Goal: Answer question/provide support: Share knowledge or assist other users

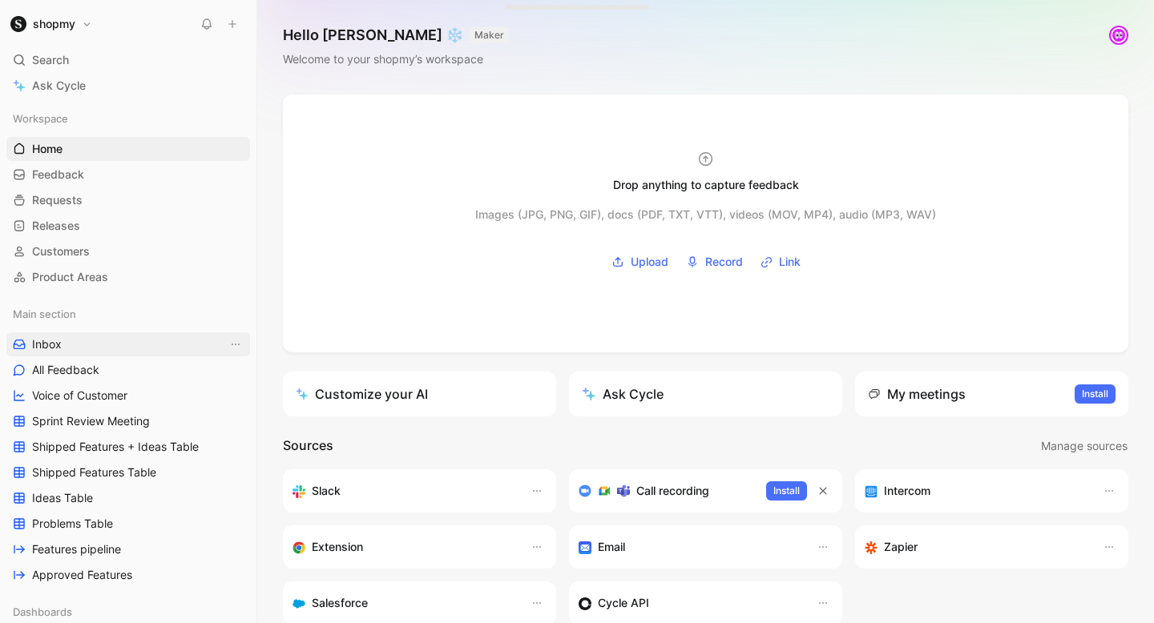
click at [97, 333] on link "Inbox" at bounding box center [128, 344] width 244 height 24
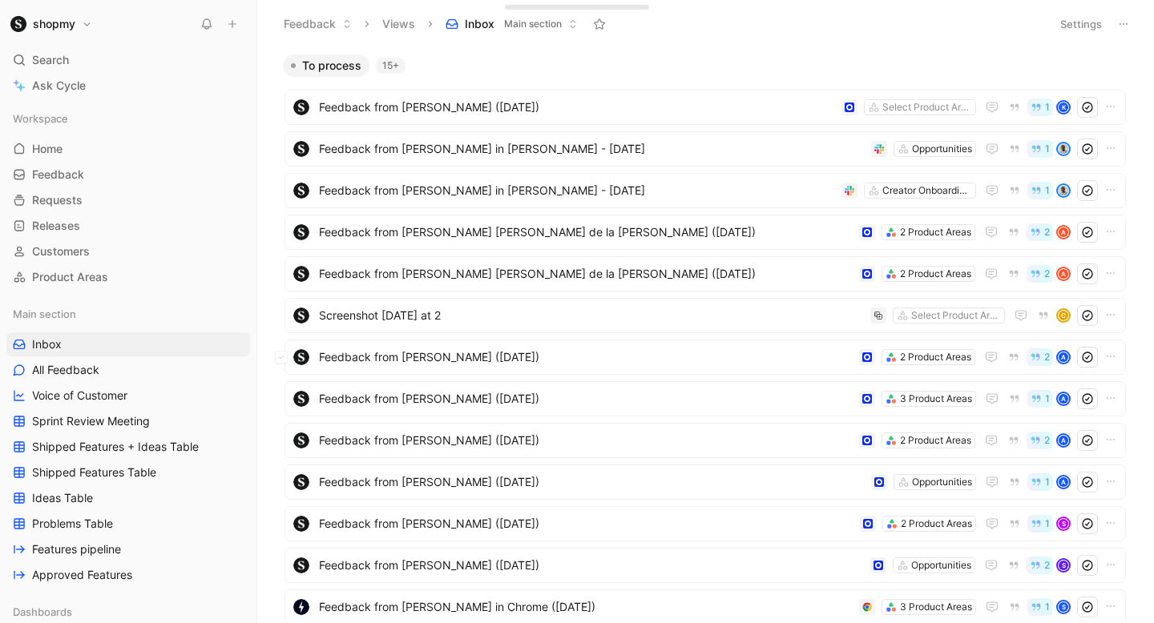
scroll to position [249, 0]
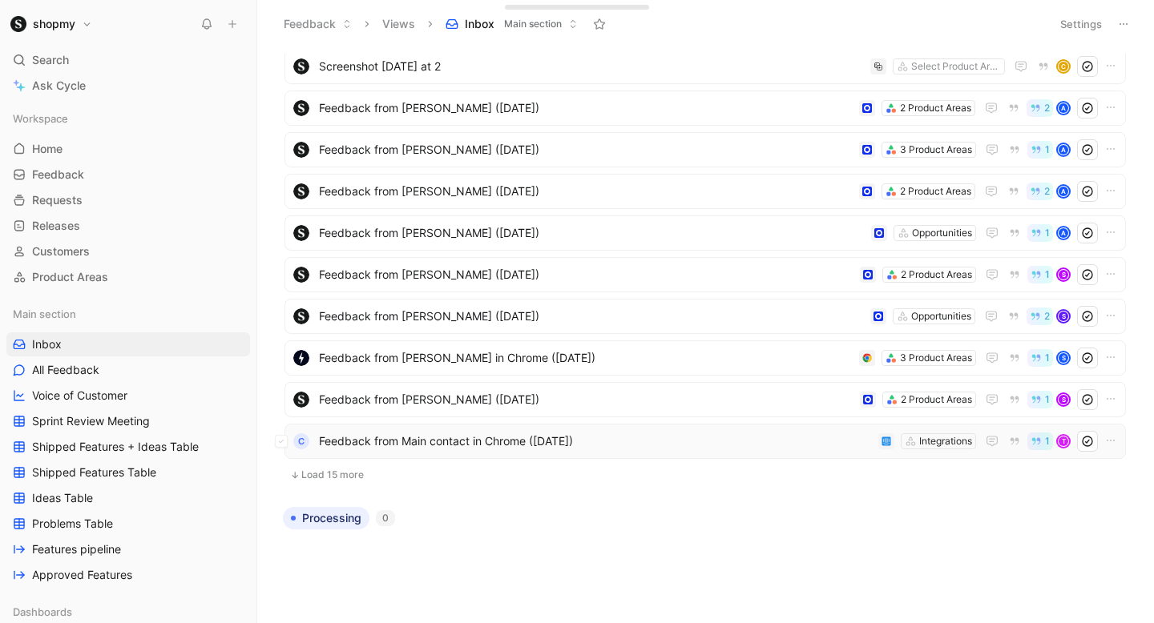
click at [433, 443] on span "Feedback from Main contact in Chrome ([DATE])" at bounding box center [595, 441] width 553 height 19
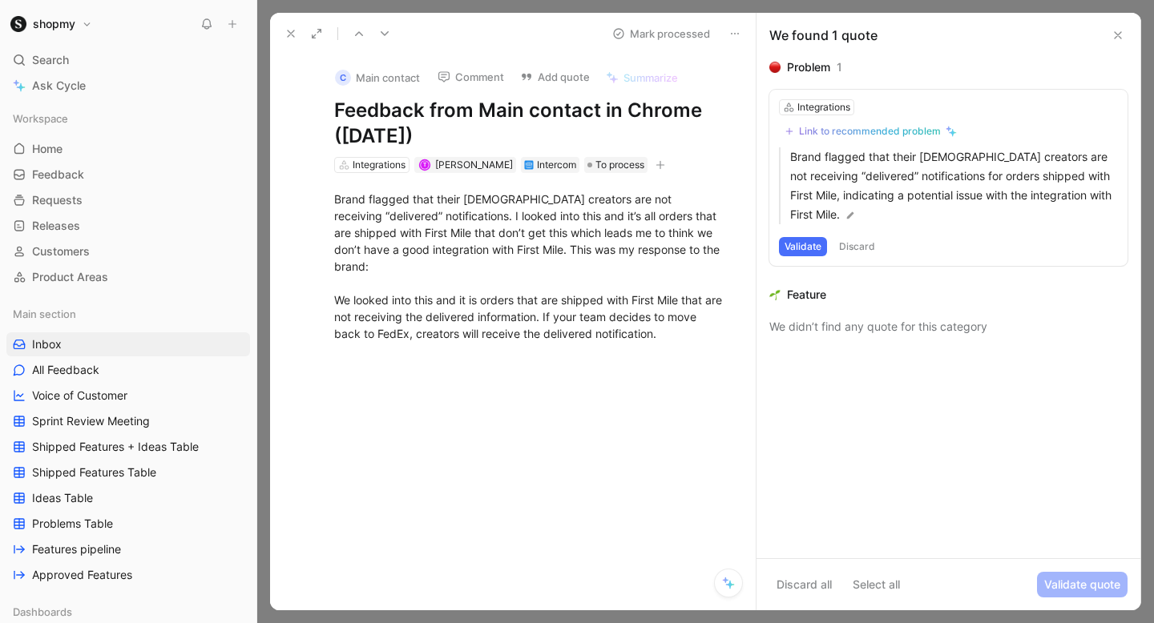
click at [493, 75] on button "Comment" at bounding box center [470, 77] width 81 height 22
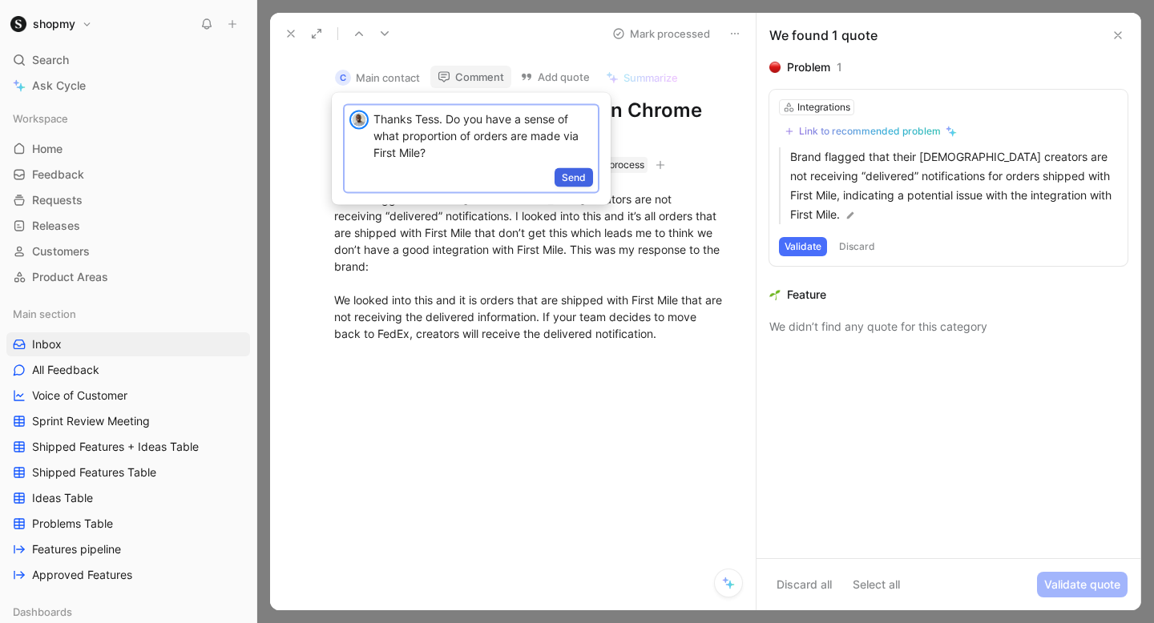
click at [565, 171] on span "Send" at bounding box center [574, 178] width 24 height 16
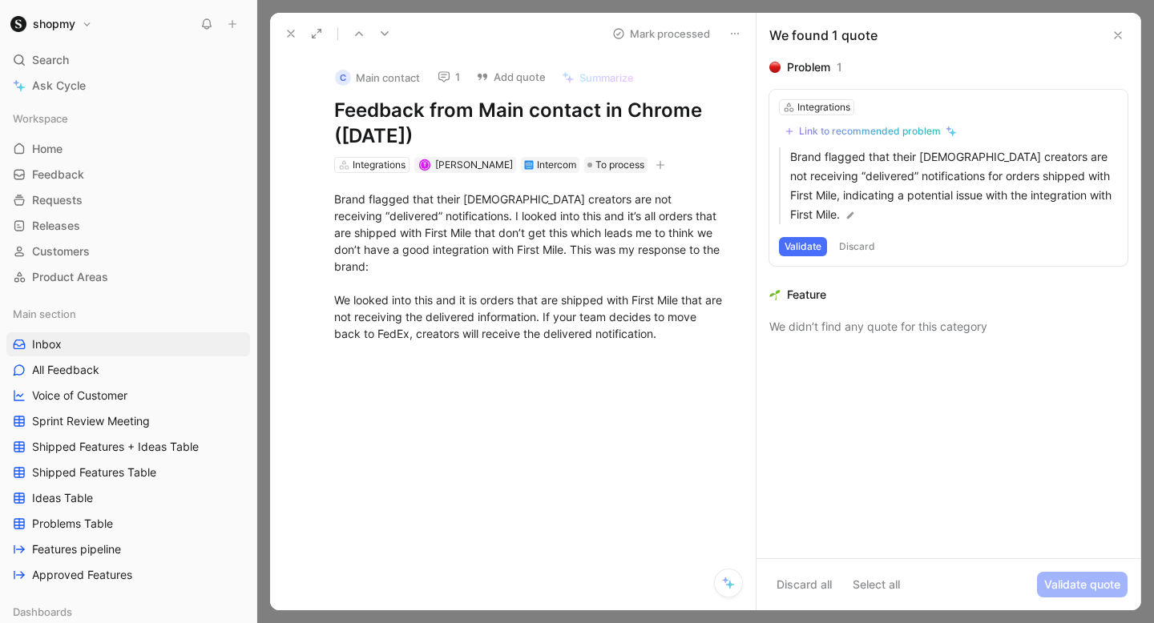
click at [805, 243] on button "Validate" at bounding box center [803, 246] width 48 height 19
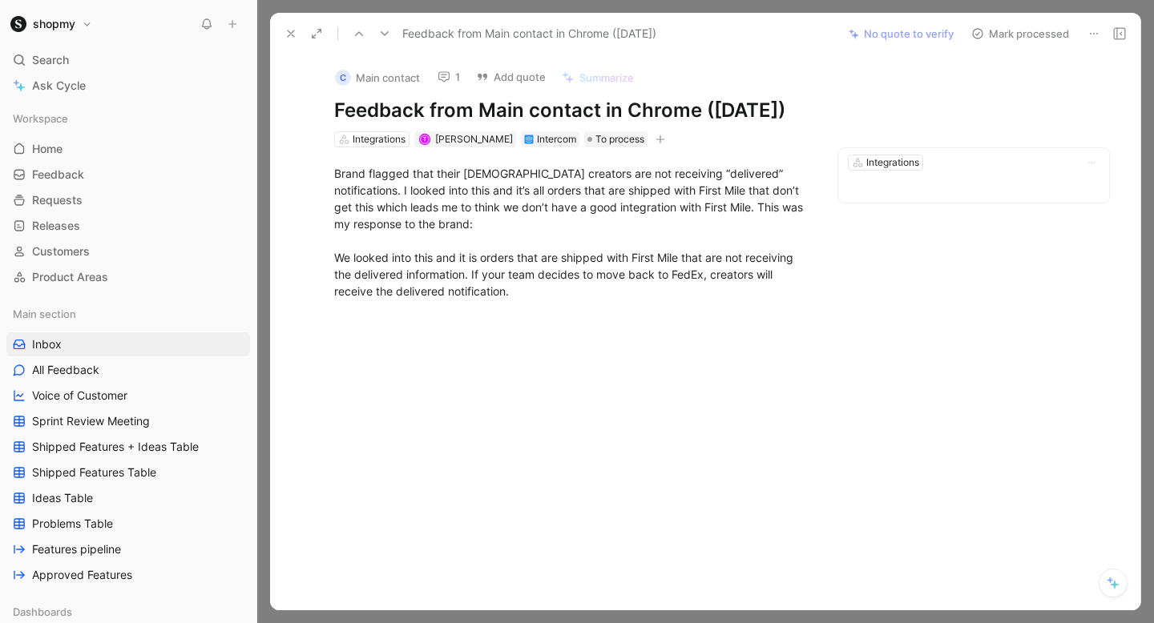
click at [993, 35] on button "Mark processed" at bounding box center [1020, 33] width 112 height 22
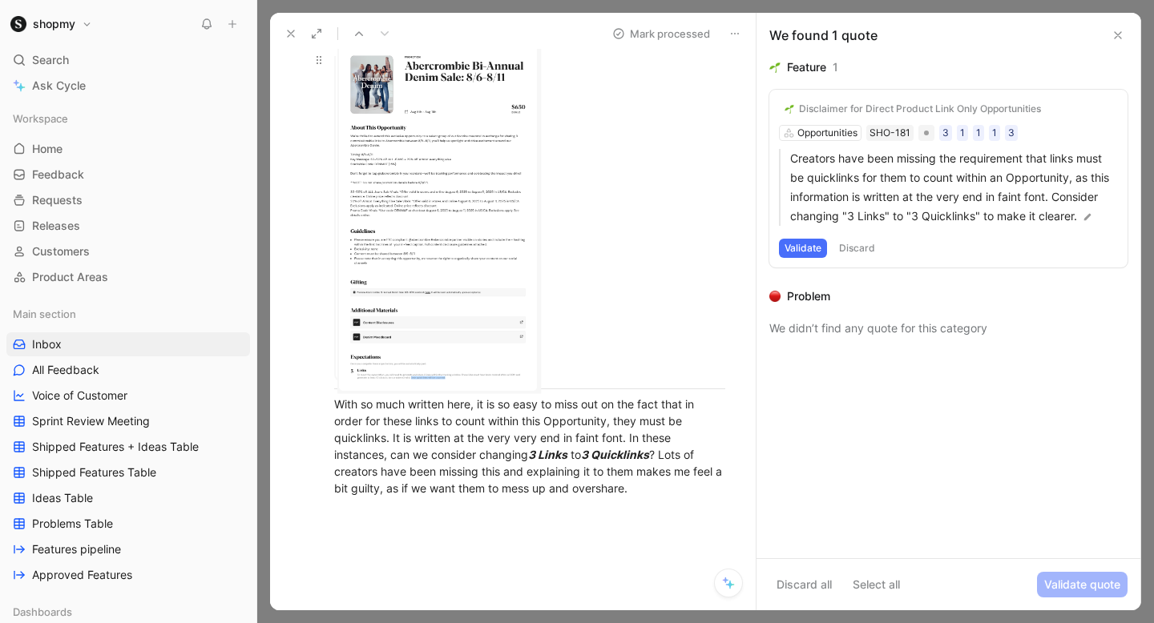
scroll to position [107, 0]
click at [441, 212] on body "shopmy Search ⌘ K Ask Cycle Workspace Home G then H Feedback G then F Requests …" at bounding box center [577, 311] width 1154 height 623
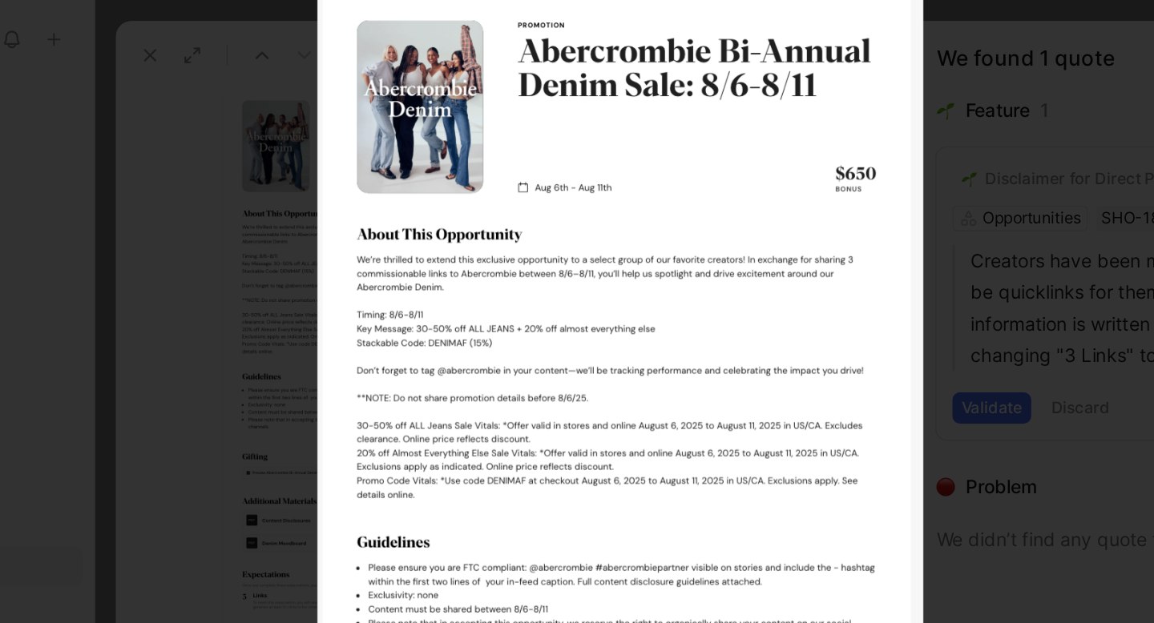
click at [786, 622] on div at bounding box center [577, 623] width 1154 height 0
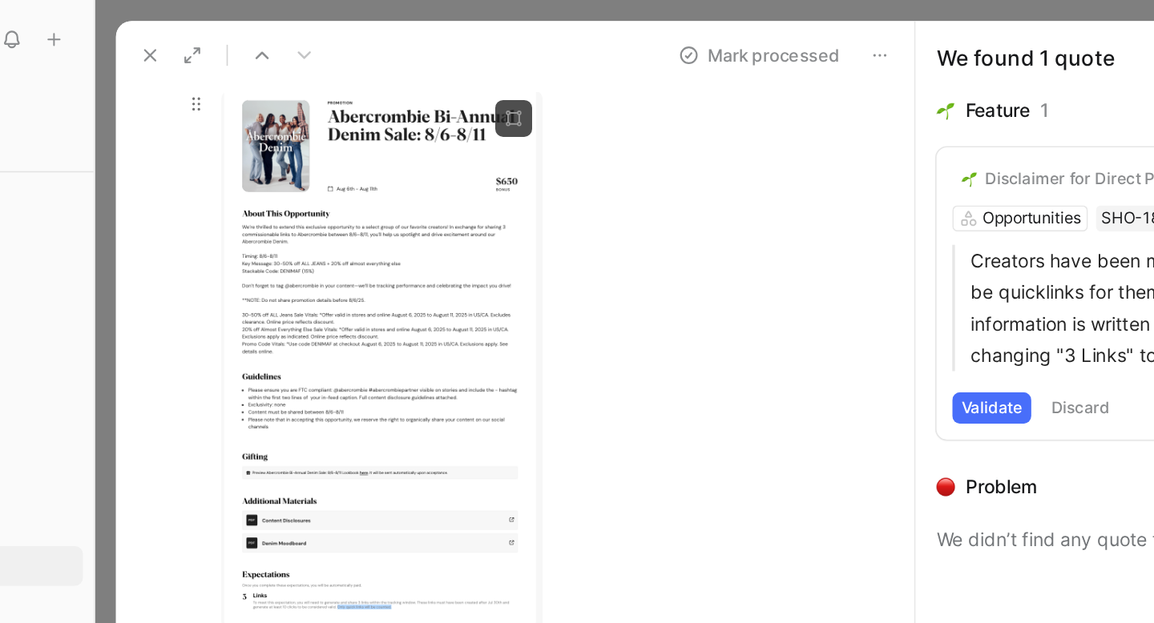
scroll to position [183, 0]
click at [290, 25] on button at bounding box center [291, 33] width 22 height 22
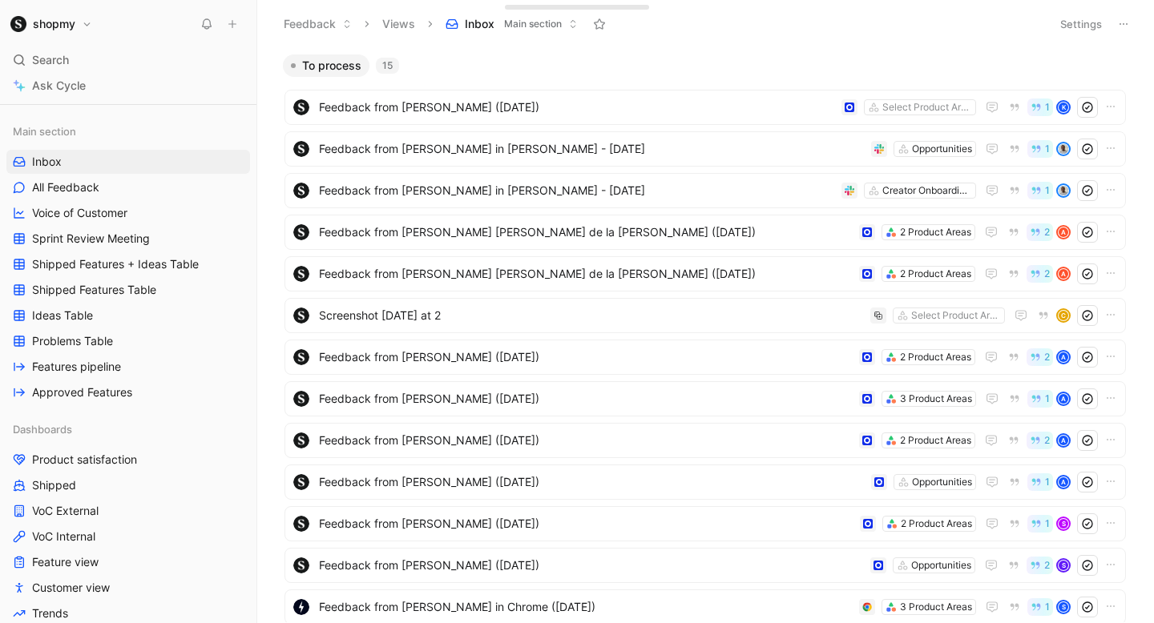
scroll to position [220, 0]
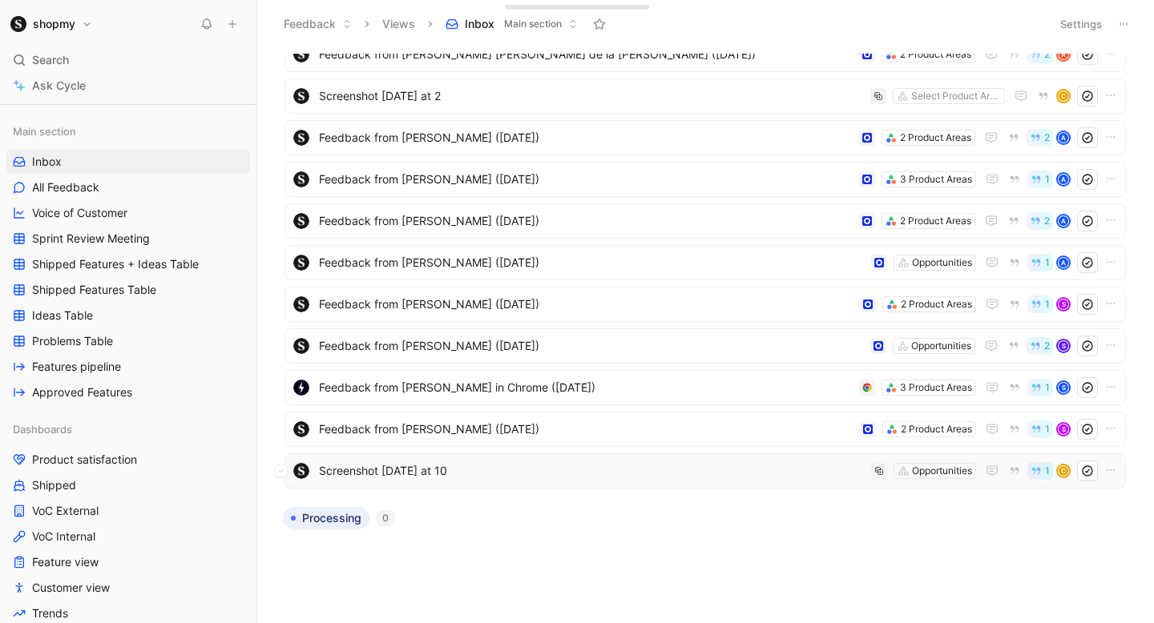
click at [500, 461] on span "Screenshot 2025-08-12 at 10" at bounding box center [592, 470] width 546 height 19
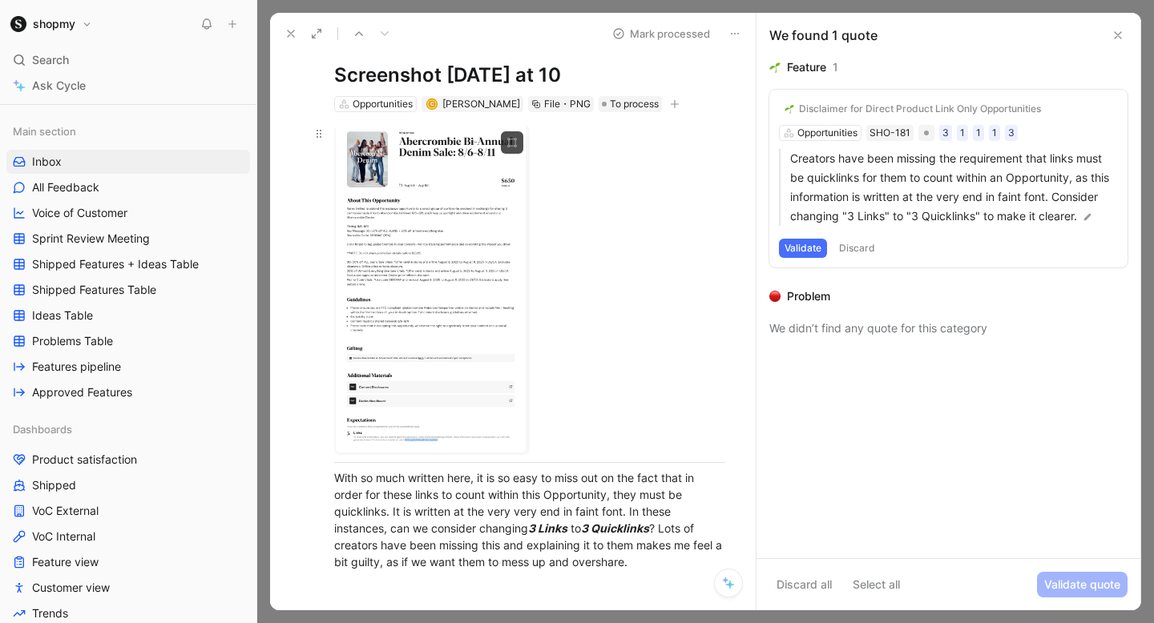
scroll to position [77, 0]
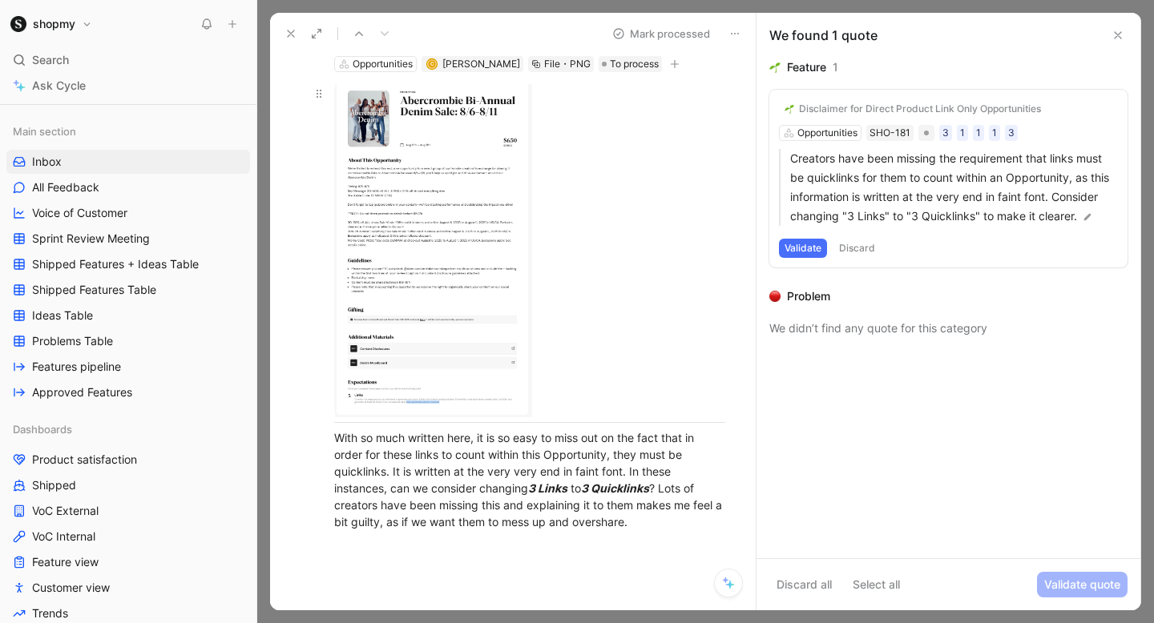
click at [410, 284] on body "shopmy Search ⌘ K Ask Cycle Workspace Home G then H Feedback G then F Requests …" at bounding box center [577, 311] width 1154 height 623
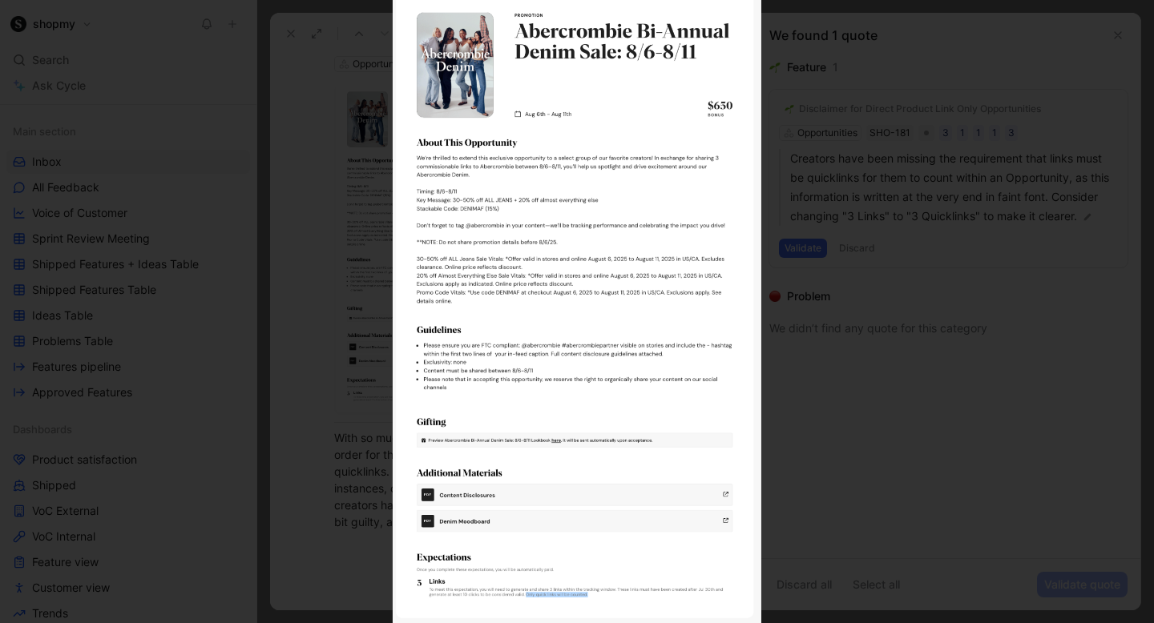
click at [830, 622] on div at bounding box center [577, 623] width 1154 height 0
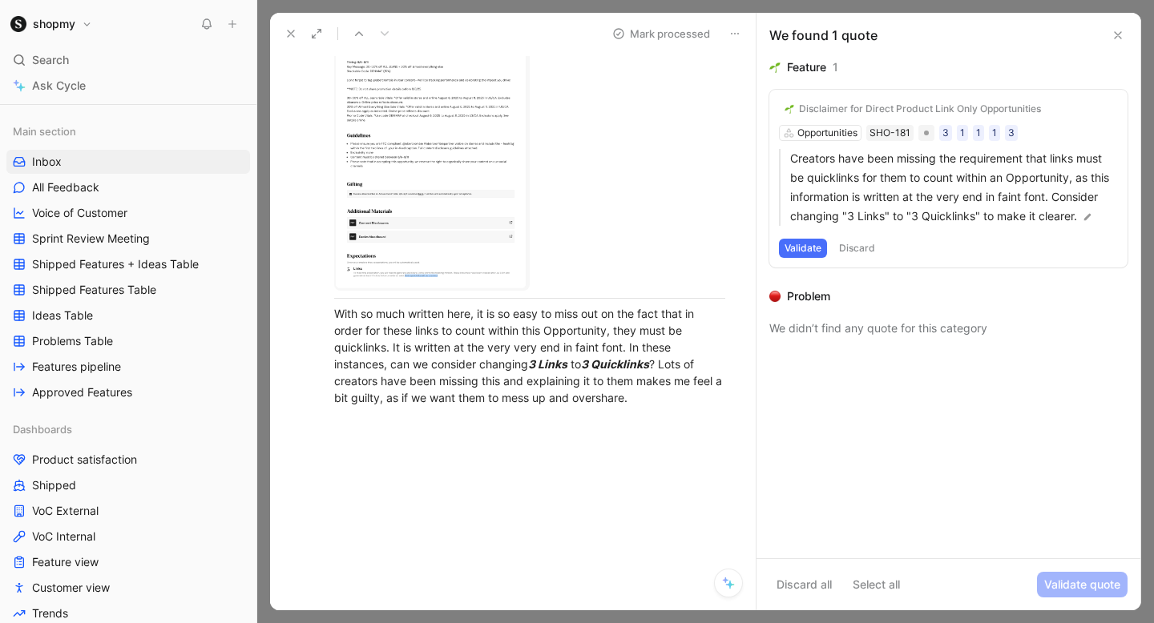
scroll to position [0, 0]
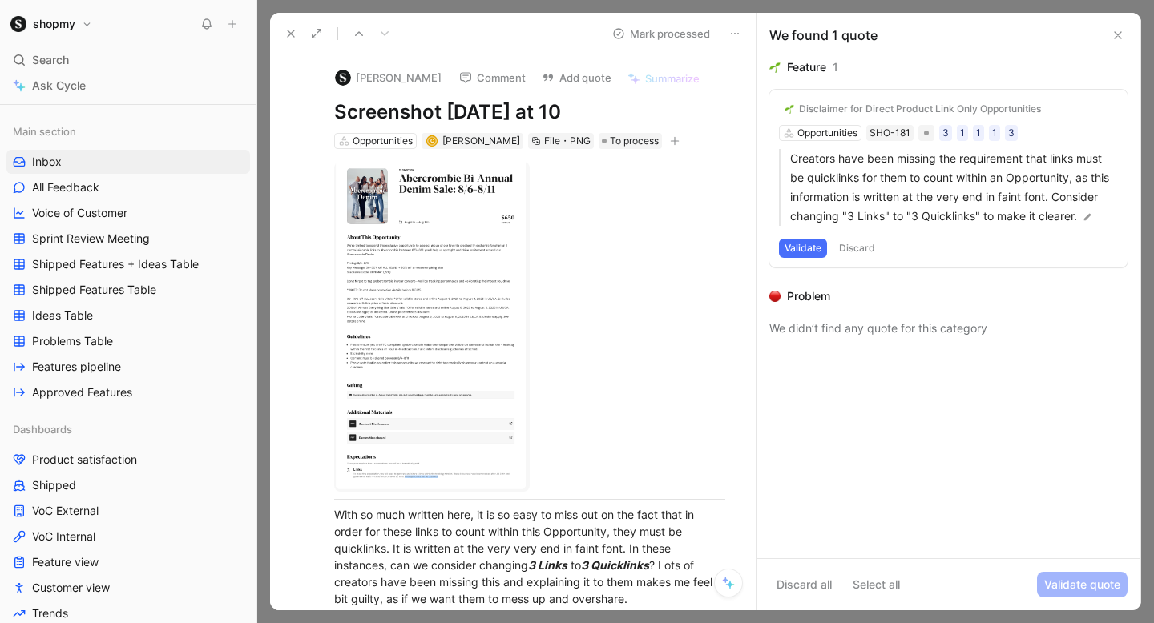
click at [512, 78] on button "Comment" at bounding box center [492, 77] width 81 height 22
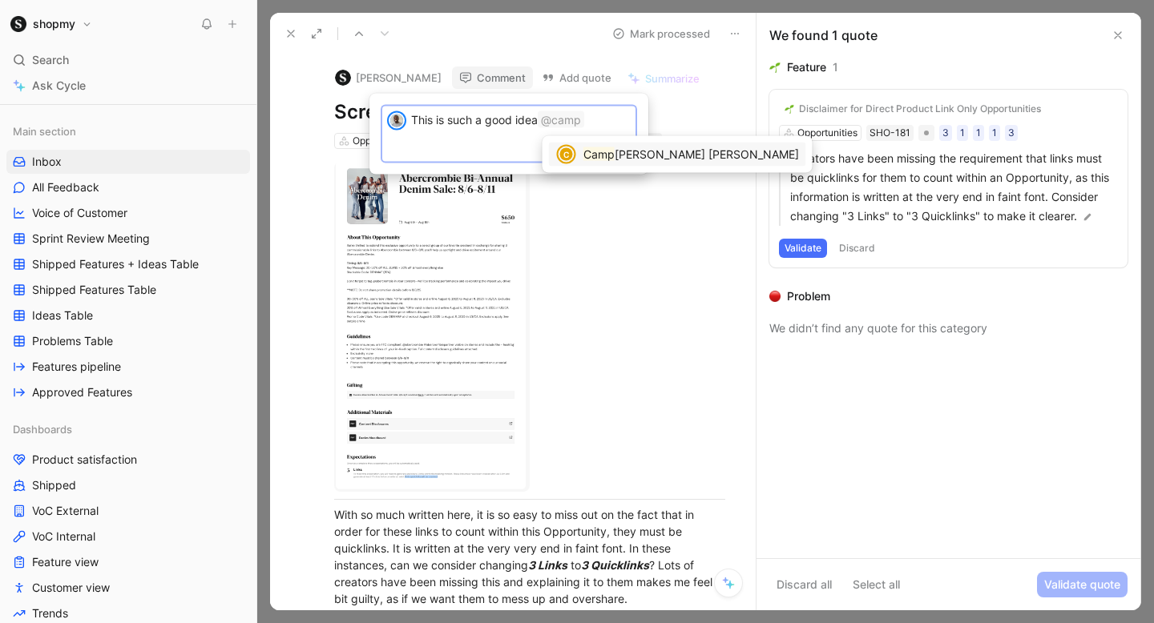
click at [641, 167] on div "C Camp bell Armstrong" at bounding box center [677, 155] width 257 height 24
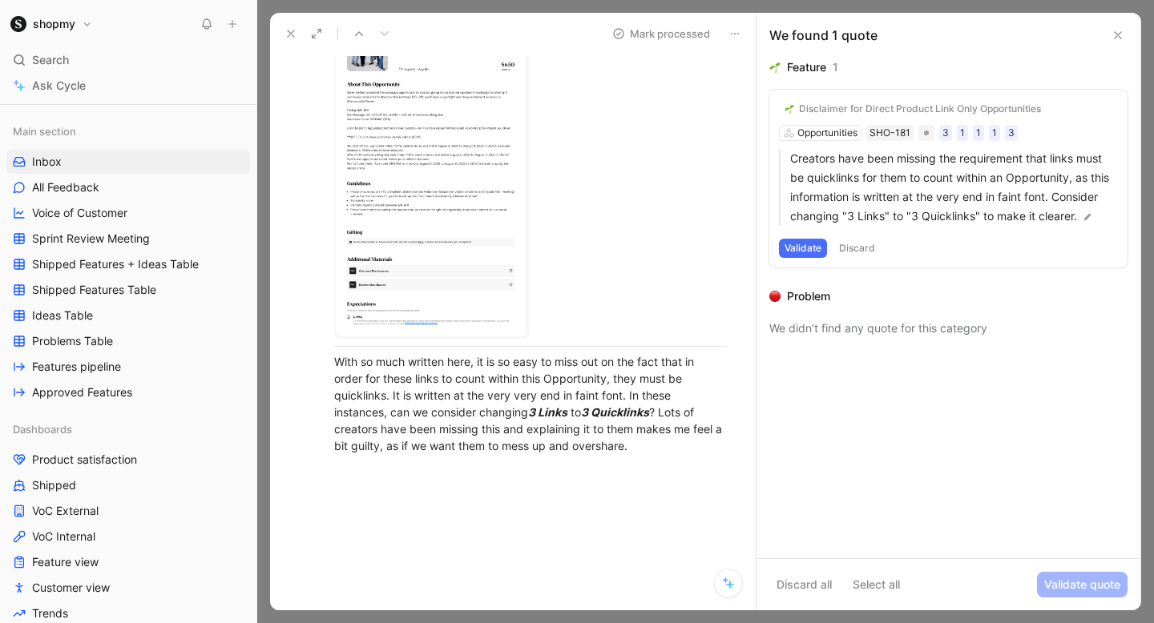
scroll to position [201, 0]
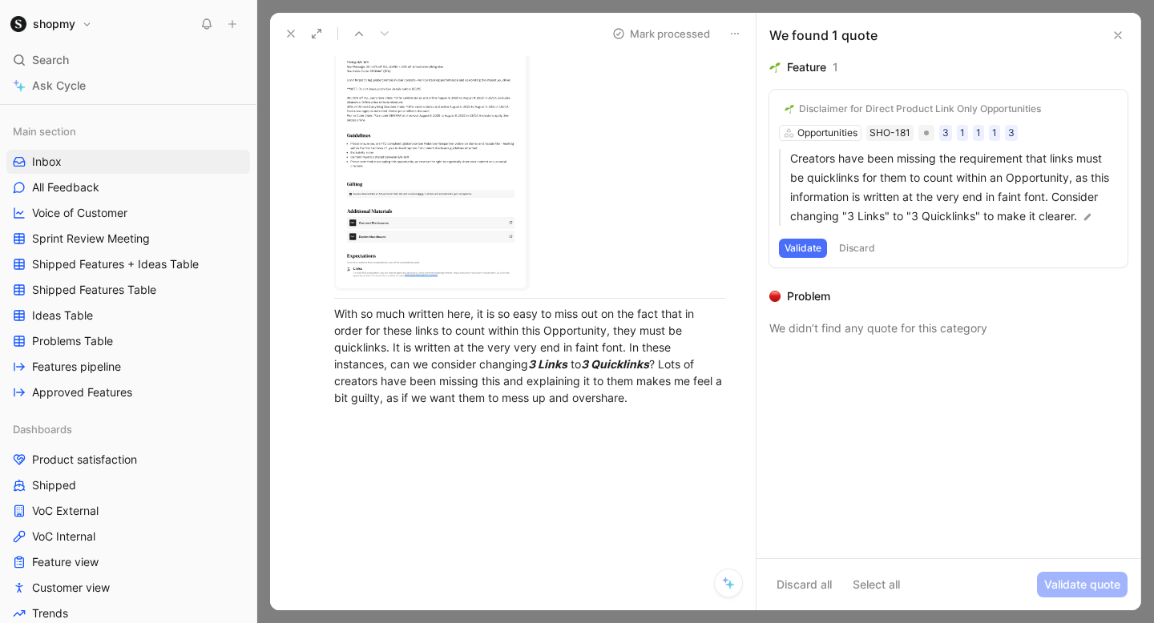
click at [433, 222] on body "shopmy Search ⌘ K Ask Cycle Workspace Home G then H Feedback G then F Requests …" at bounding box center [577, 311] width 1154 height 623
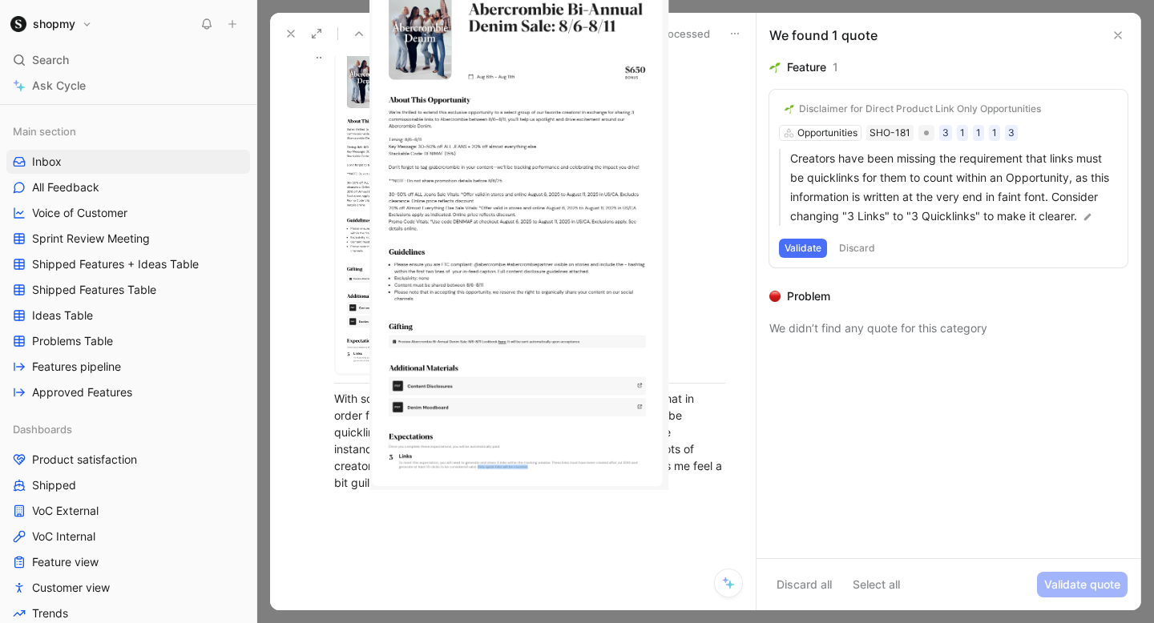
scroll to position [107, 0]
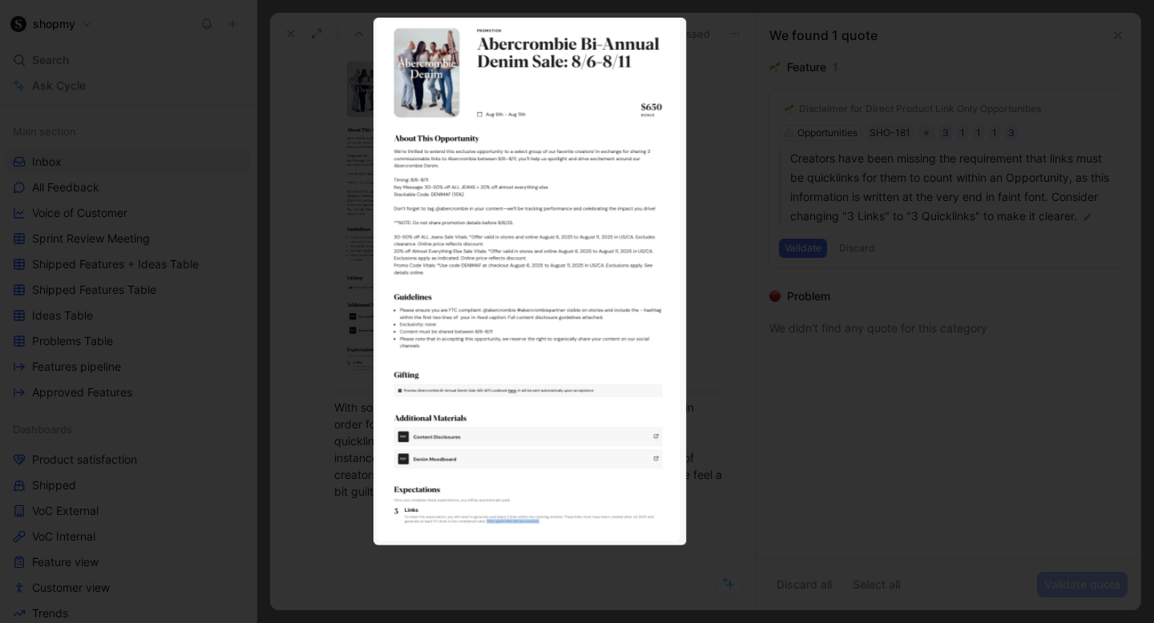
click at [530, 622] on div at bounding box center [577, 623] width 1154 height 0
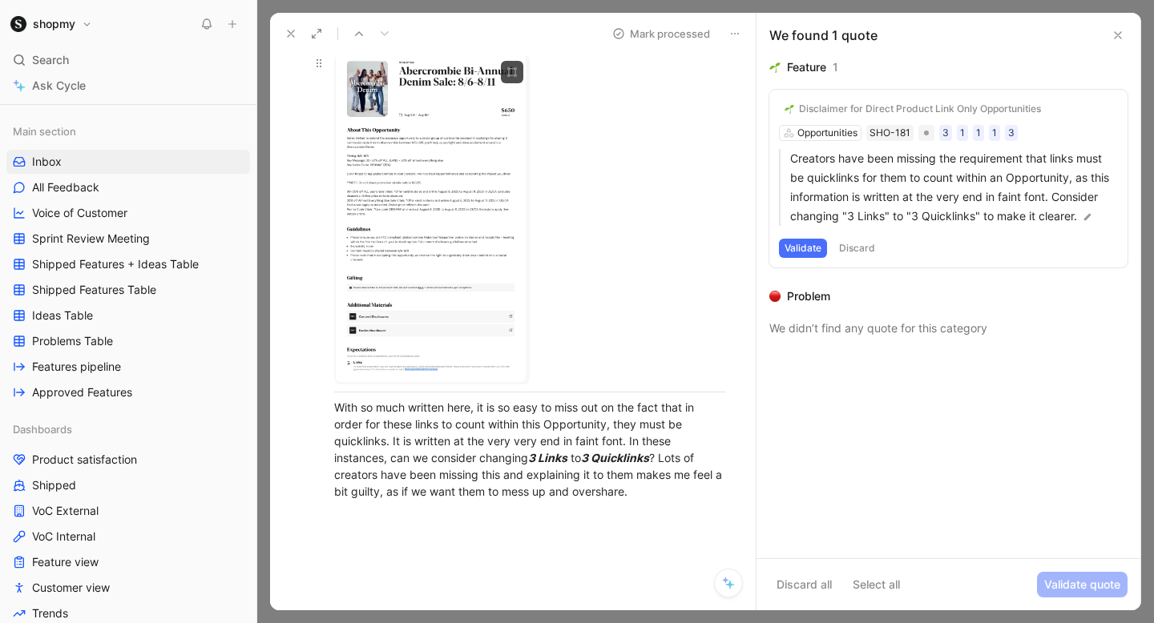
click at [437, 269] on body "shopmy Search ⌘ K Ask Cycle Workspace Home G then H Feedback G then F Requests …" at bounding box center [577, 311] width 1154 height 623
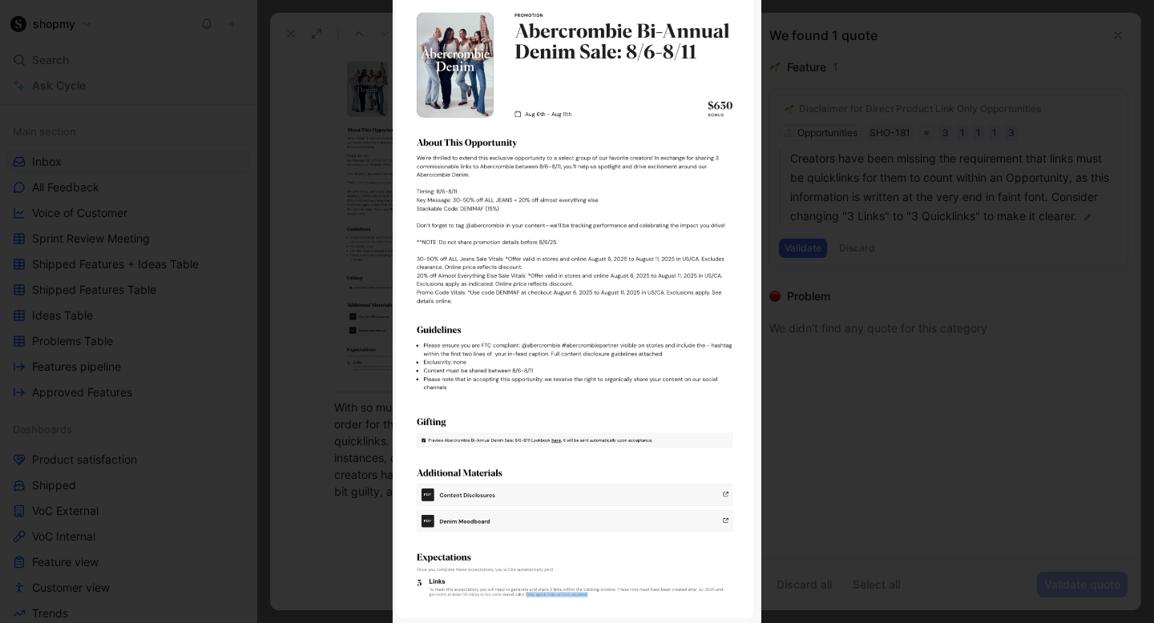
click at [816, 622] on div at bounding box center [577, 623] width 1154 height 0
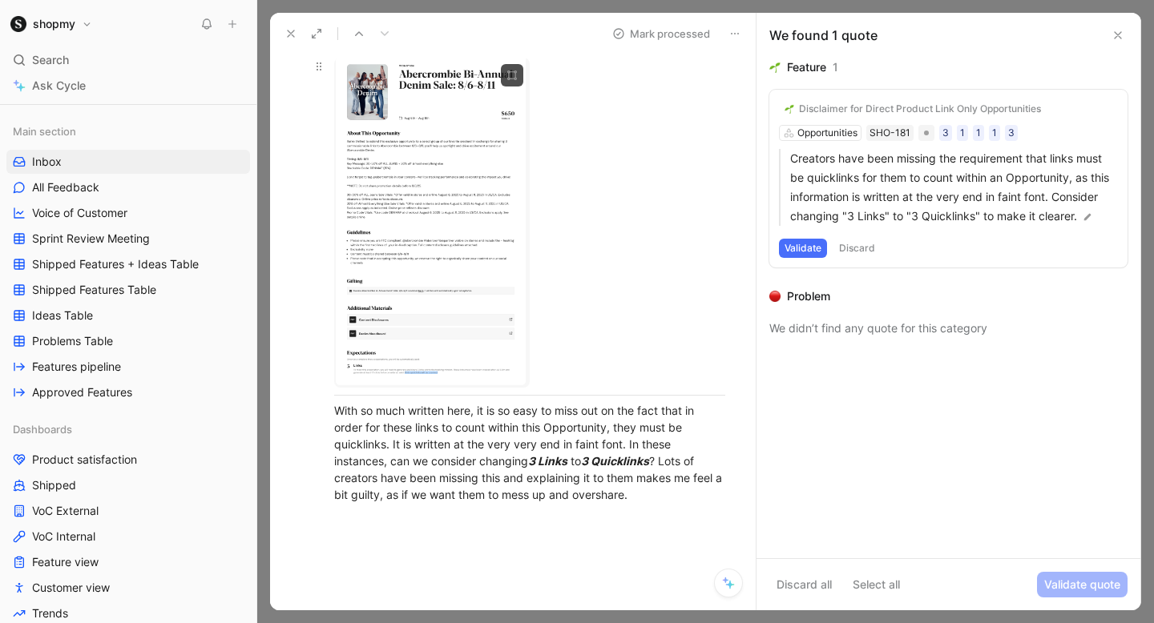
scroll to position [201, 0]
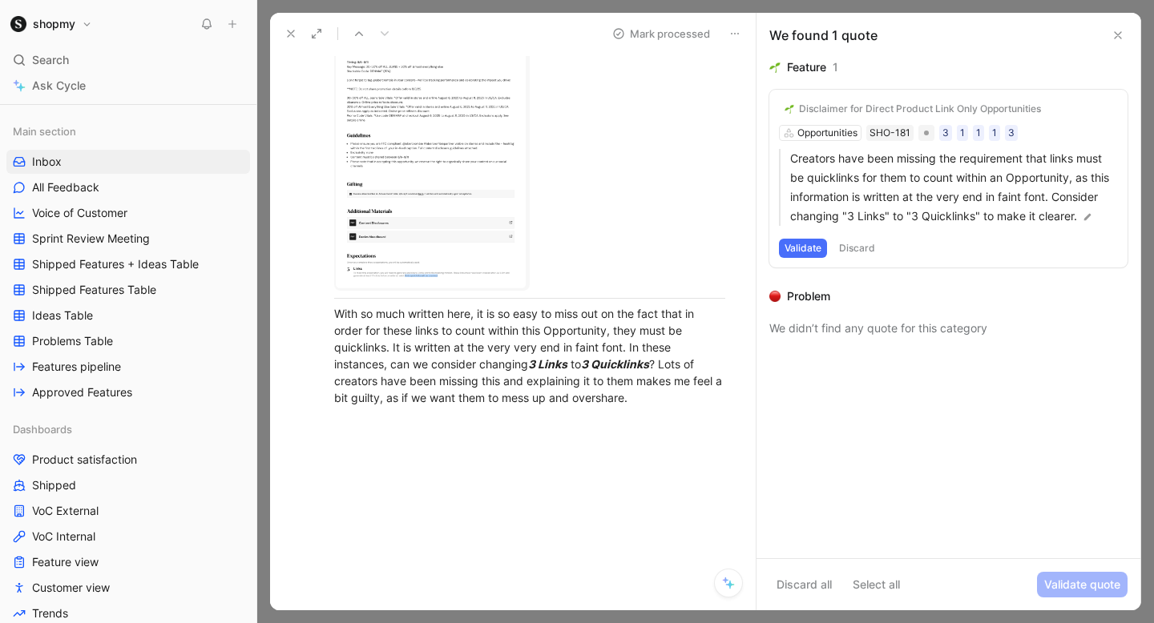
click at [812, 249] on button "Validate" at bounding box center [803, 248] width 48 height 19
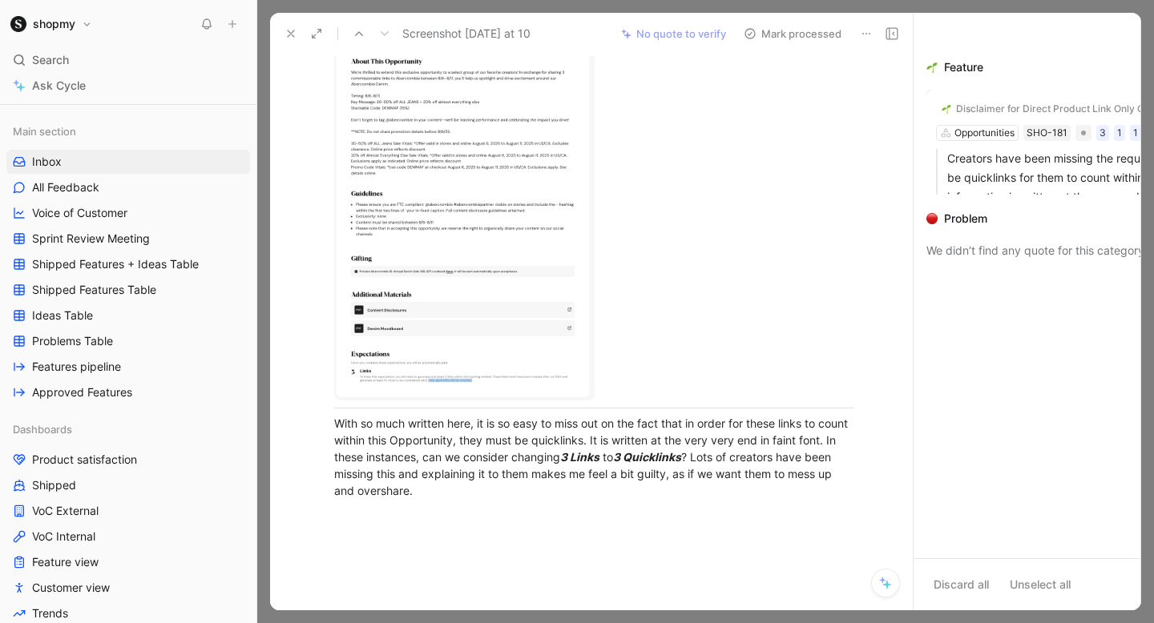
scroll to position [183, 0]
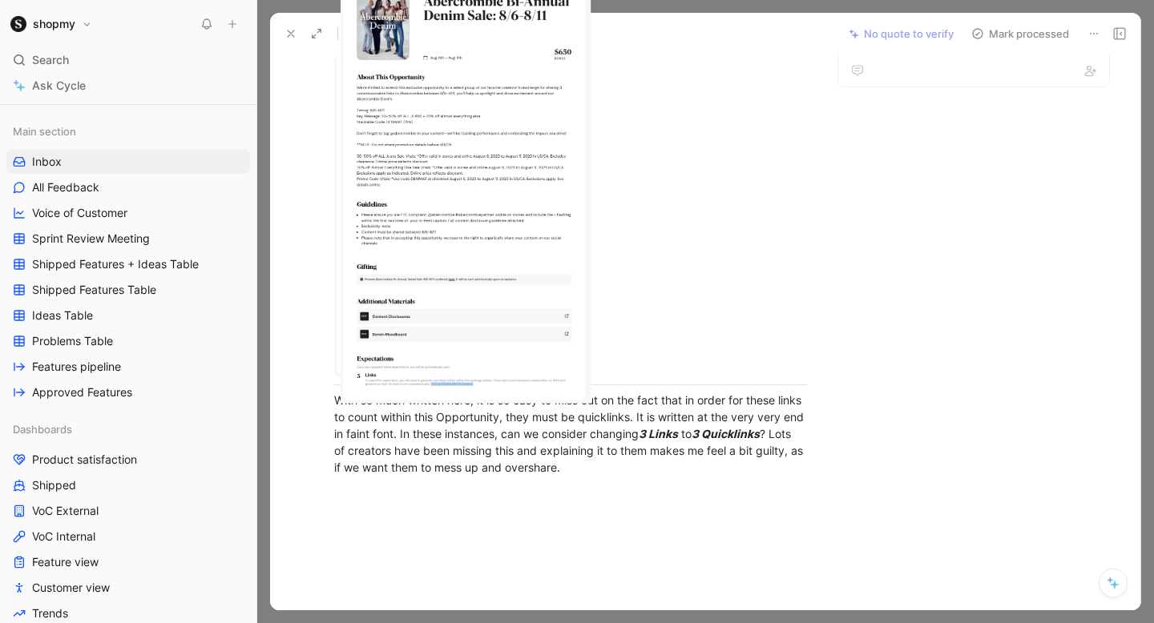
click at [440, 232] on body "shopmy Search ⌘ K Ask Cycle Workspace Home G then H Feedback G then F Requests …" at bounding box center [577, 311] width 1154 height 623
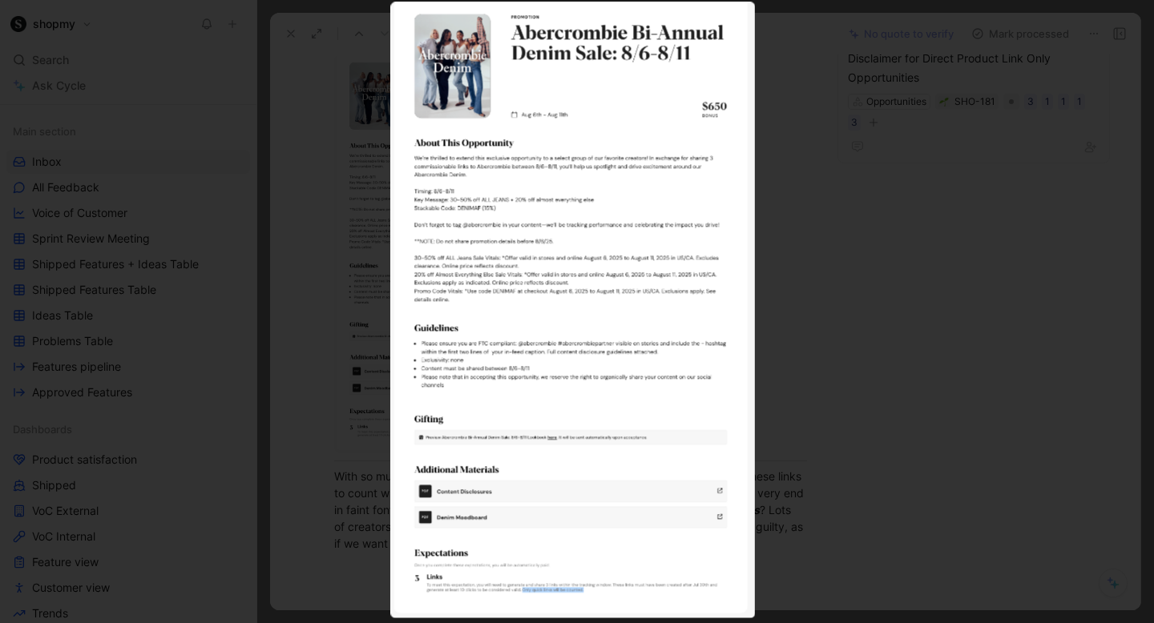
click at [806, 622] on div at bounding box center [577, 623] width 1154 height 0
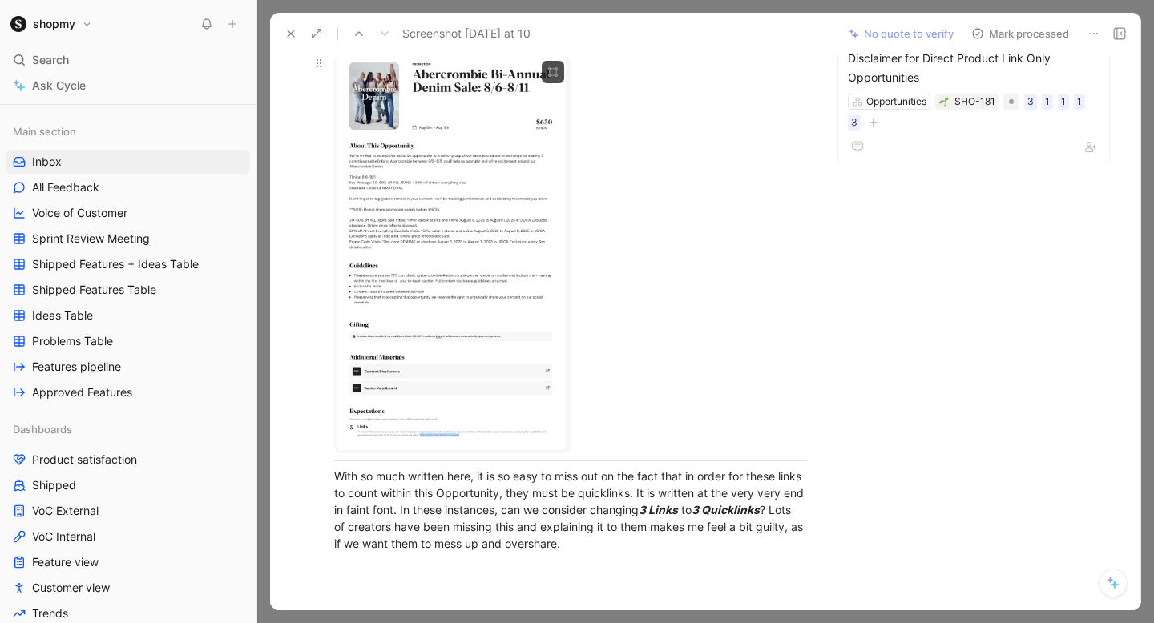
click at [465, 115] on body "shopmy Search ⌘ K Ask Cycle Workspace Home G then H Feedback G then F Requests …" at bounding box center [577, 311] width 1154 height 623
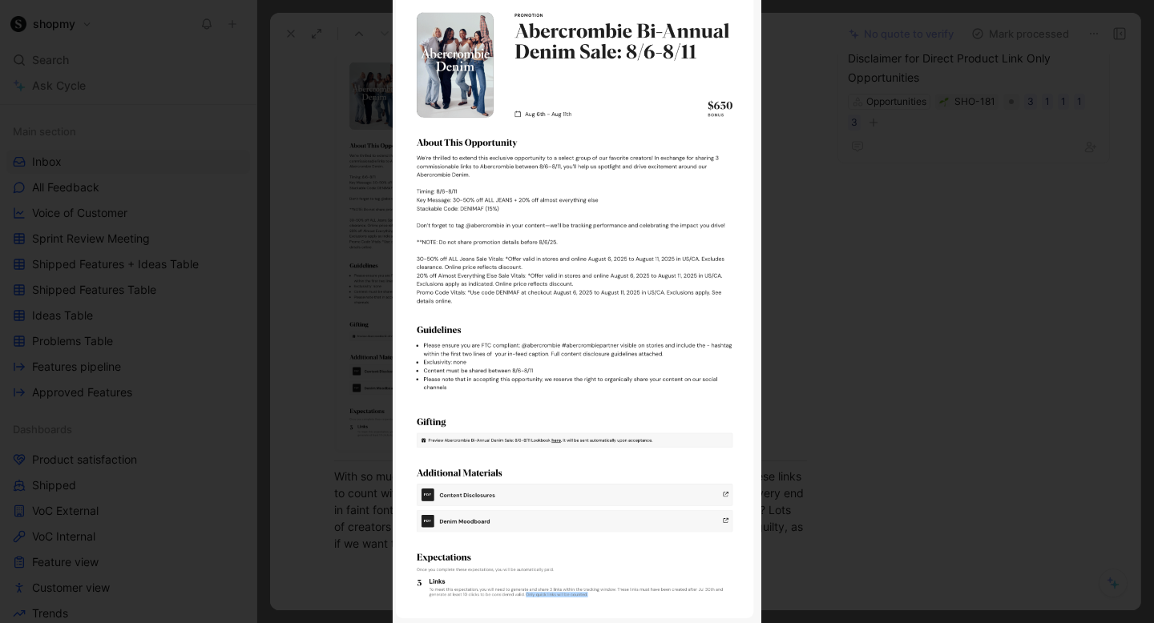
click at [806, 622] on div at bounding box center [577, 623] width 1154 height 0
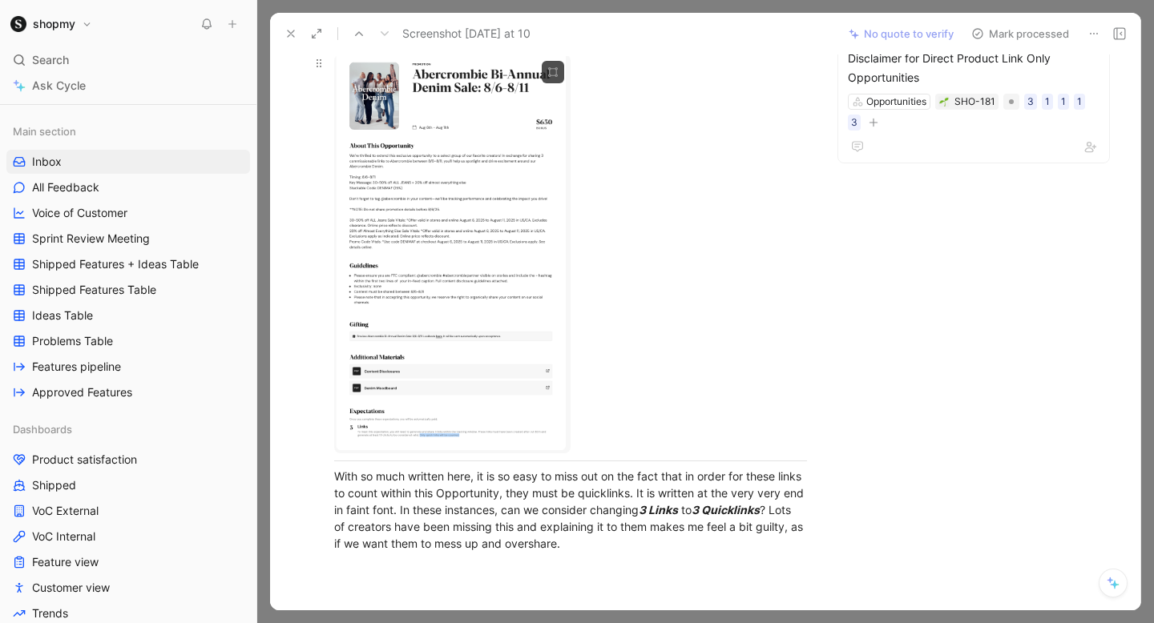
scroll to position [0, 0]
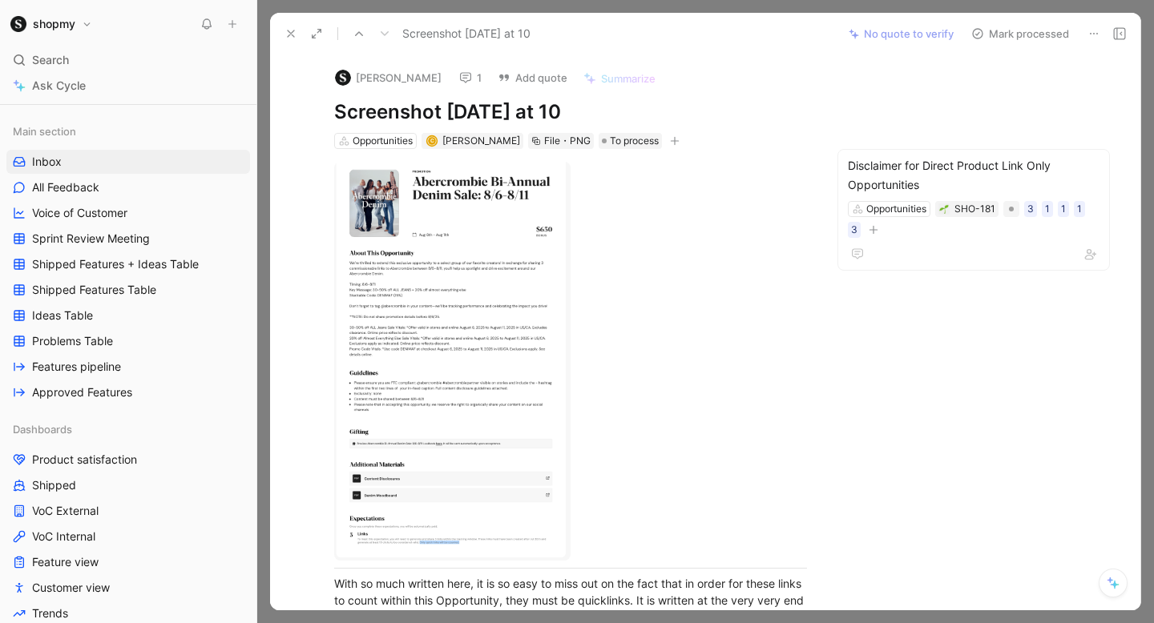
click at [1004, 34] on button "Mark processed" at bounding box center [1020, 33] width 112 height 22
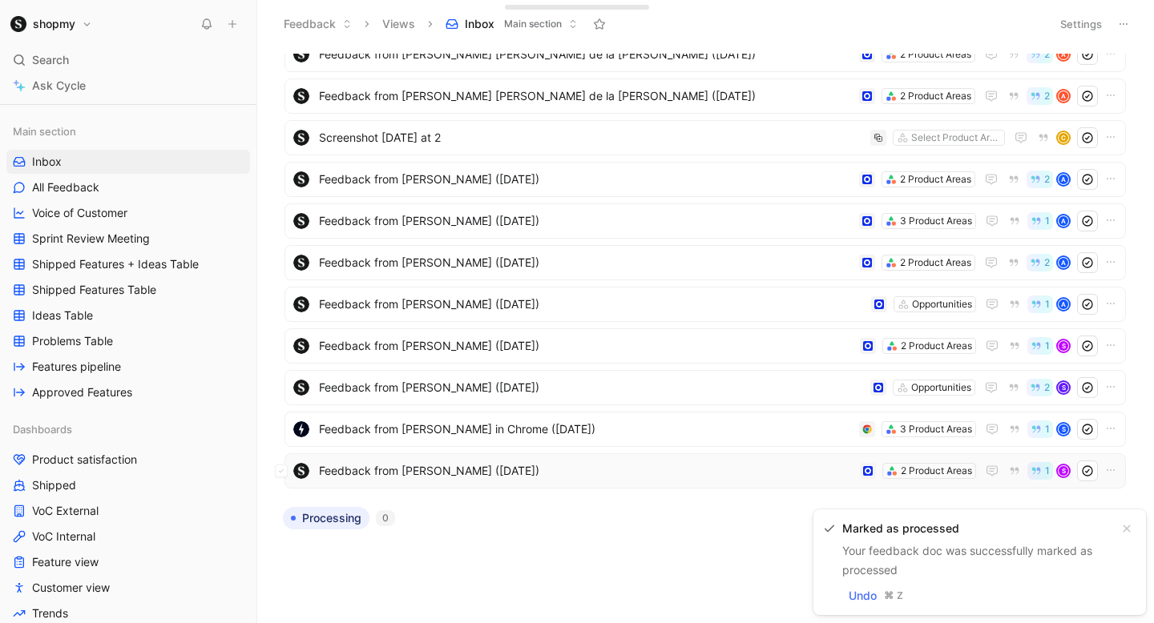
click at [459, 467] on span "Feedback from [PERSON_NAME] ([DATE])" at bounding box center [586, 470] width 534 height 19
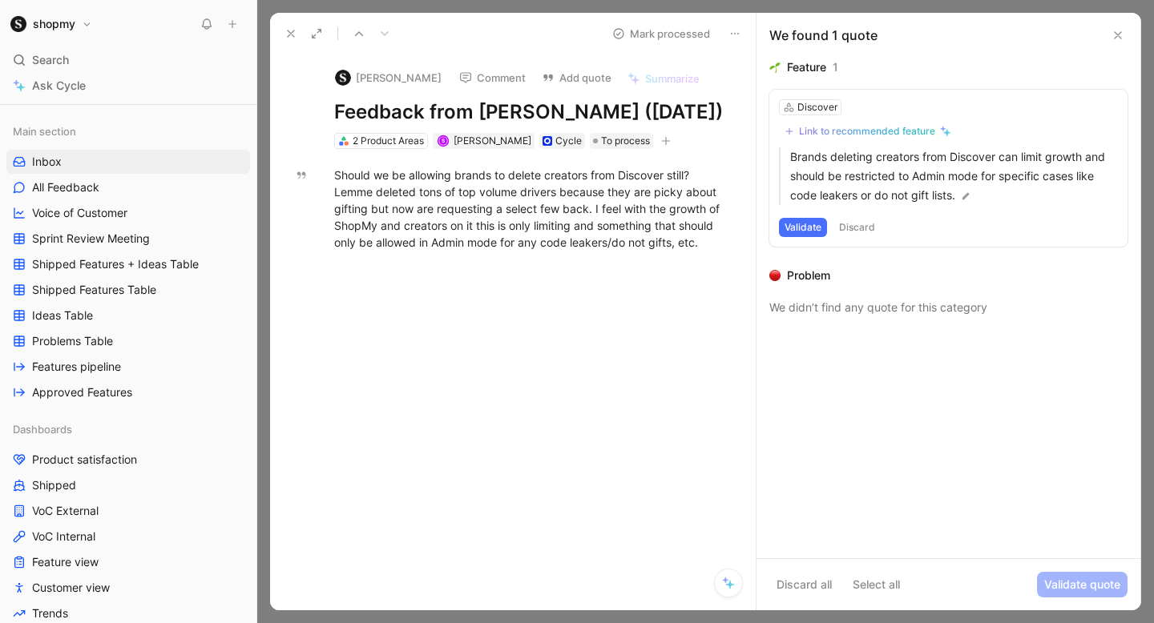
click at [481, 80] on button "Comment" at bounding box center [492, 77] width 81 height 22
click at [288, 35] on icon at bounding box center [290, 33] width 13 height 13
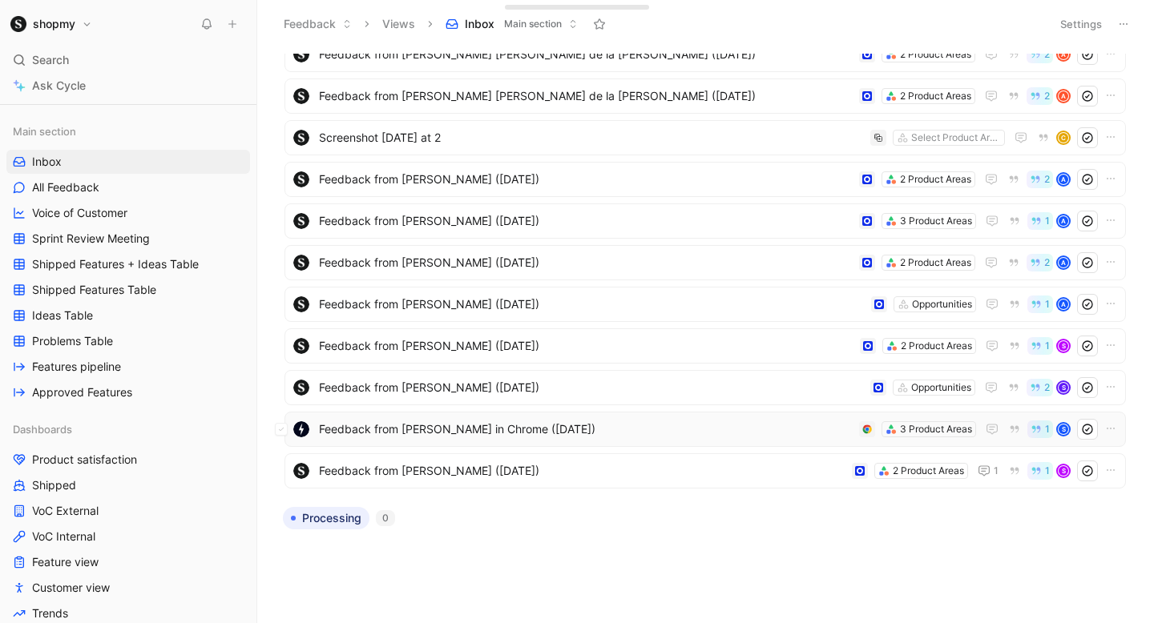
click at [462, 428] on span "Feedback from [PERSON_NAME] in Chrome ([DATE])" at bounding box center [586, 429] width 534 height 19
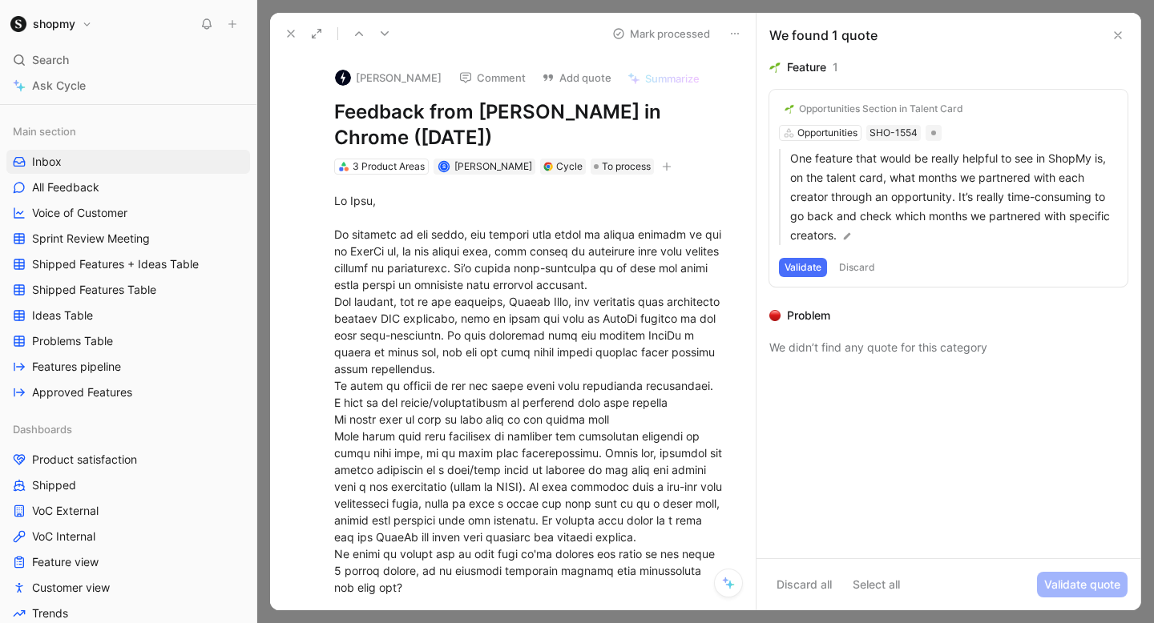
click at [500, 75] on button "Comment" at bounding box center [492, 77] width 81 height 22
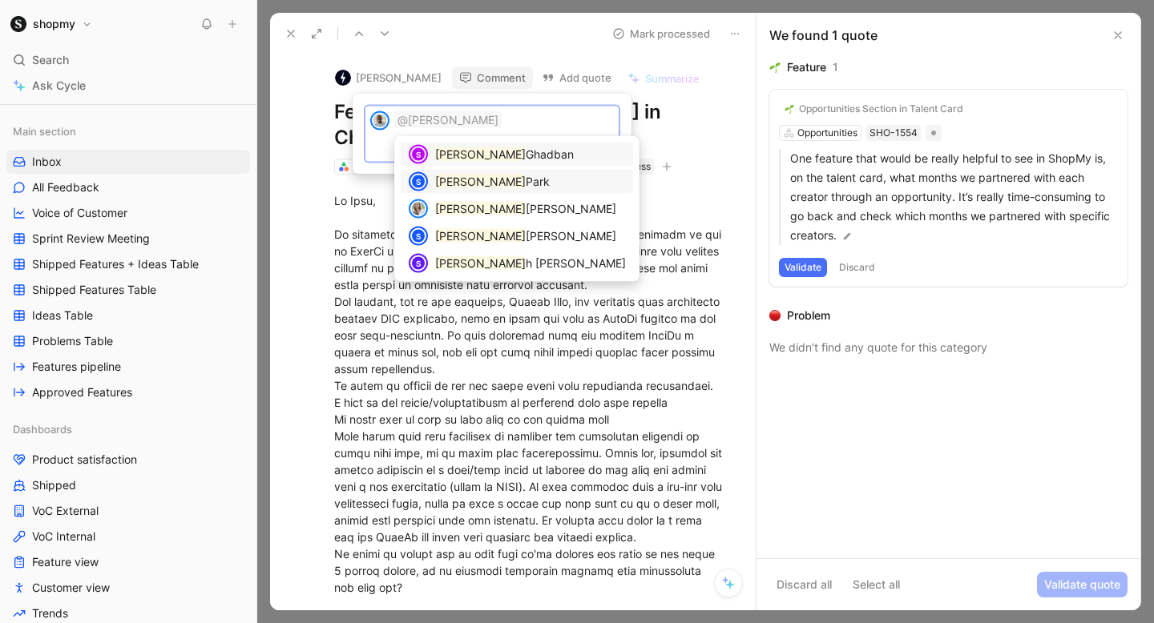
click at [498, 181] on div "Sara Park" at bounding box center [530, 181] width 191 height 19
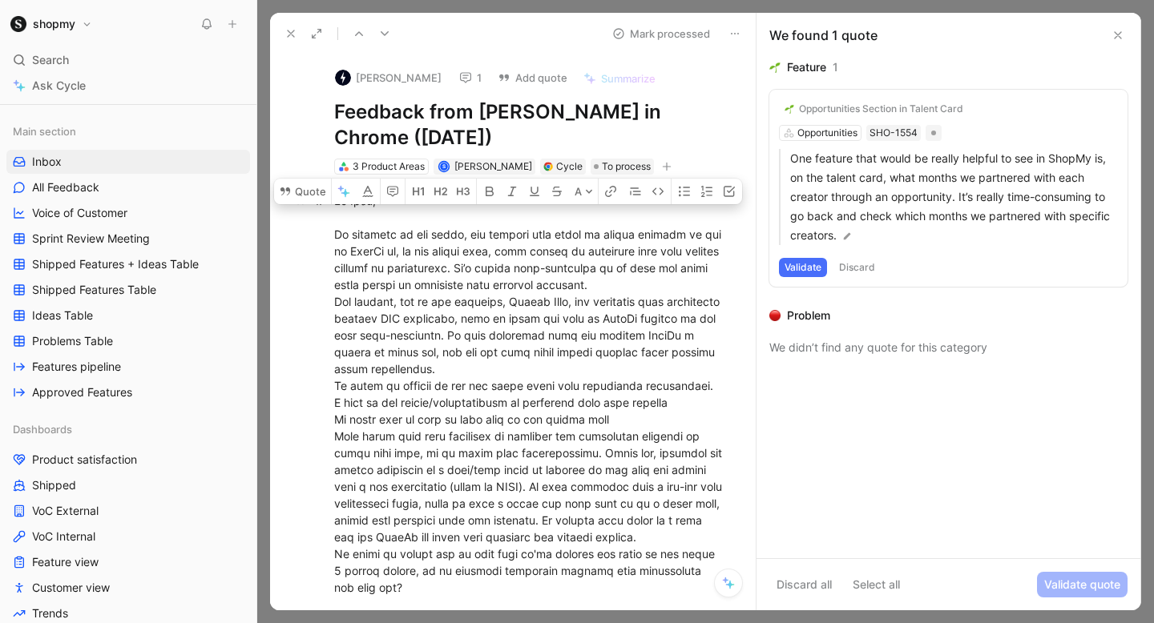
drag, startPoint x: 329, startPoint y: 236, endPoint x: 688, endPoint y: 287, distance: 362.5
click at [688, 287] on p at bounding box center [530, 452] width 452 height 531
click at [537, 75] on button "Add quote" at bounding box center [532, 77] width 84 height 22
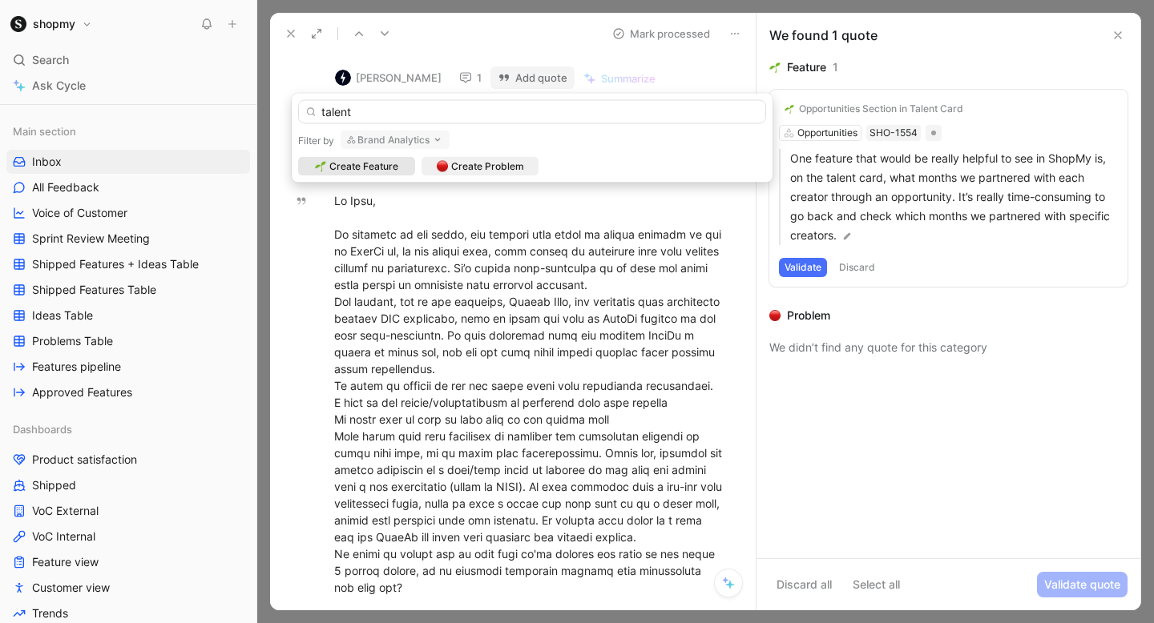
type input "talent"
click at [431, 138] on icon "button" at bounding box center [437, 140] width 13 height 13
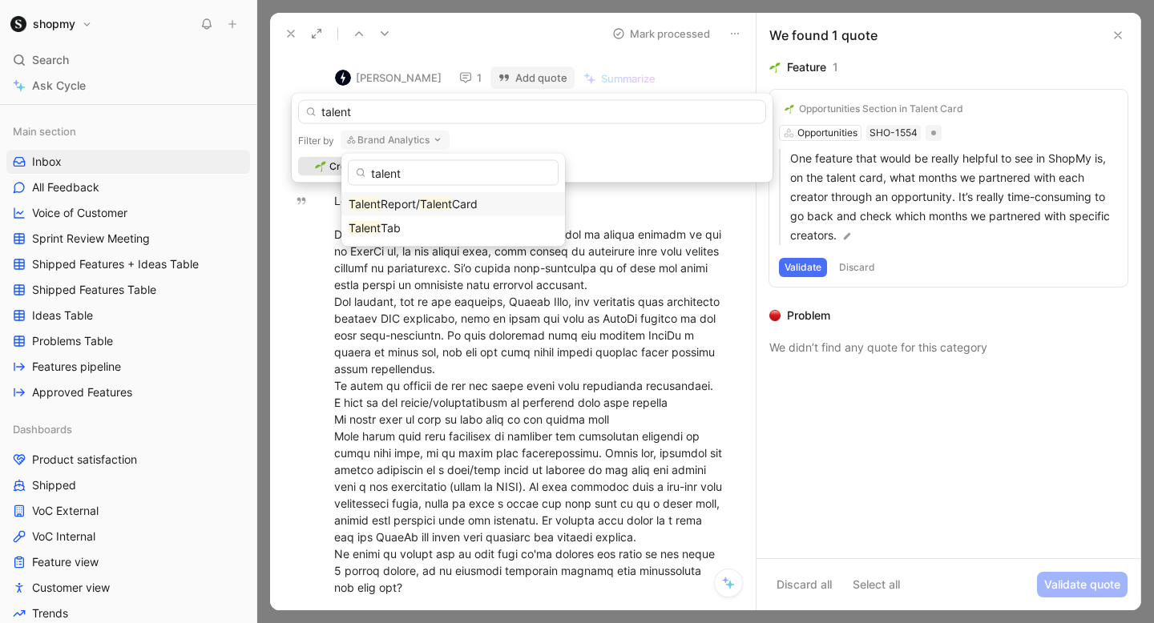
type input "talent"
click at [424, 203] on mark "Talent" at bounding box center [436, 204] width 32 height 14
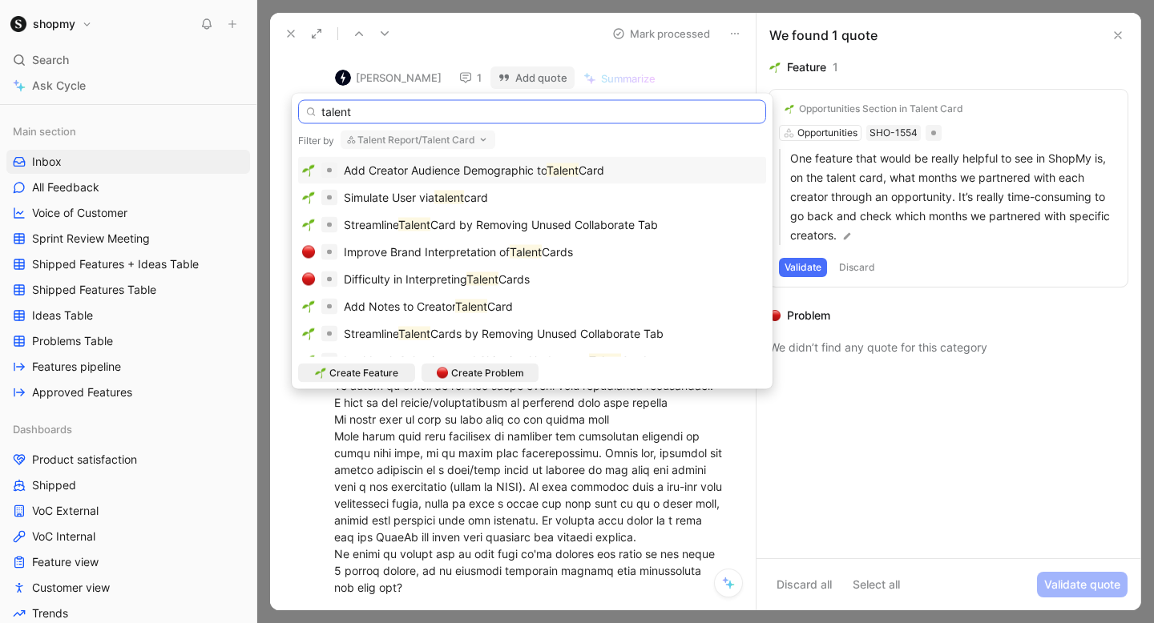
drag, startPoint x: 403, startPoint y: 107, endPoint x: 283, endPoint y: 107, distance: 120.2
click at [283, 107] on body "shopmy Search ⌘ K Ask Cycle Workspace Home G then H Feedback G then F Requests …" at bounding box center [577, 311] width 1154 height 623
click at [409, 131] on button "Talent Report/Talent Card" at bounding box center [417, 140] width 155 height 19
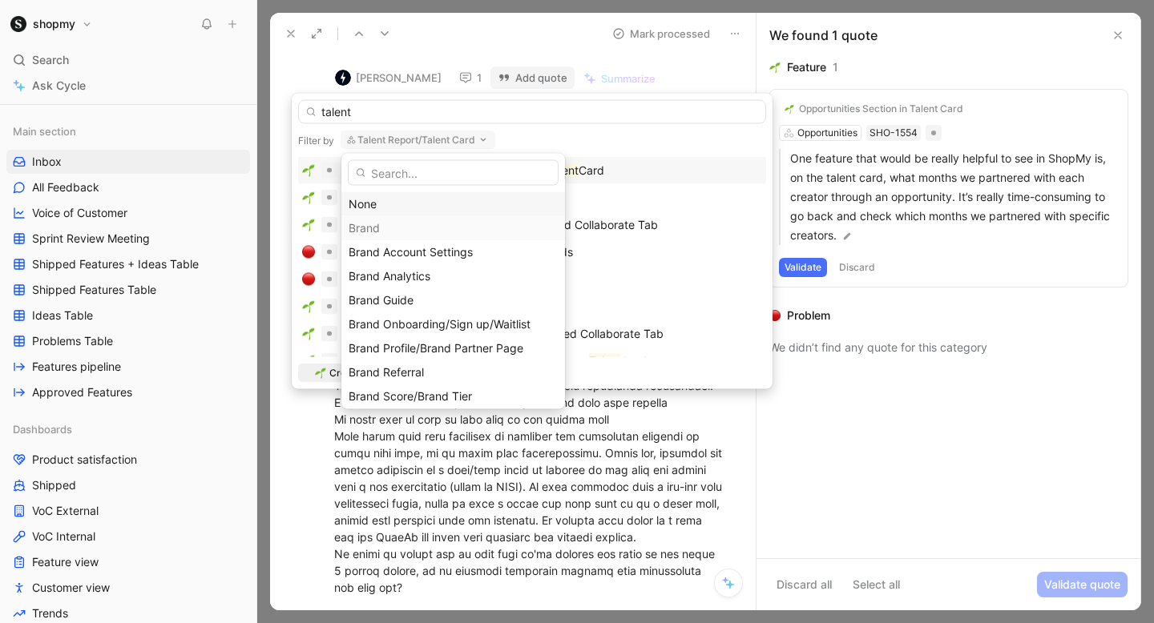
click at [389, 203] on div "None" at bounding box center [452, 204] width 209 height 19
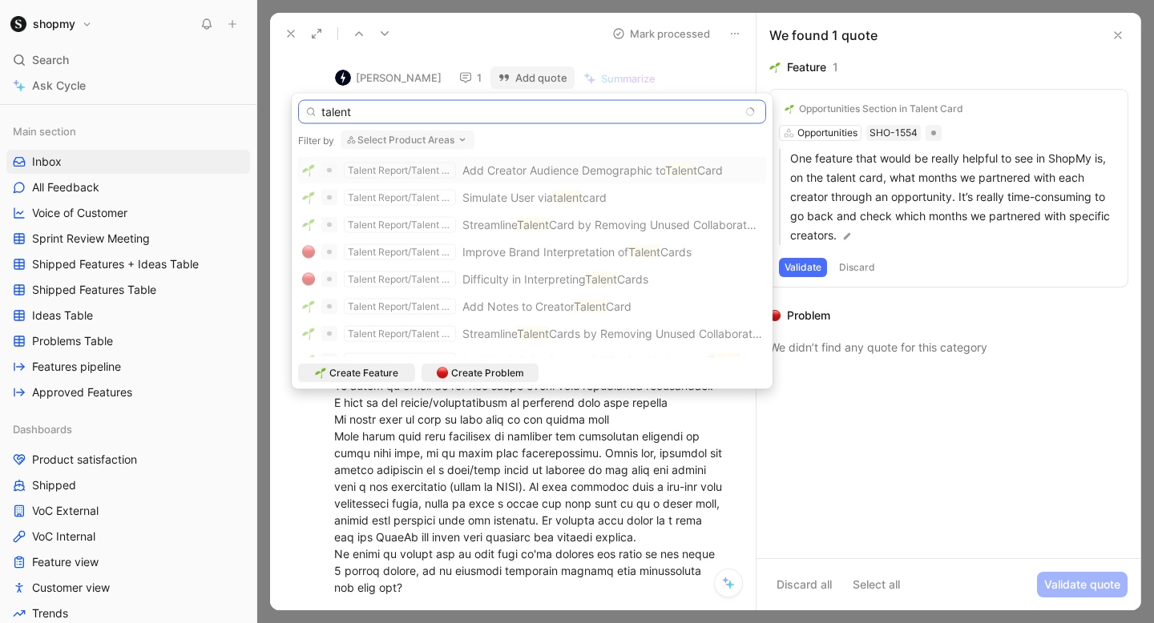
drag, startPoint x: 385, startPoint y: 114, endPoint x: 226, endPoint y: 103, distance: 159.0
click at [229, 103] on body "shopmy Search ⌘ K Ask Cycle Workspace Home G then H Feedback G then F Requests …" at bounding box center [577, 311] width 1154 height 623
type input "opportunities"
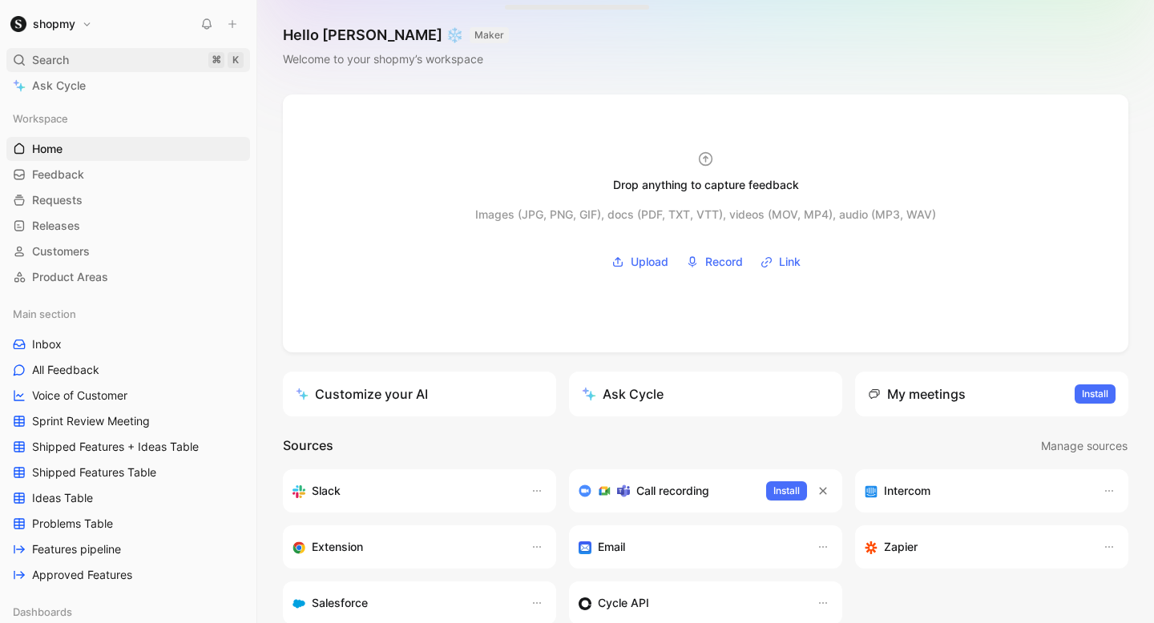
click at [62, 54] on span "Search" at bounding box center [50, 59] width 37 height 19
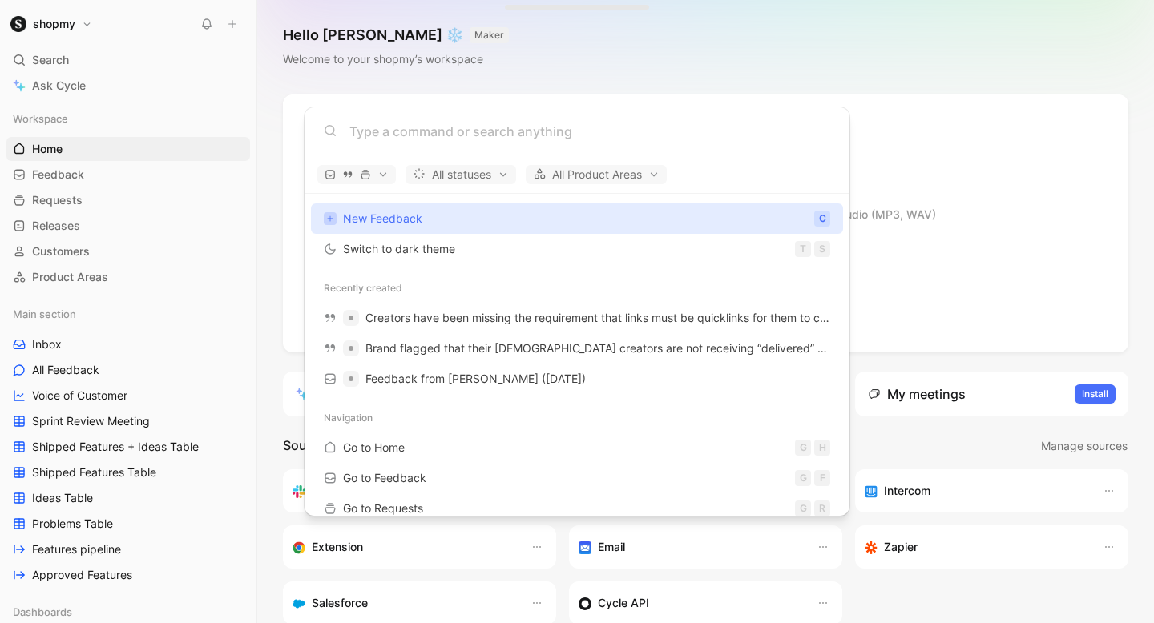
click at [83, 56] on body "shopmy Search ⌘ K Ask Cycle Workspace Home G then H Feedback G then F Requests …" at bounding box center [577, 311] width 1154 height 623
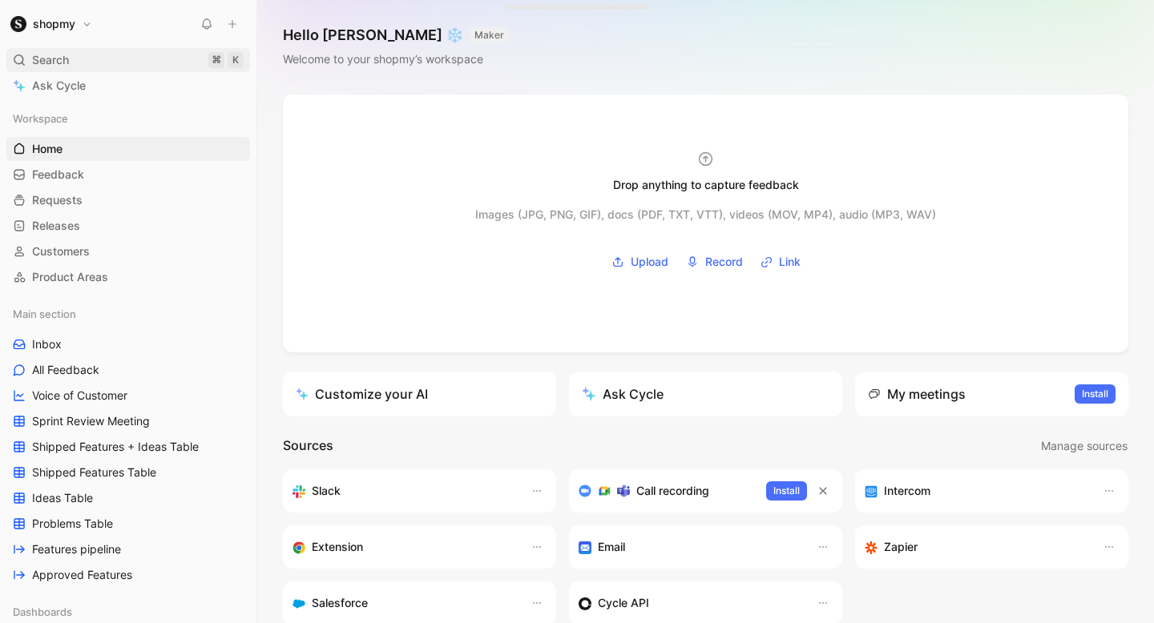
click at [49, 61] on span "Search" at bounding box center [50, 59] width 37 height 19
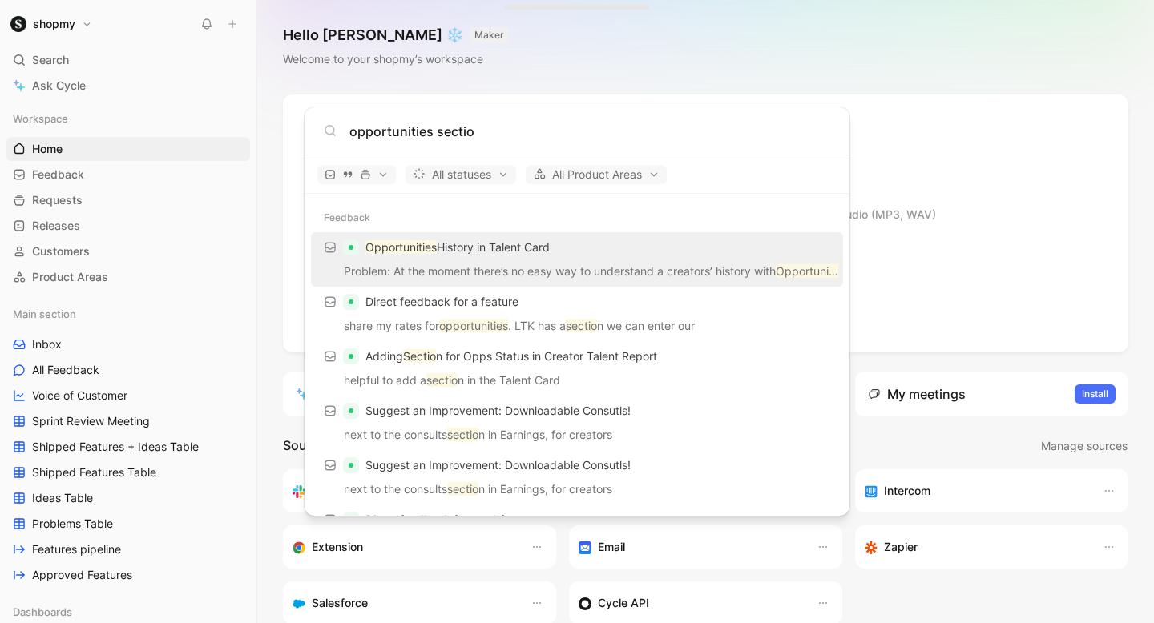
type input "opportunities sectio"
click at [515, 247] on p "Opportunities History in Talent Card" at bounding box center [457, 247] width 184 height 19
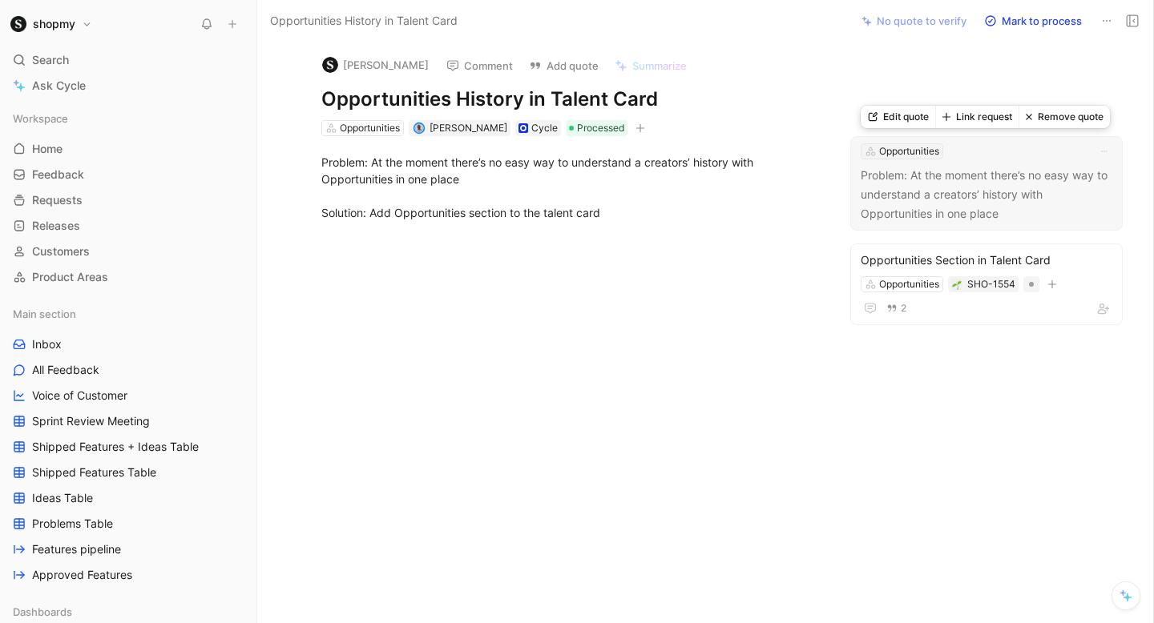
click at [924, 151] on div "Opportunities" at bounding box center [909, 151] width 60 height 16
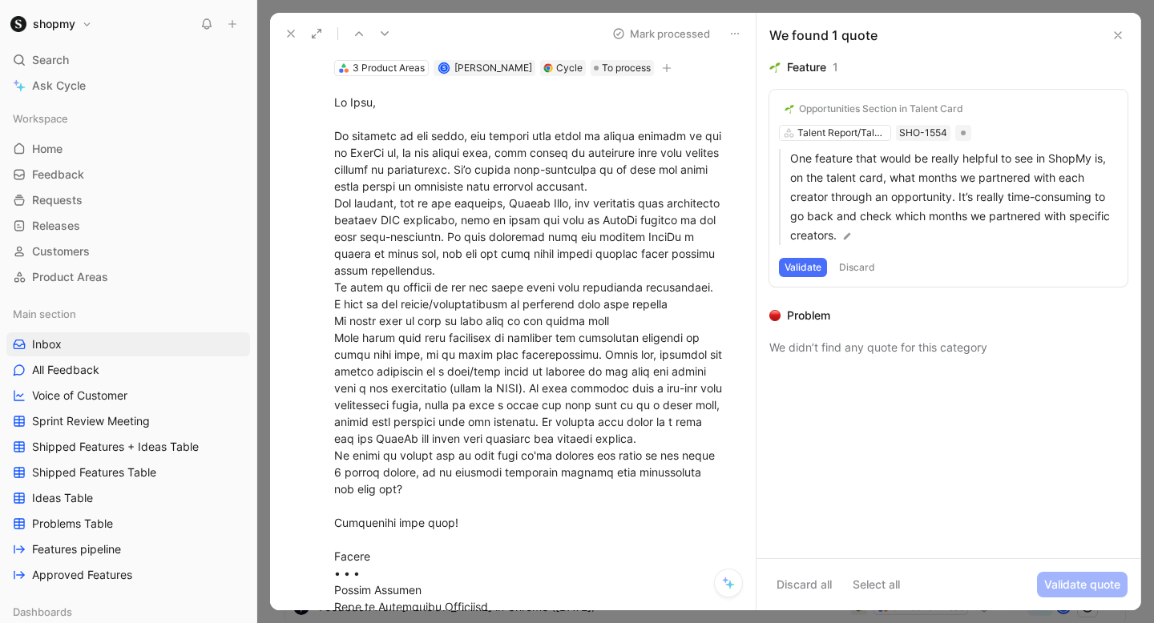
scroll to position [108, 0]
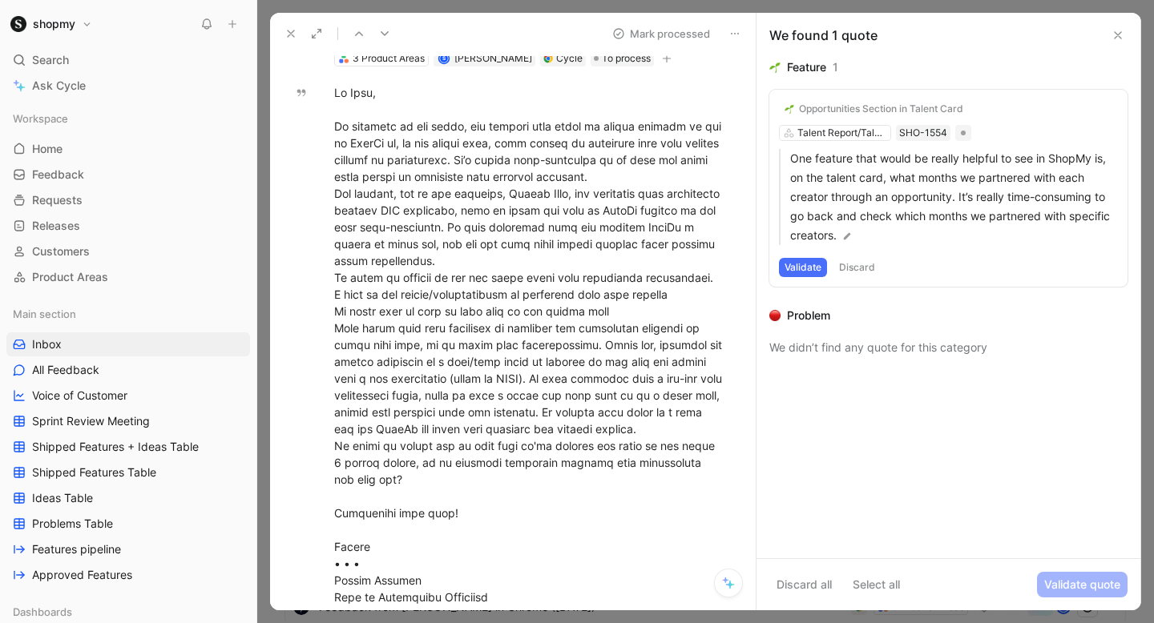
click at [804, 277] on div "Opportunities Section in Talent Card Talent Report/Talent Card SHO-1554 One fea…" at bounding box center [948, 188] width 358 height 197
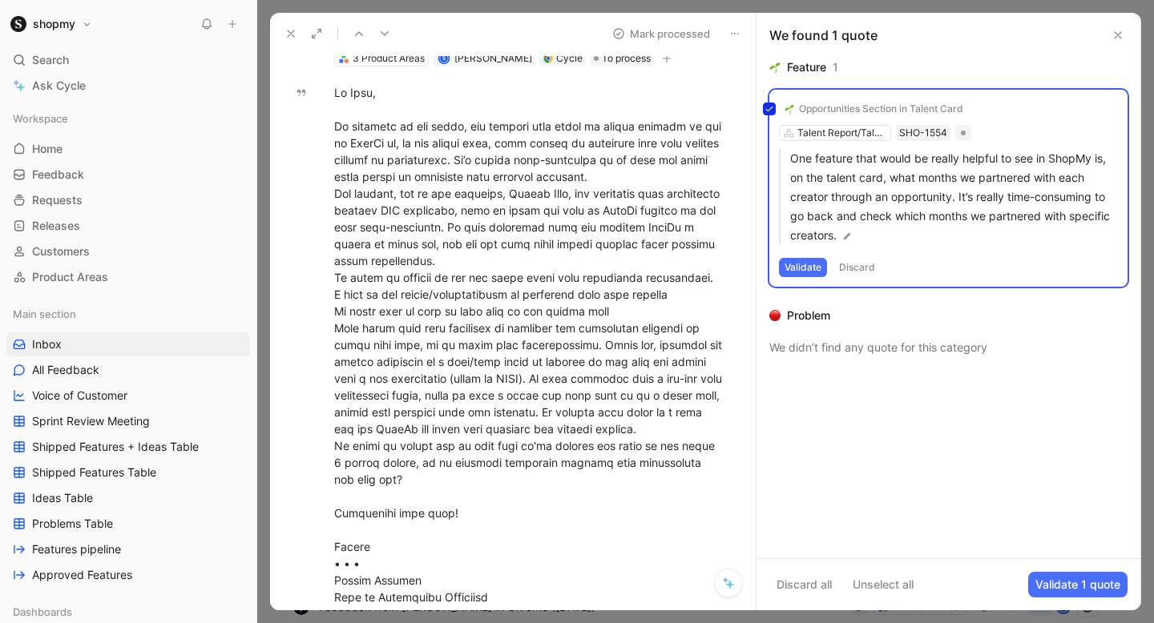
click at [804, 276] on div "Opportunities Section in Talent Card Talent Report/Talent Card SHO-1554 One fea…" at bounding box center [948, 188] width 358 height 197
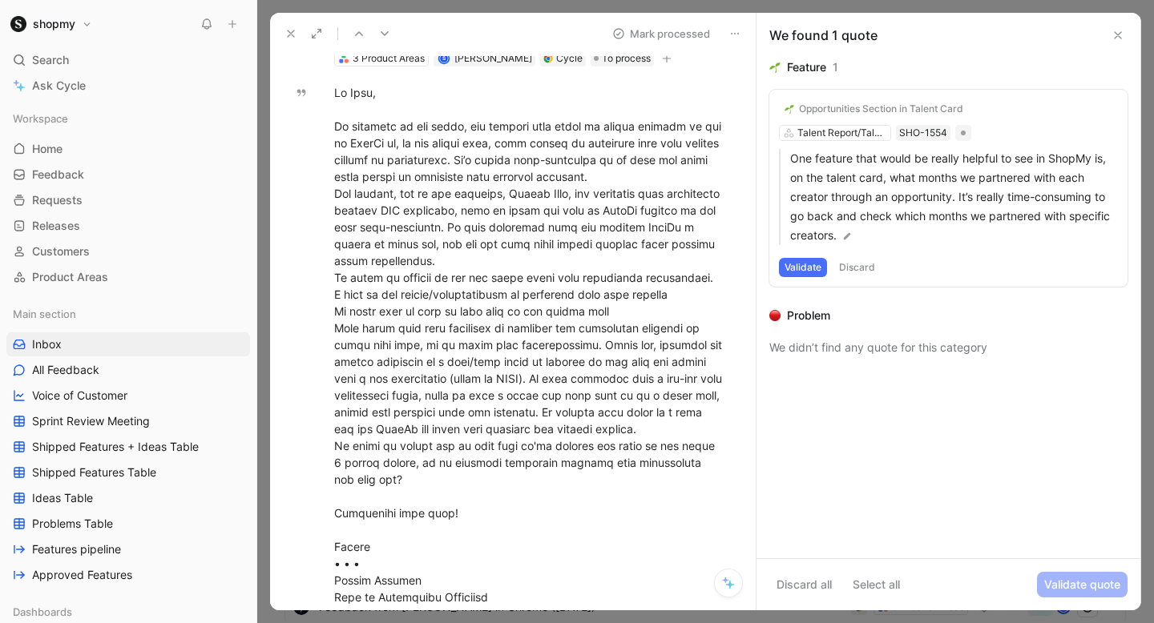
click at [801, 272] on button "Validate" at bounding box center [803, 267] width 48 height 19
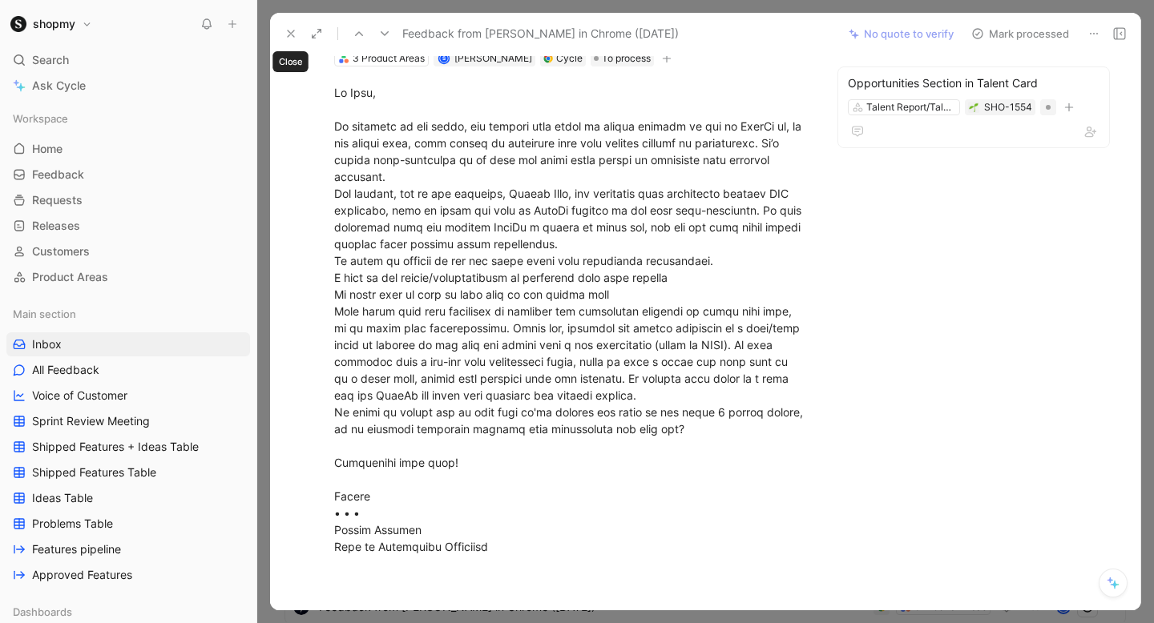
click at [291, 26] on button at bounding box center [291, 33] width 22 height 22
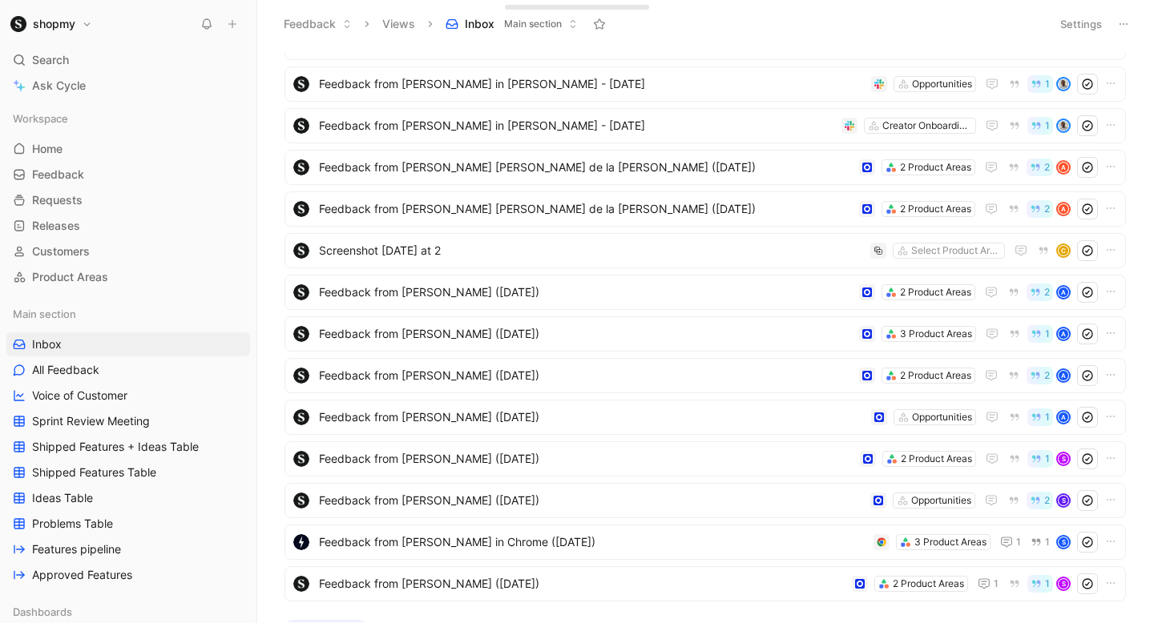
scroll to position [178, 0]
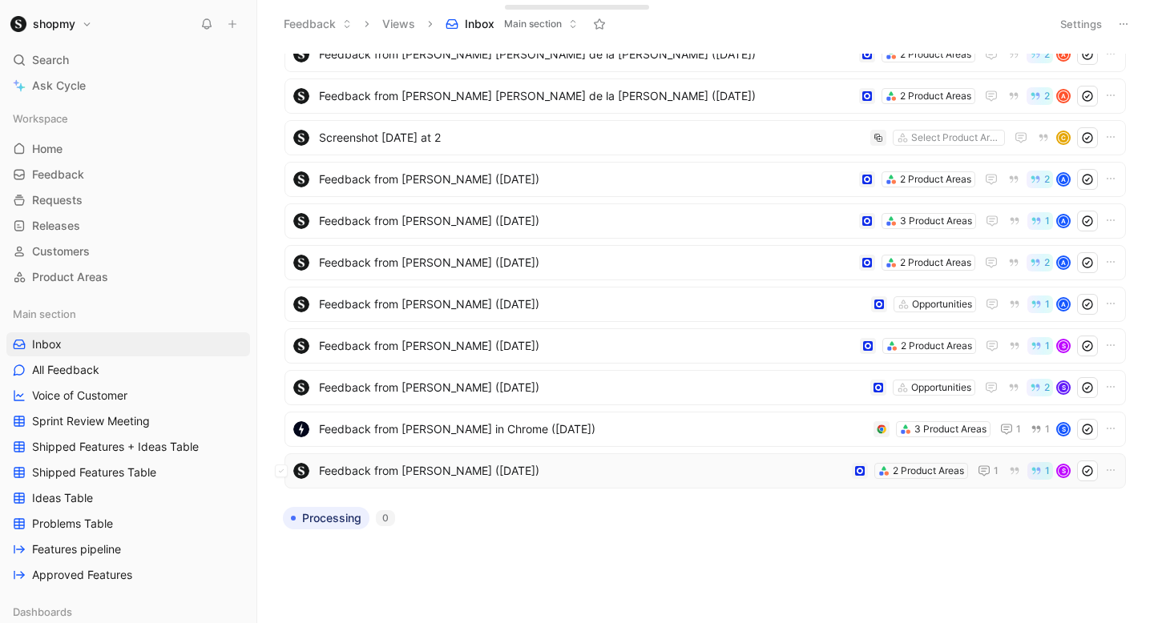
click at [489, 466] on span "Feedback from [PERSON_NAME] ([DATE])" at bounding box center [582, 470] width 526 height 19
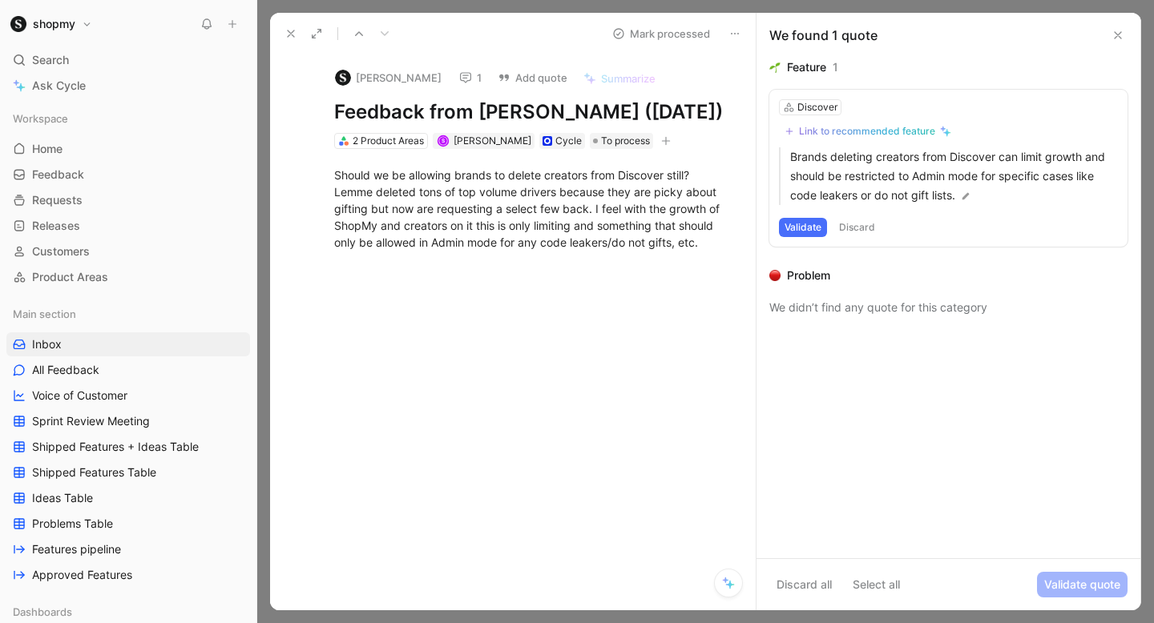
click at [292, 38] on icon at bounding box center [290, 33] width 13 height 13
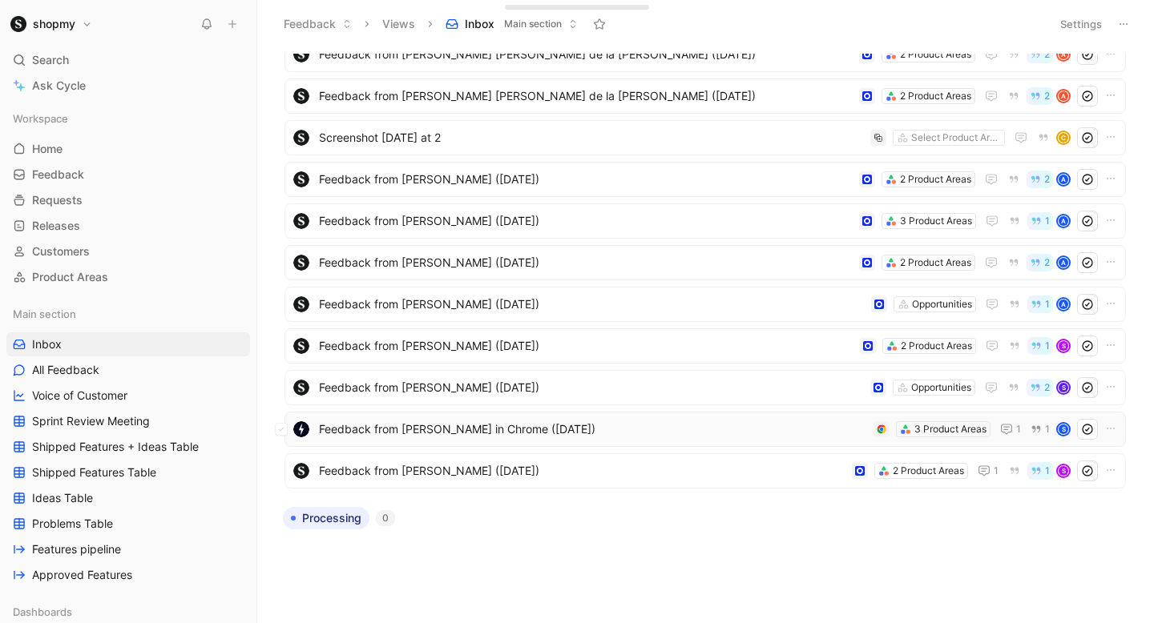
click at [524, 427] on span "Feedback from [PERSON_NAME] in Chrome ([DATE])" at bounding box center [593, 429] width 548 height 19
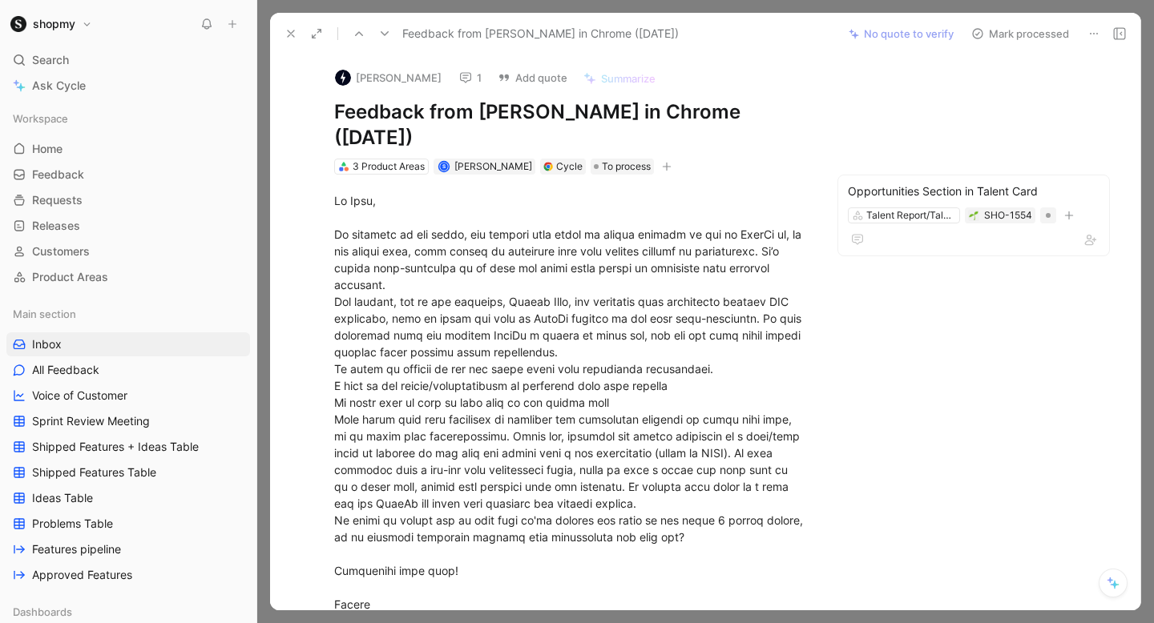
click at [1030, 39] on button "Mark processed" at bounding box center [1020, 33] width 112 height 22
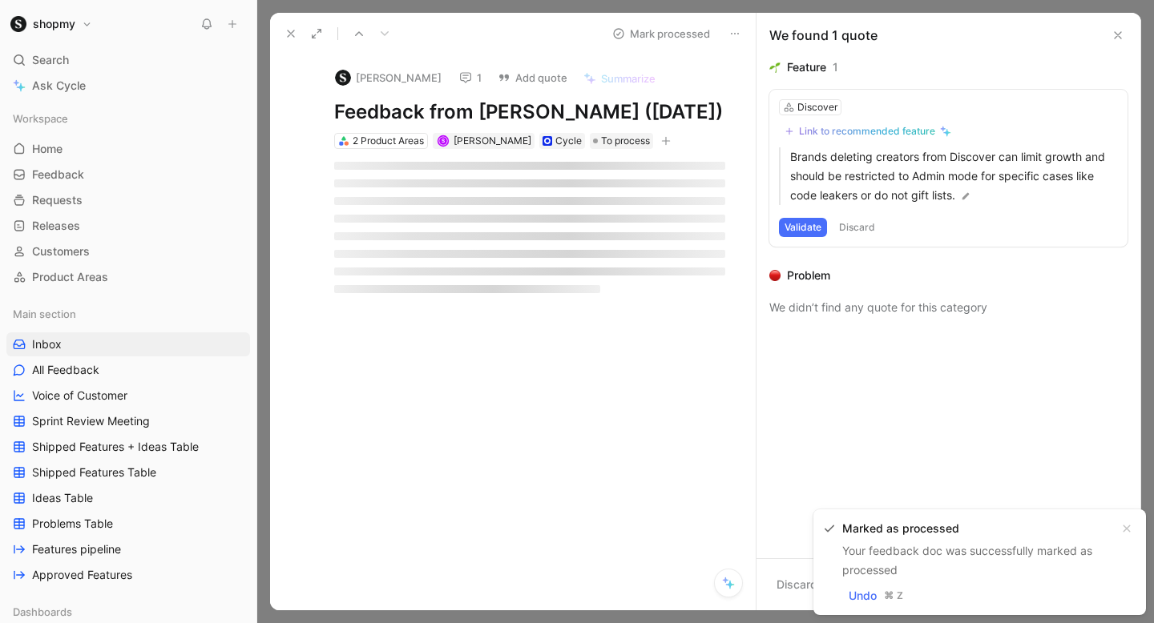
click at [289, 38] on icon at bounding box center [290, 33] width 13 height 13
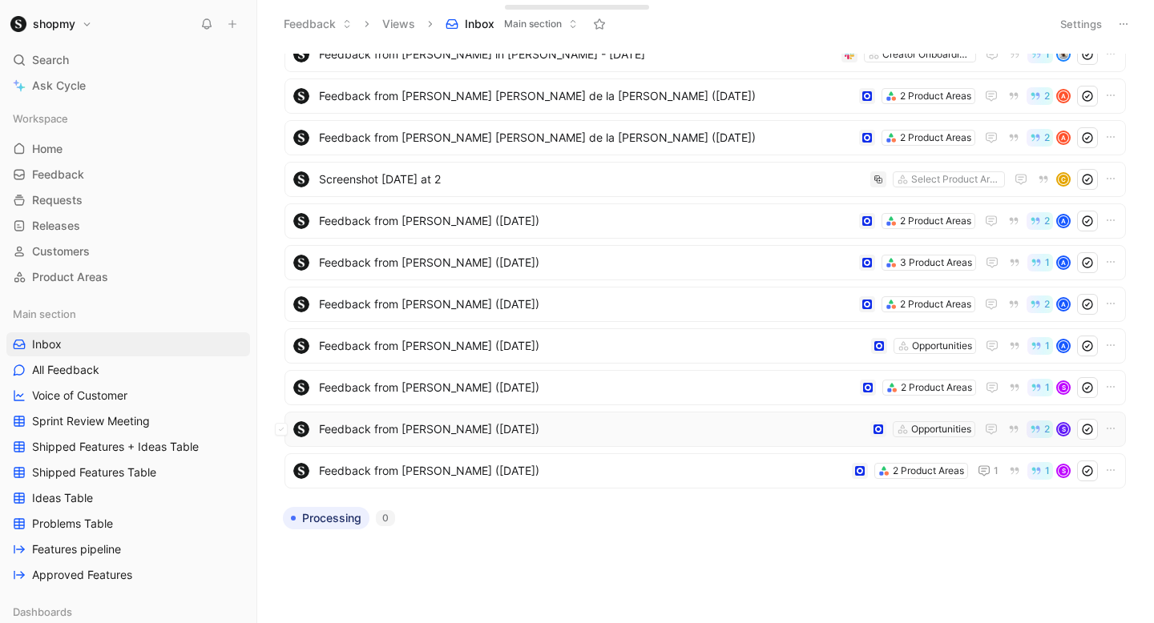
click at [484, 424] on span "Feedback from [PERSON_NAME] ([DATE])" at bounding box center [591, 429] width 545 height 19
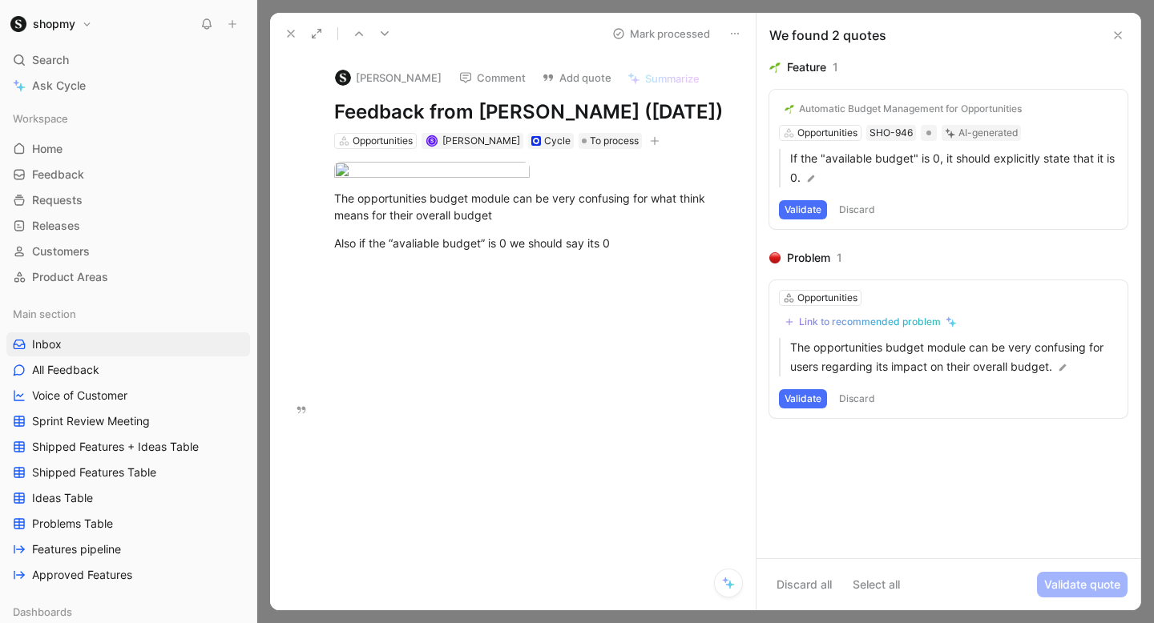
click at [792, 395] on button "Validate" at bounding box center [803, 398] width 48 height 19
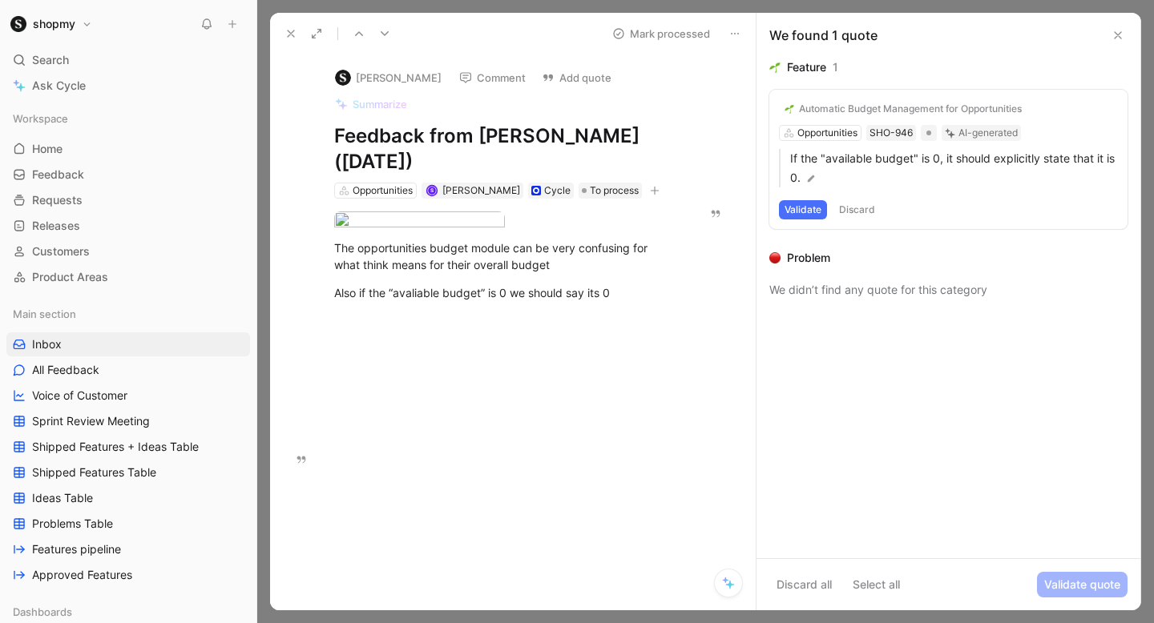
click at [854, 107] on div "Automatic Budget Management for Opportunities" at bounding box center [910, 109] width 223 height 13
click at [792, 105] on img at bounding box center [789, 109] width 10 height 10
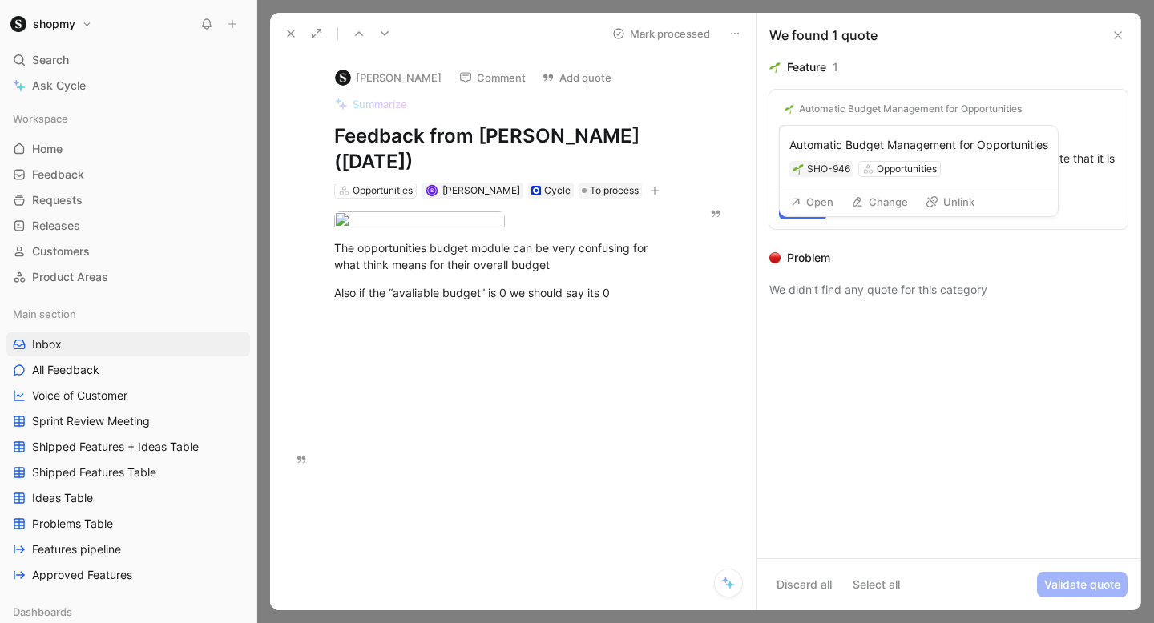
click at [820, 146] on div "Automatic Budget Management for Opportunities" at bounding box center [918, 144] width 259 height 19
click at [809, 169] on div "SHO-946" at bounding box center [828, 169] width 43 height 16
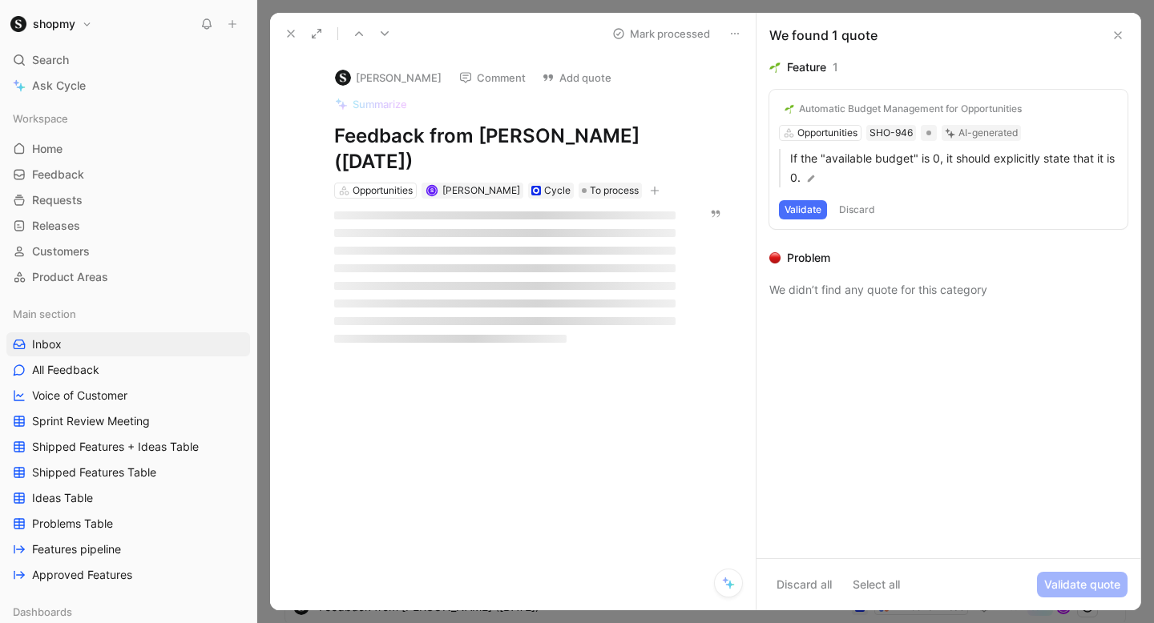
click at [858, 203] on button "Discard" at bounding box center [856, 209] width 47 height 19
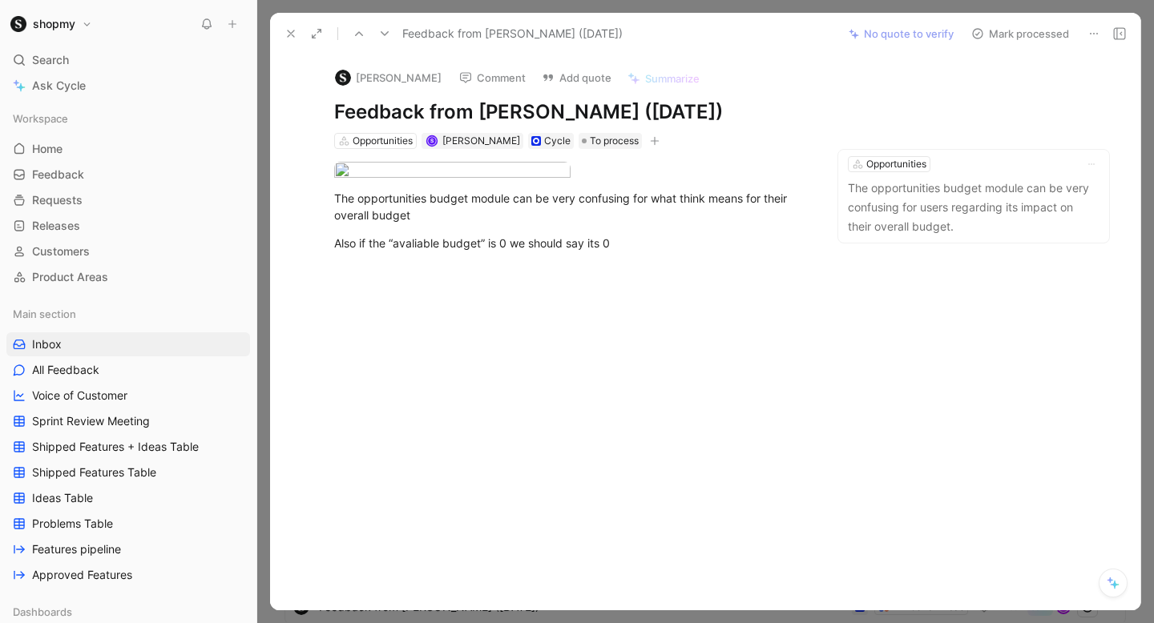
click at [997, 39] on button "Mark processed" at bounding box center [1020, 33] width 112 height 22
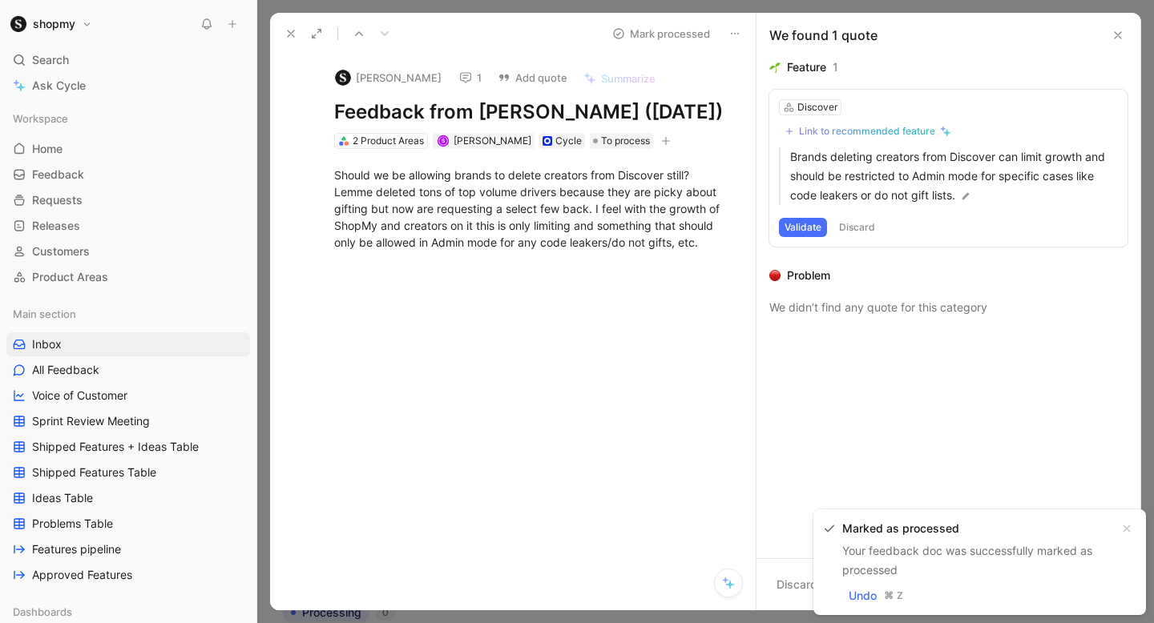
click at [288, 44] on button at bounding box center [291, 33] width 22 height 22
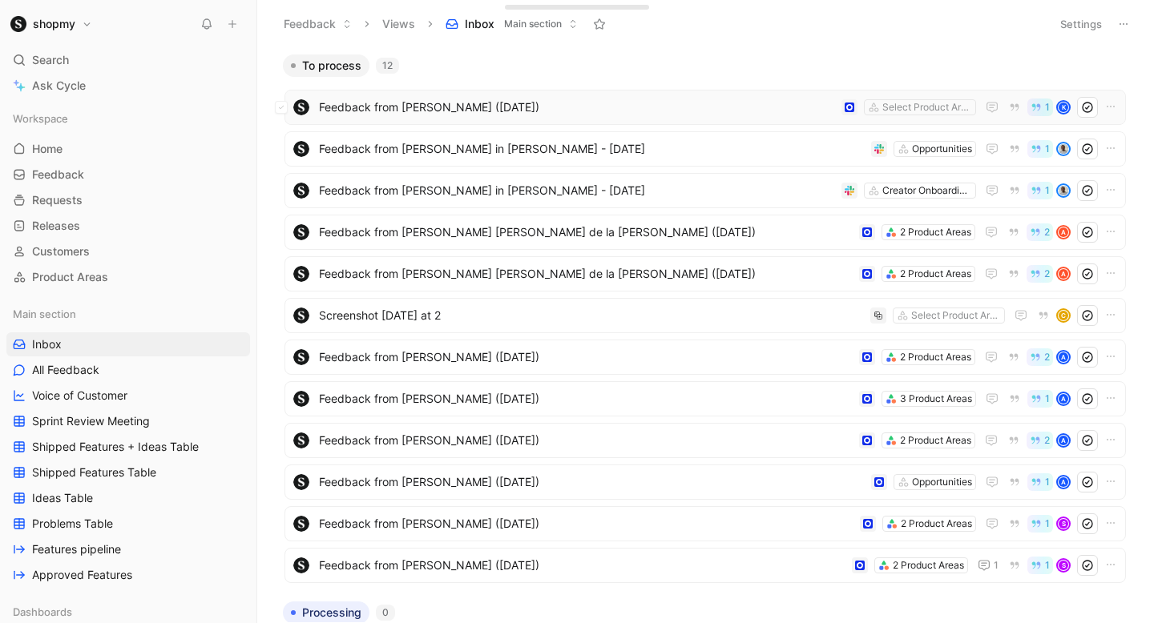
click at [437, 105] on span "Feedback from [PERSON_NAME] ([DATE])" at bounding box center [577, 107] width 516 height 19
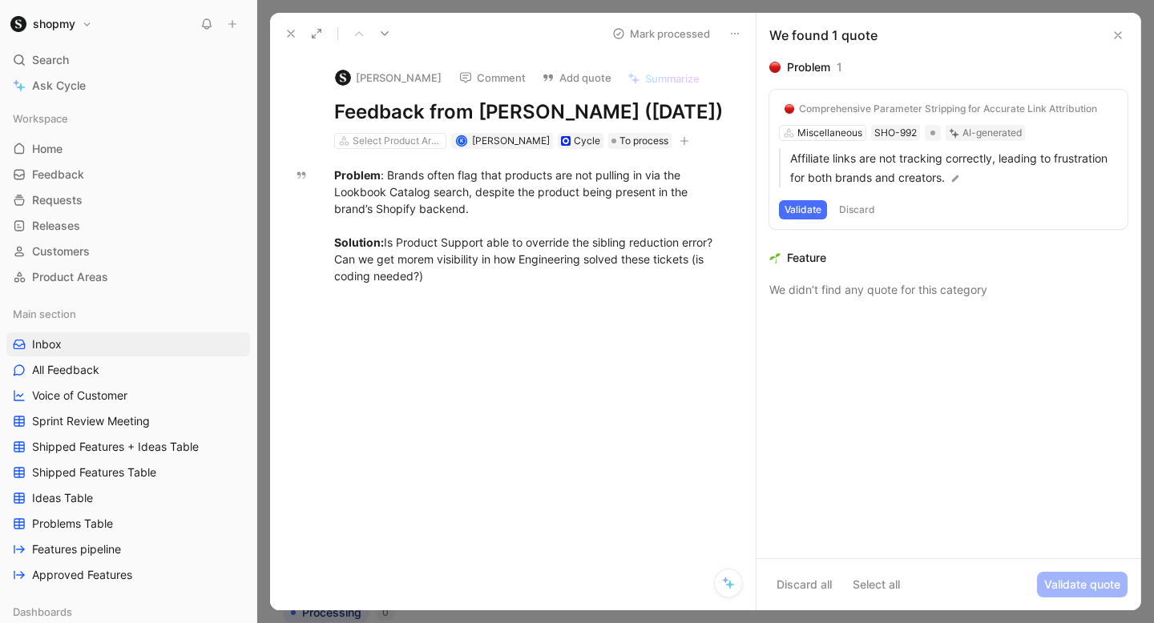
click at [853, 211] on button "Discard" at bounding box center [856, 209] width 47 height 19
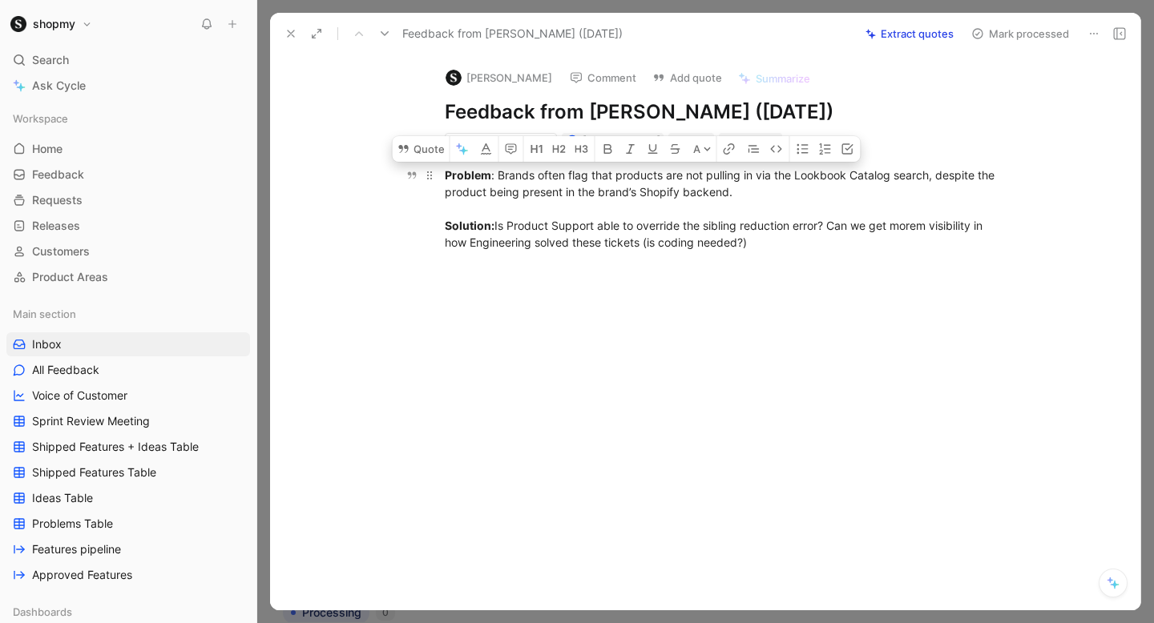
drag, startPoint x: 782, startPoint y: 186, endPoint x: 499, endPoint y: 174, distance: 283.1
click at [499, 174] on div "Problem : Brands often flag that products are not pulling in via the Lookbook C…" at bounding box center [722, 209] width 554 height 84
click at [929, 177] on div "Problem : Brands often flag that products are not pulling in via the Lookbook C…" at bounding box center [722, 209] width 554 height 84
drag, startPoint x: 929, startPoint y: 177, endPoint x: 616, endPoint y: 177, distance: 313.2
click at [616, 177] on div "Problem : Brands often flag that products are not pulling in via the Lookbook C…" at bounding box center [722, 209] width 554 height 84
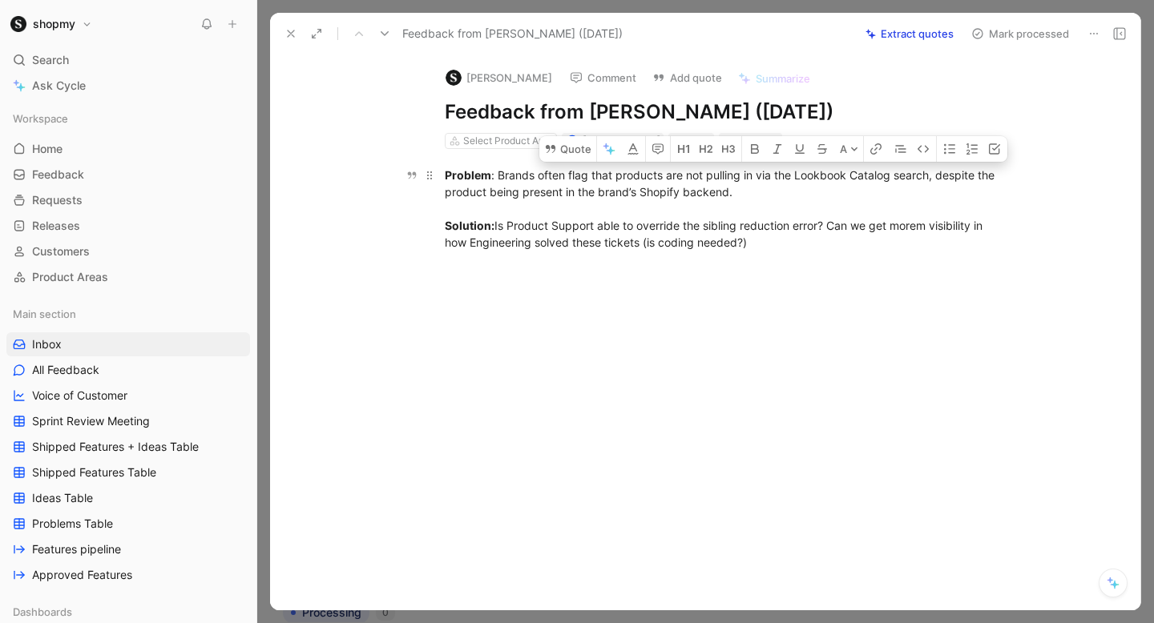
copy div "products are not pulling in via the Lookbook Catalog search"
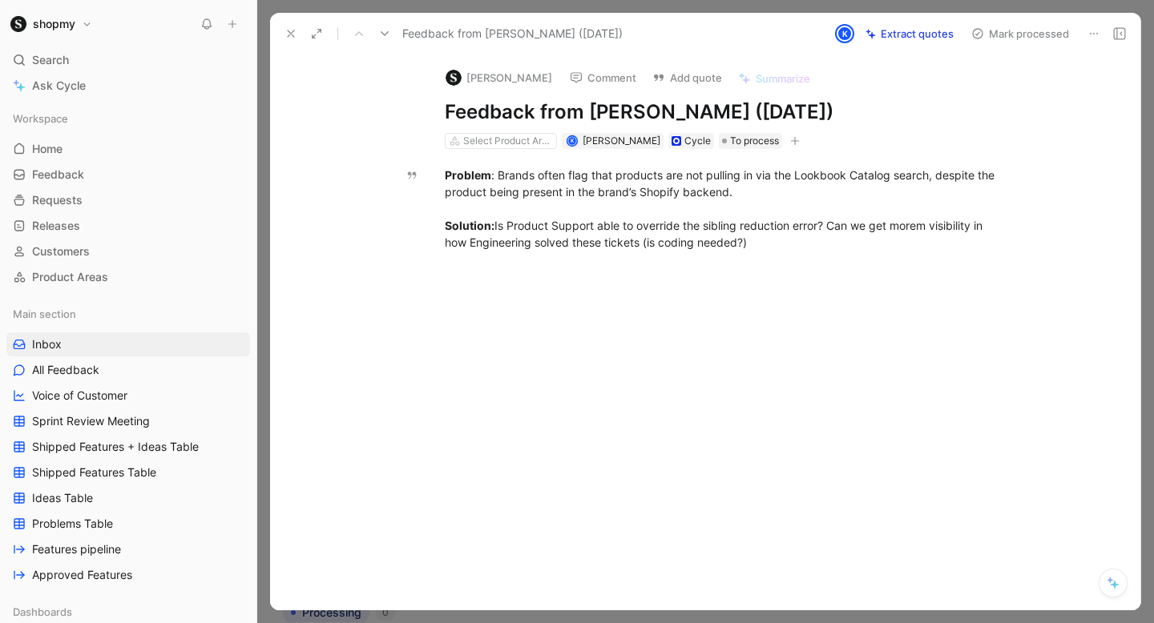
click at [673, 80] on button "Add quote" at bounding box center [687, 77] width 84 height 22
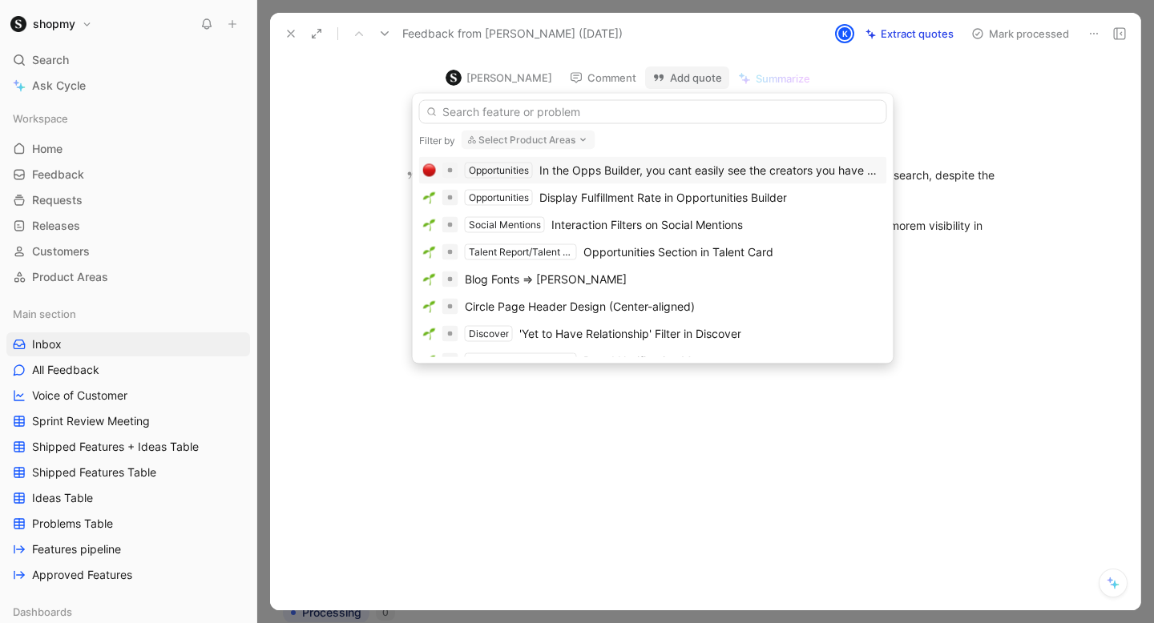
click at [545, 135] on button "Select Product Areas" at bounding box center [528, 140] width 134 height 19
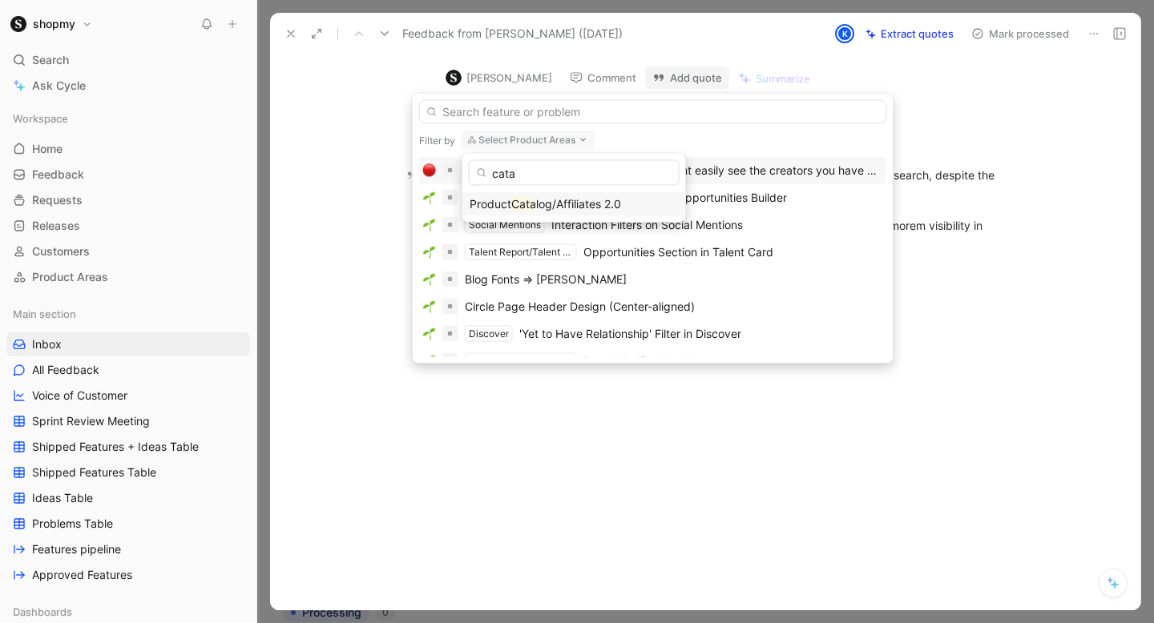
type input "cata"
click at [554, 204] on span "log/Affiliates 2.0" at bounding box center [578, 204] width 85 height 14
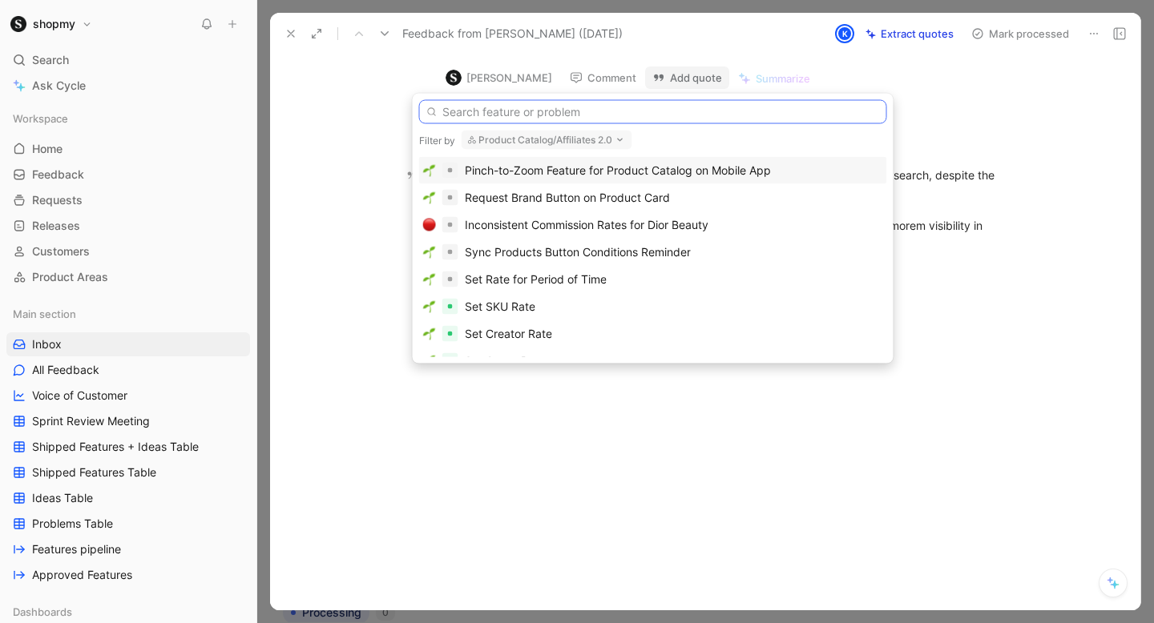
click at [538, 115] on input "text" at bounding box center [653, 112] width 468 height 24
paste input "products are not pulling in via the Lookbook Catalog search"
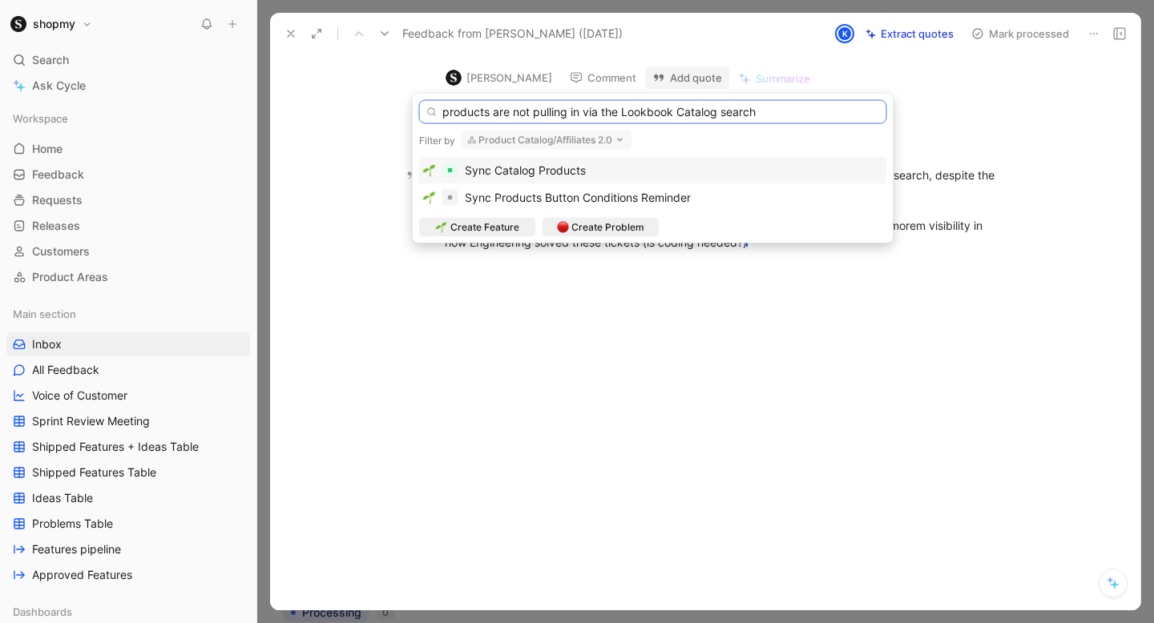
click at [445, 112] on input "products are not pulling in via the Lookbook Catalog search" at bounding box center [653, 112] width 468 height 24
type input "Products are not pulling in via the Lookbook Catalog search"
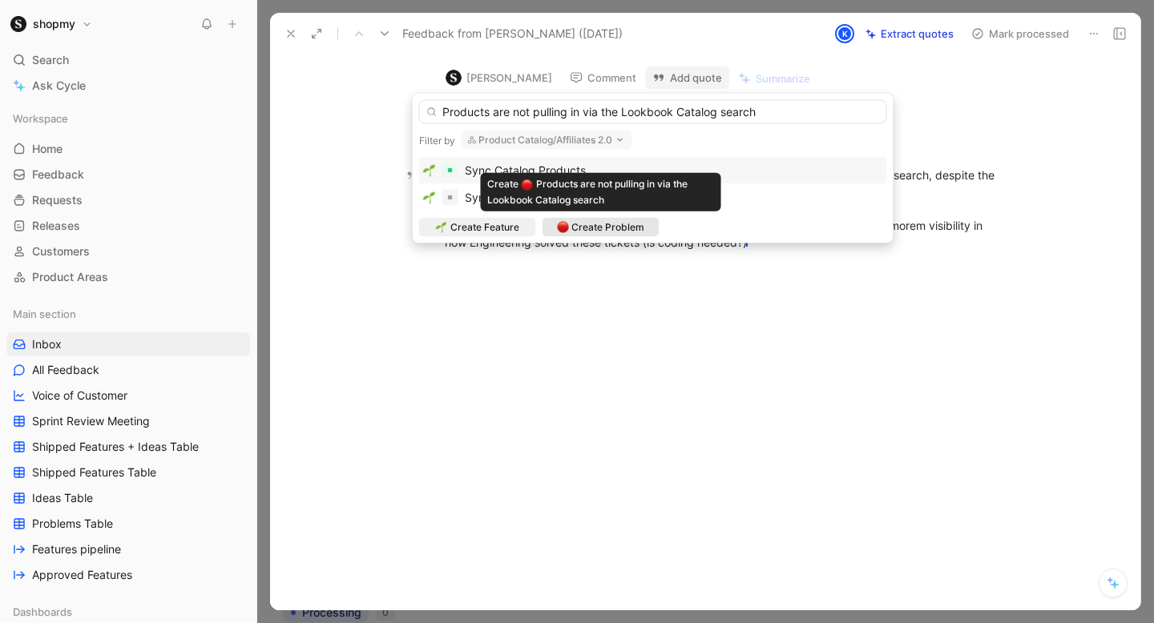
click at [600, 234] on span "Create Problem" at bounding box center [607, 228] width 73 height 16
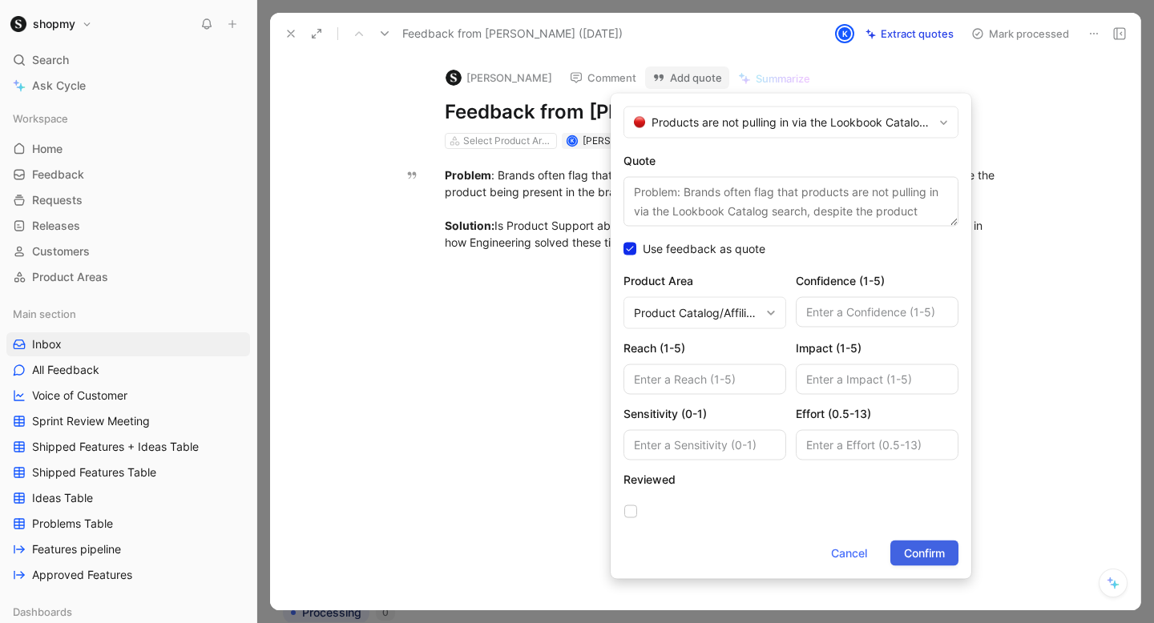
click at [924, 552] on span "Confirm" at bounding box center [924, 553] width 41 height 19
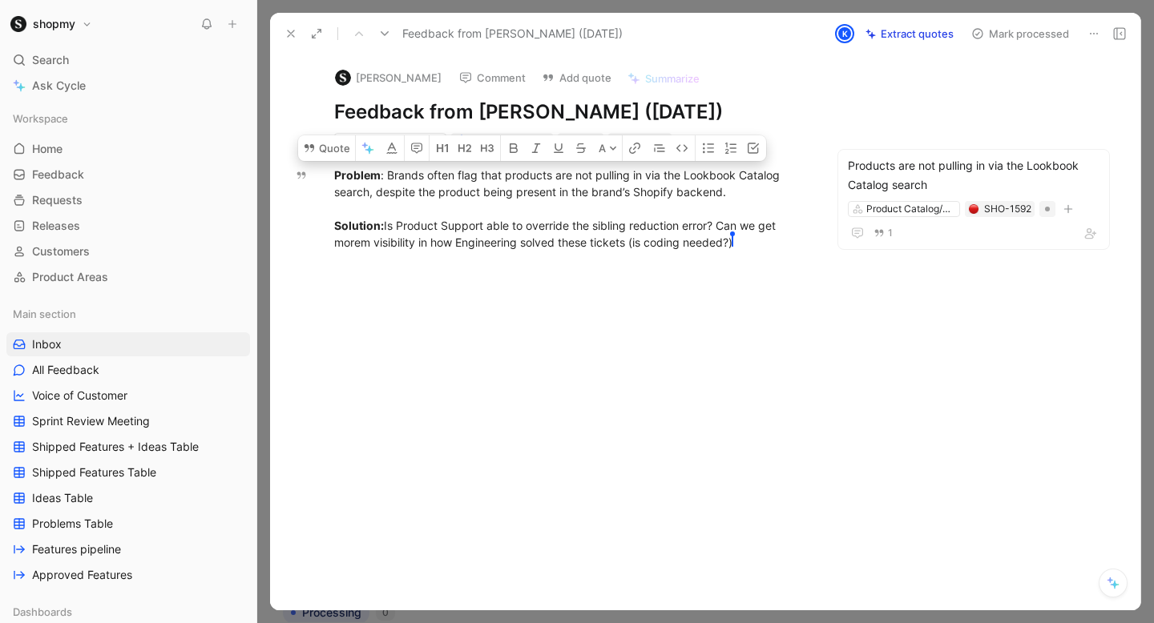
drag, startPoint x: 348, startPoint y: 129, endPoint x: 337, endPoint y: 130, distance: 11.2
click at [337, 130] on div "Karen Cao Comment Add quote Summarize Feedback from Karen Cao (Aug 15, 2025) Se…" at bounding box center [705, 332] width 870 height 556
click at [615, 249] on div "Problem : Brands often flag that products are not pulling in via the Lookbook C…" at bounding box center [570, 209] width 473 height 84
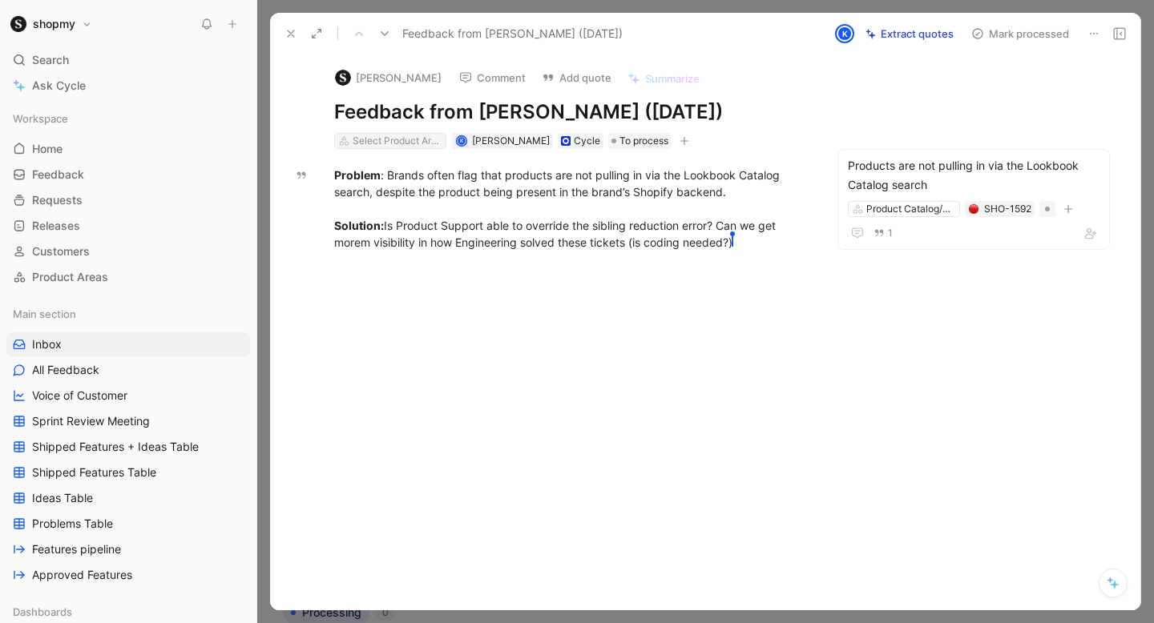
click at [417, 139] on div "Select Product Areas" at bounding box center [397, 141] width 90 height 16
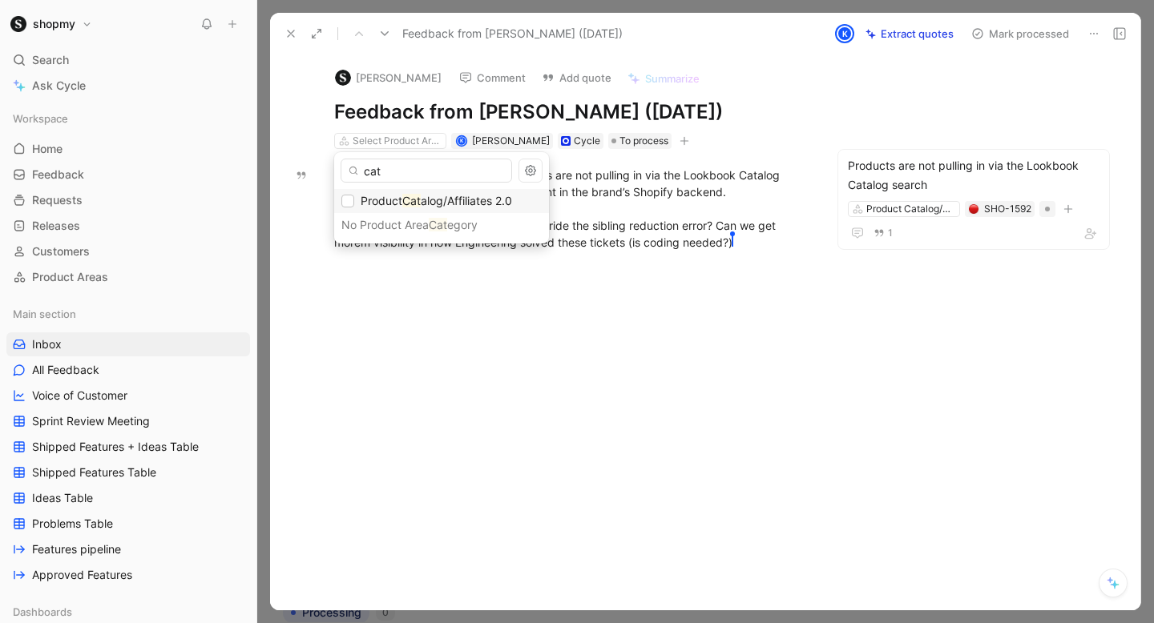
type input "cat"
click at [427, 203] on span "alog/Affiliates 2.0" at bounding box center [466, 201] width 91 height 14
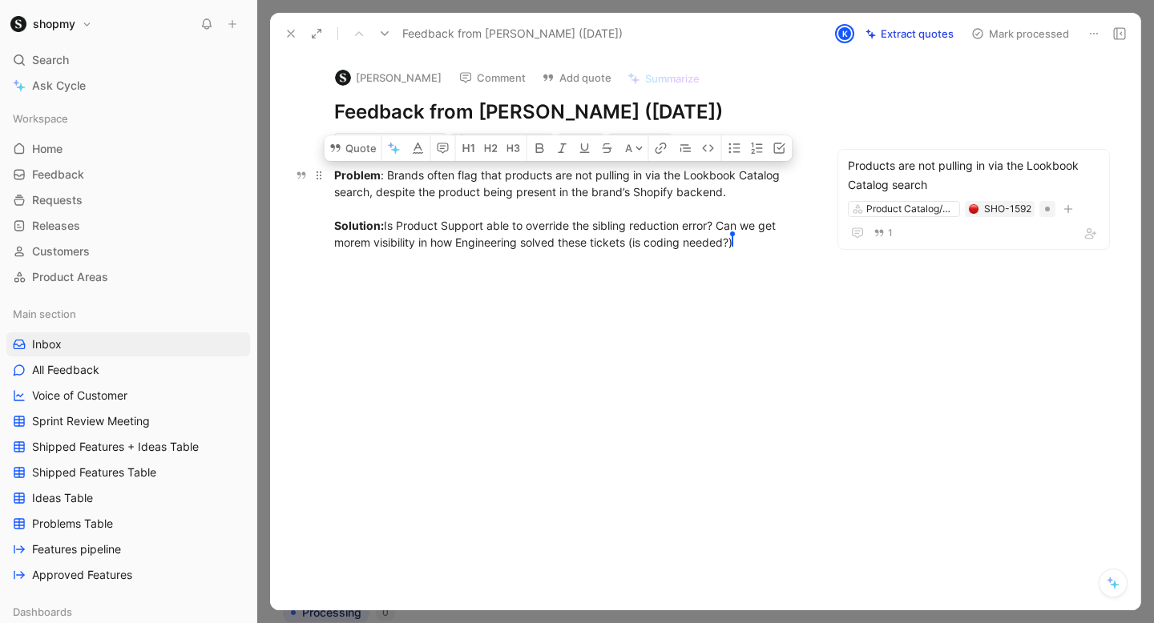
drag, startPoint x: 739, startPoint y: 188, endPoint x: 385, endPoint y: 171, distance: 353.7
click at [385, 171] on div "Problem : Brands often flag that products are not pulling in via the Lookbook C…" at bounding box center [570, 209] width 473 height 84
copy div "Brands often flag that products are not pulling in via the Lookbook Catalog sea…"
click at [557, 70] on button "Add quote" at bounding box center [576, 77] width 84 height 22
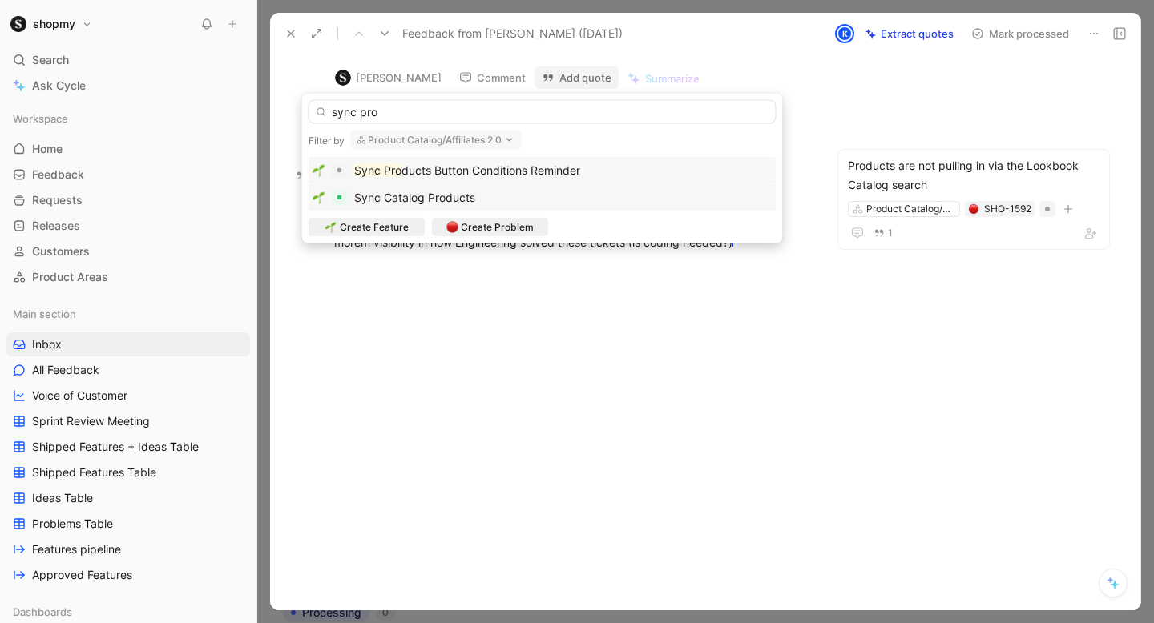
type input "sync pro"
click at [588, 191] on div "Sync Catalog Products" at bounding box center [542, 197] width 460 height 19
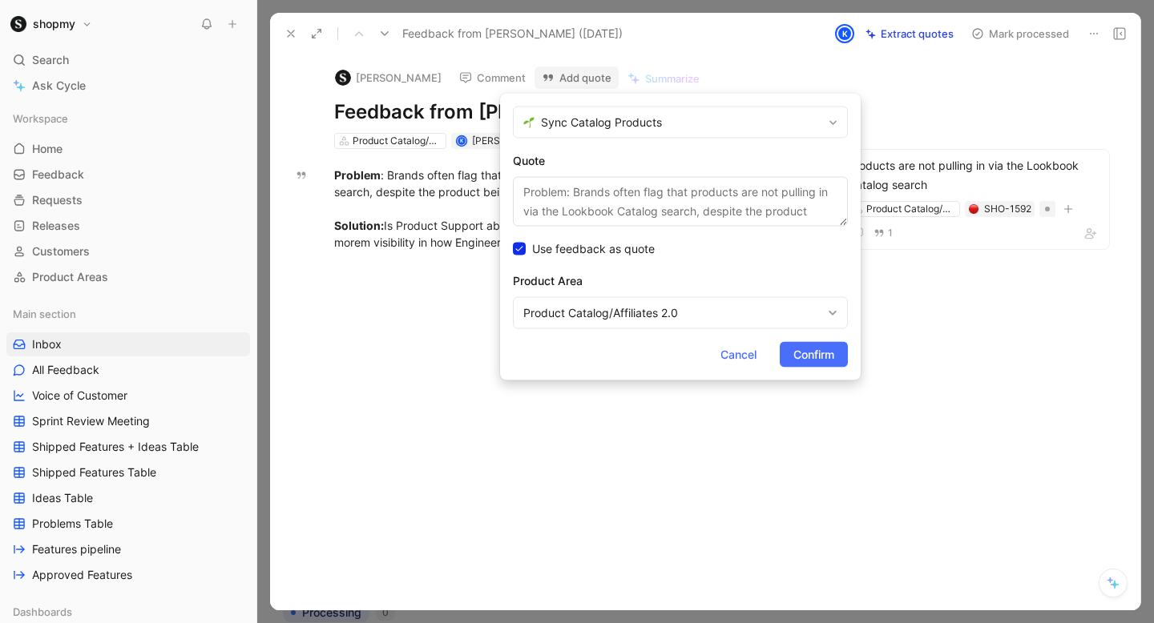
click at [723, 195] on textarea "Problem: Brands often flag that products are not pulling in via the Lookbook Ca…" at bounding box center [680, 202] width 335 height 50
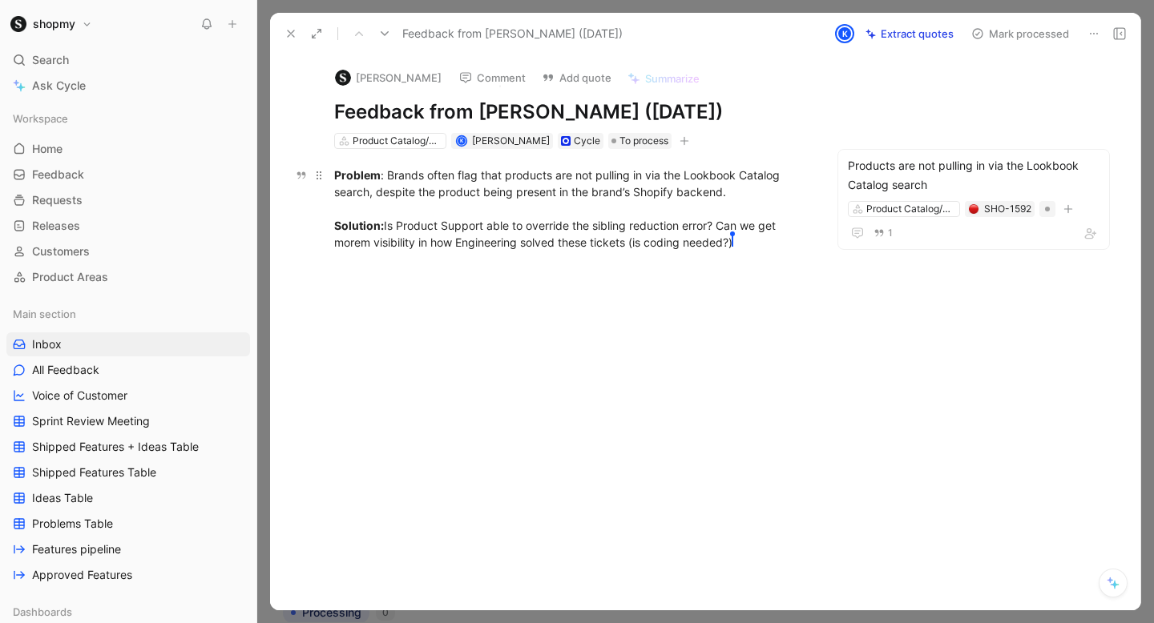
click at [445, 241] on div "Problem : Brands often flag that products are not pulling in via the Lookbook C…" at bounding box center [570, 209] width 473 height 84
click at [441, 231] on div "Problem : Brands often flag that products are not pulling in via the Lookbook C…" at bounding box center [570, 209] width 473 height 84
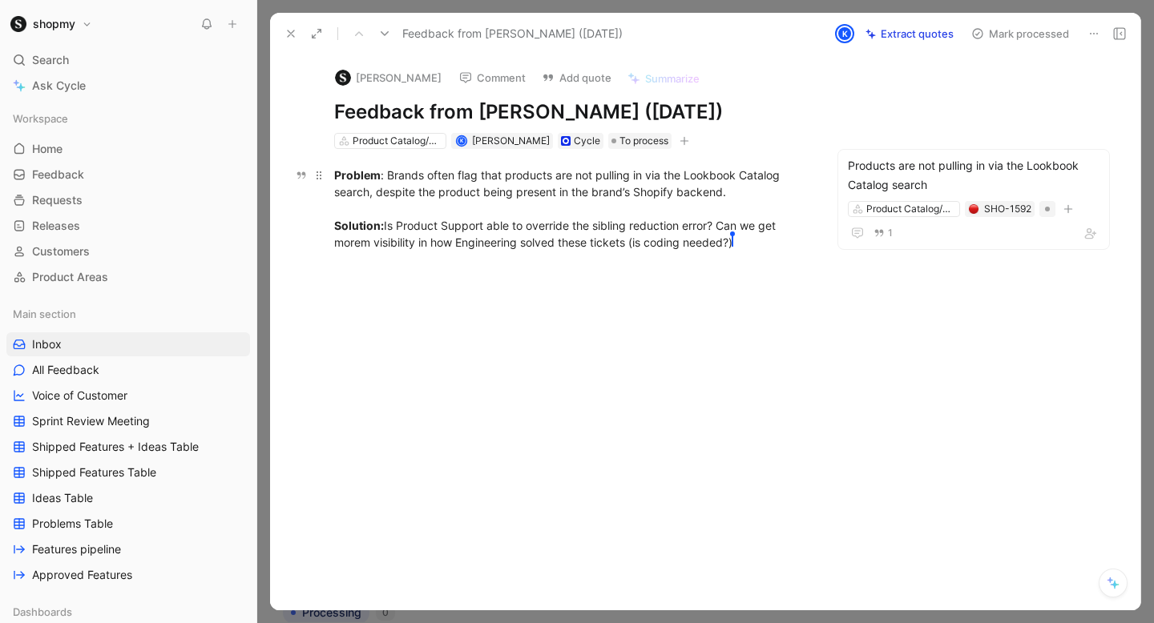
click at [464, 237] on div "Problem : Brands often flag that products are not pulling in via the Lookbook C…" at bounding box center [570, 209] width 473 height 84
drag, startPoint x: 759, startPoint y: 248, endPoint x: 348, endPoint y: 168, distance: 418.7
click at [348, 168] on div "Problem : Brands often flag that products are not pulling in via the Lookbook C…" at bounding box center [570, 209] width 473 height 84
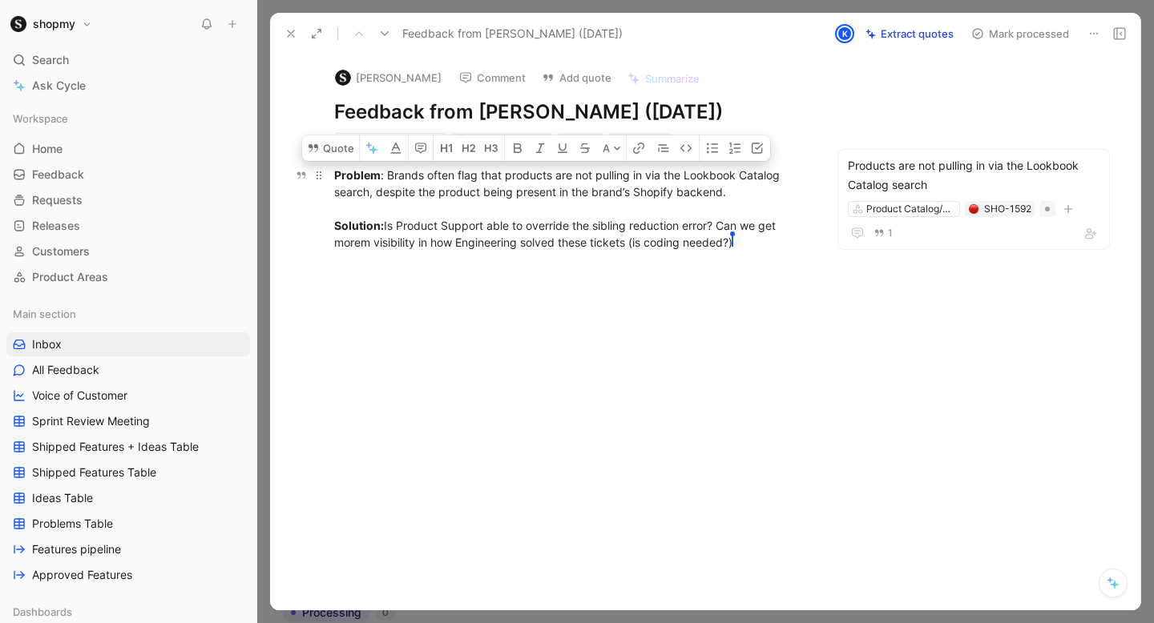
drag, startPoint x: 336, startPoint y: 171, endPoint x: 775, endPoint y: 240, distance: 445.1
click at [775, 240] on div "Problem : Brands often flag that products are not pulling in via the Lookbook C…" at bounding box center [570, 209] width 473 height 84
copy div "Problem : Brands often flag that products are not pulling in via the Lookbook C…"
click at [551, 75] on button "Add quote" at bounding box center [576, 77] width 84 height 22
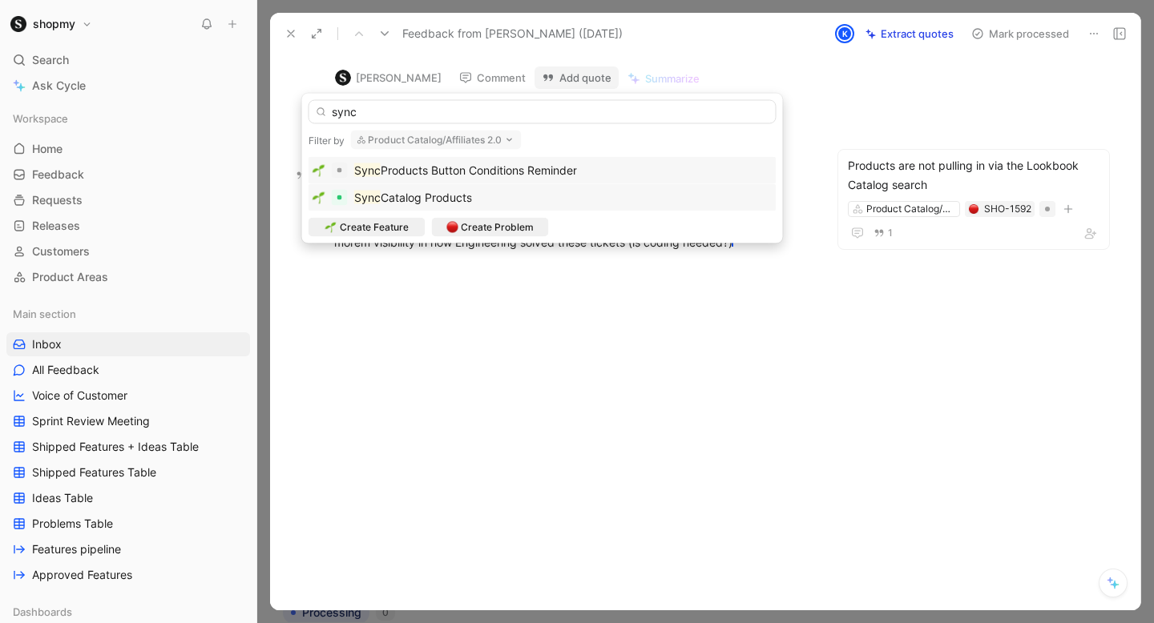
type input "sync"
click at [489, 196] on div "Sync Catalog Products" at bounding box center [542, 197] width 460 height 19
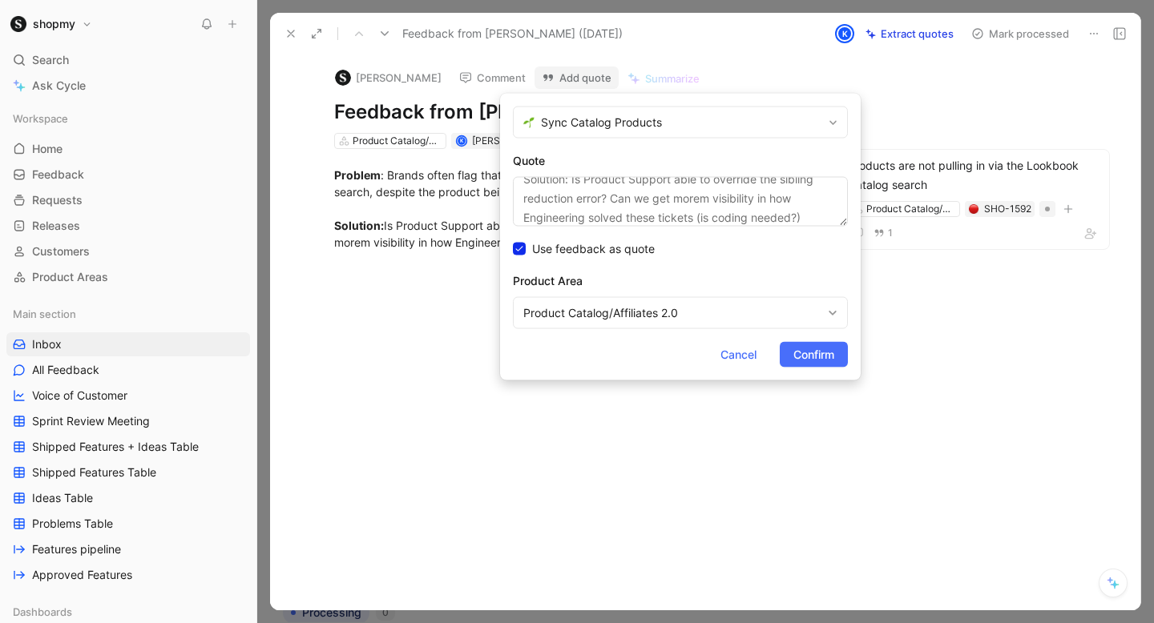
scroll to position [96, 0]
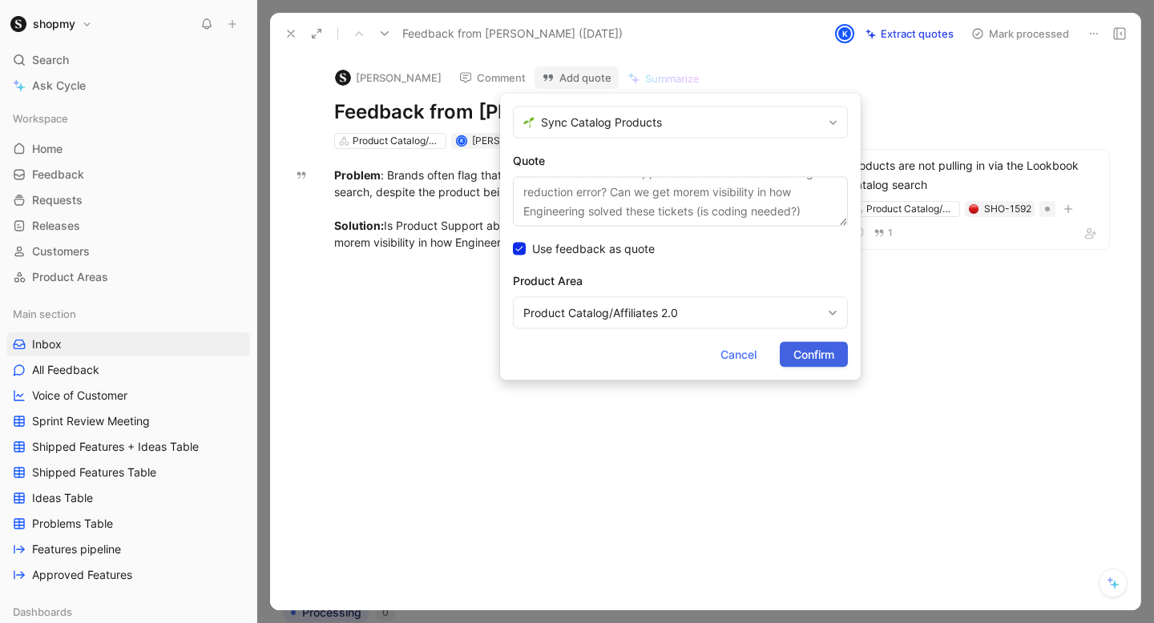
click at [827, 353] on span "Confirm" at bounding box center [813, 354] width 41 height 19
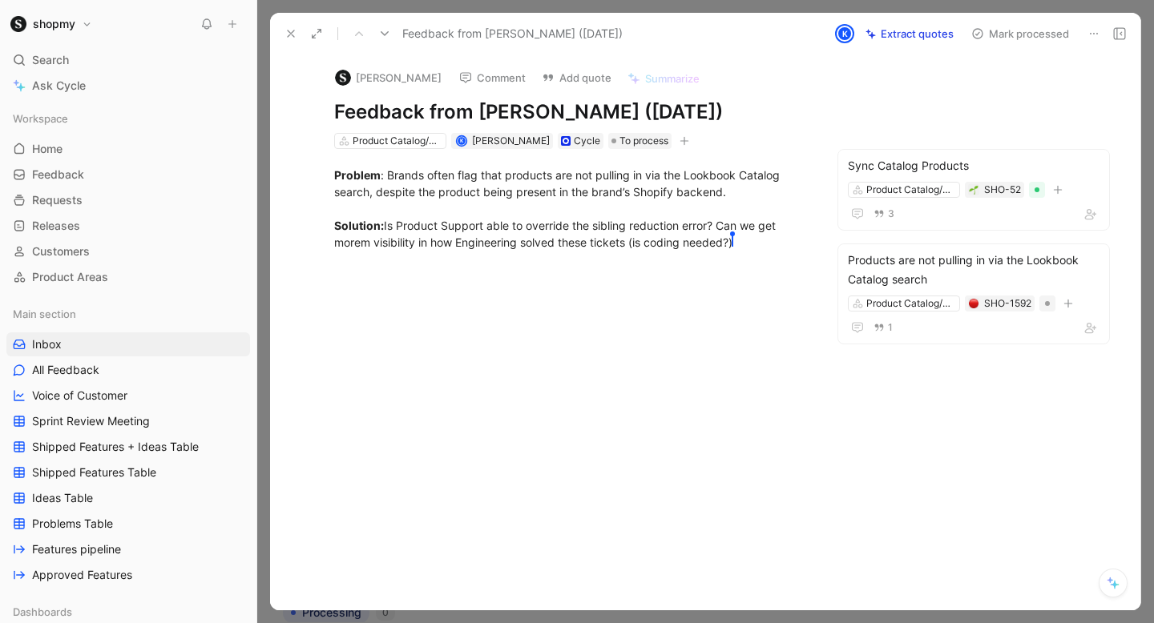
click at [1034, 33] on button "Mark processed" at bounding box center [1020, 33] width 112 height 22
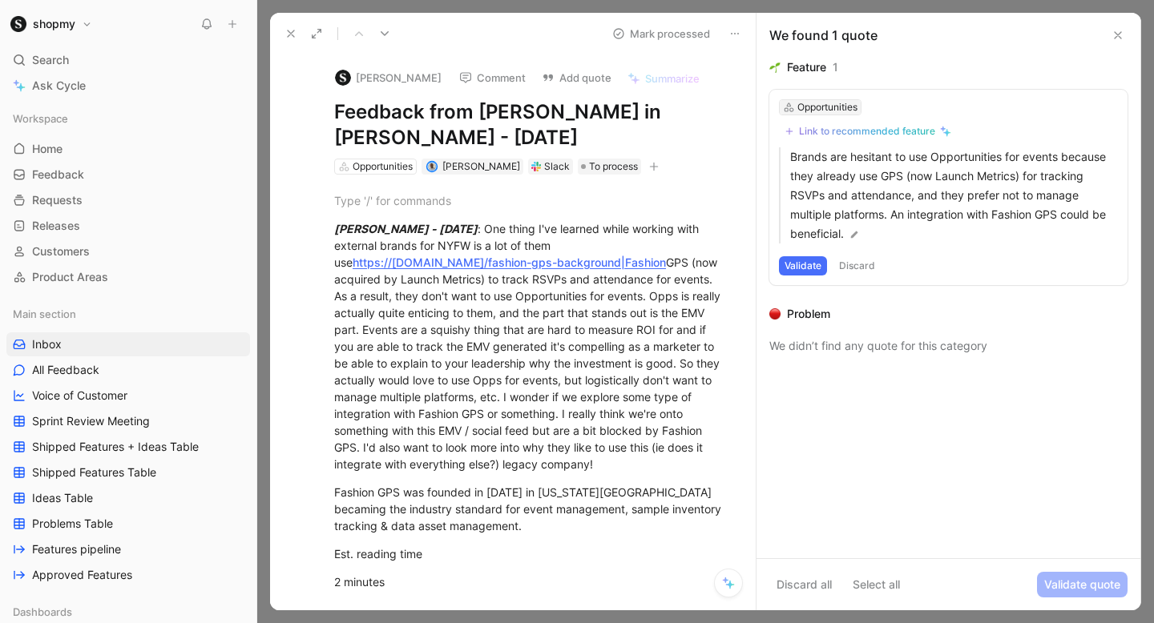
click at [846, 111] on div "Opportunities" at bounding box center [827, 107] width 60 height 16
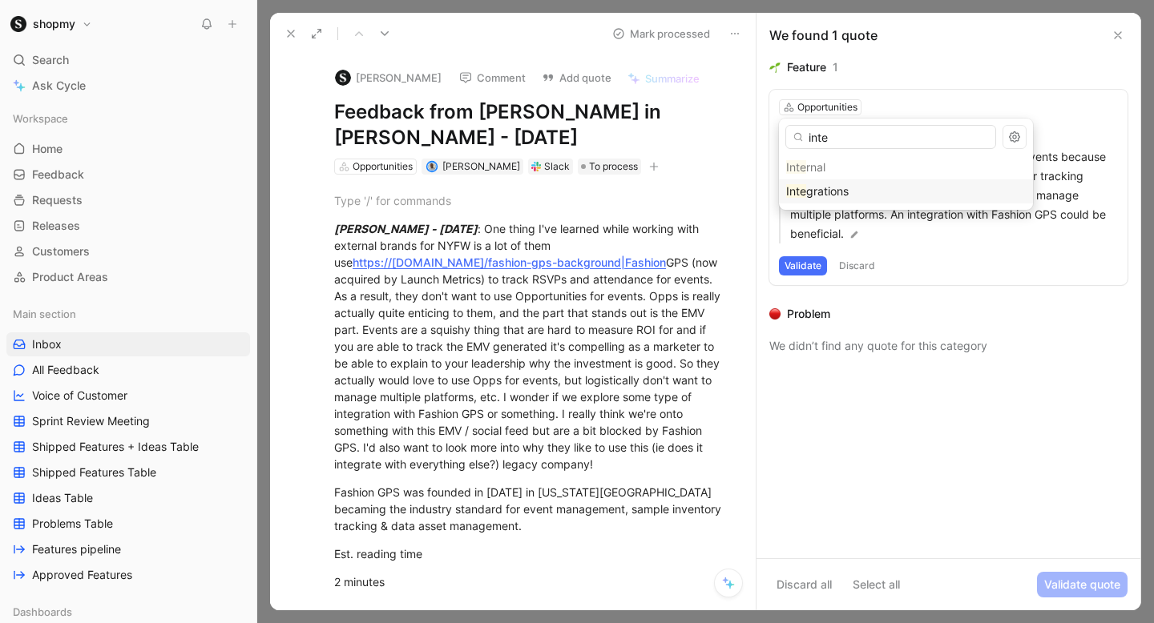
type input "inte"
click at [800, 189] on mark "Inte" at bounding box center [796, 191] width 20 height 14
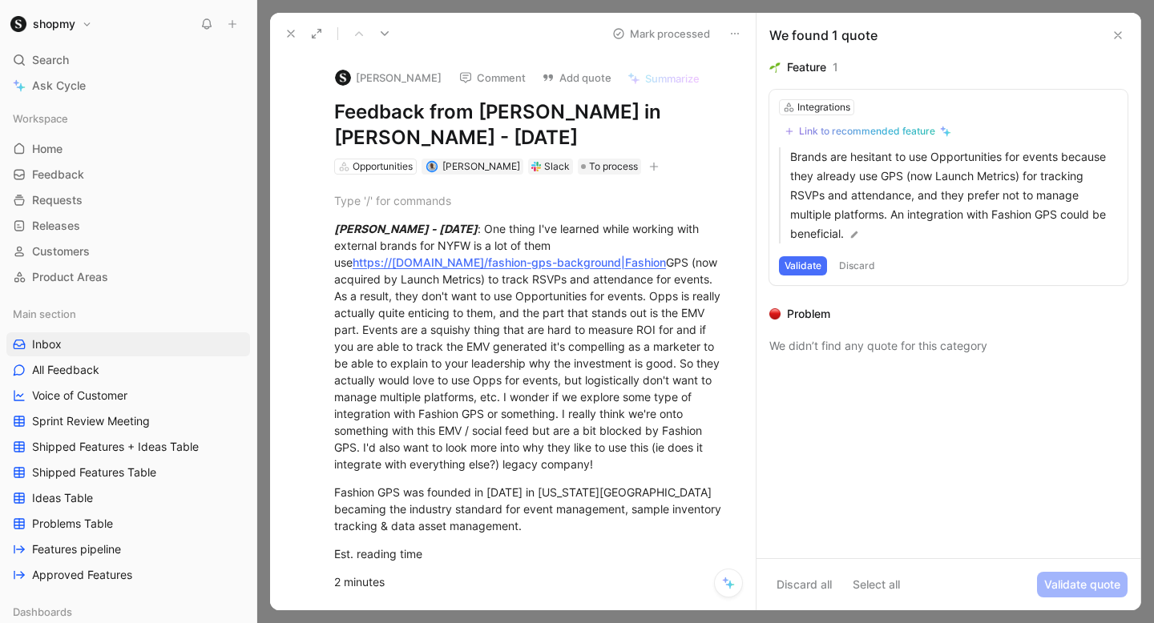
click at [835, 133] on div "Link to recommended feature" at bounding box center [867, 131] width 136 height 13
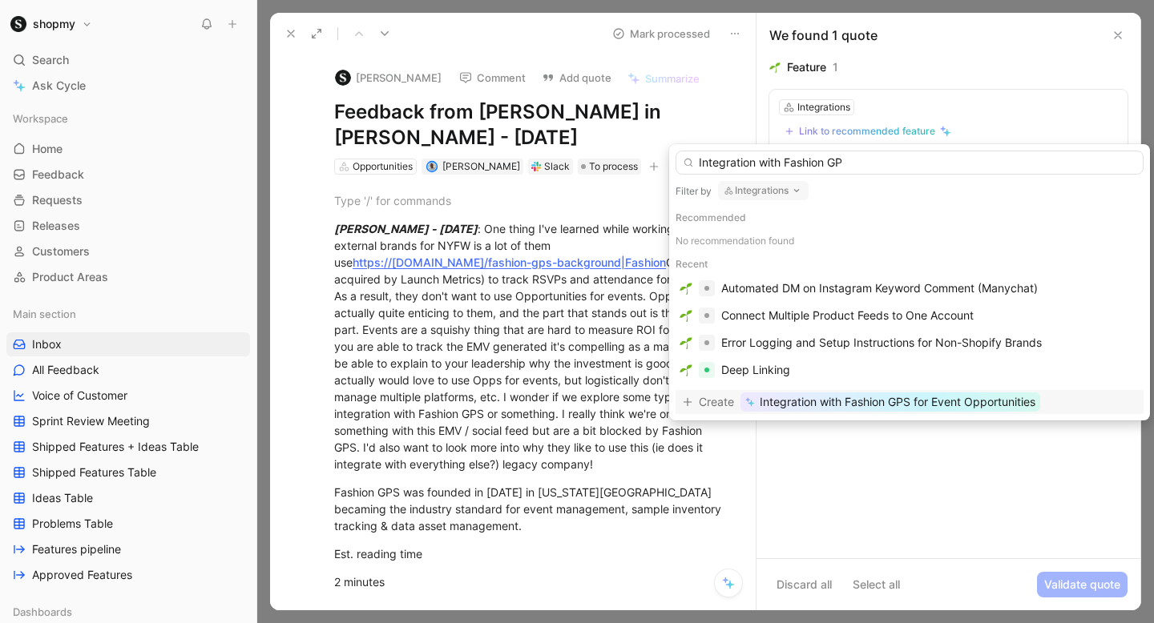
type input "Integration with Fashion GPS"
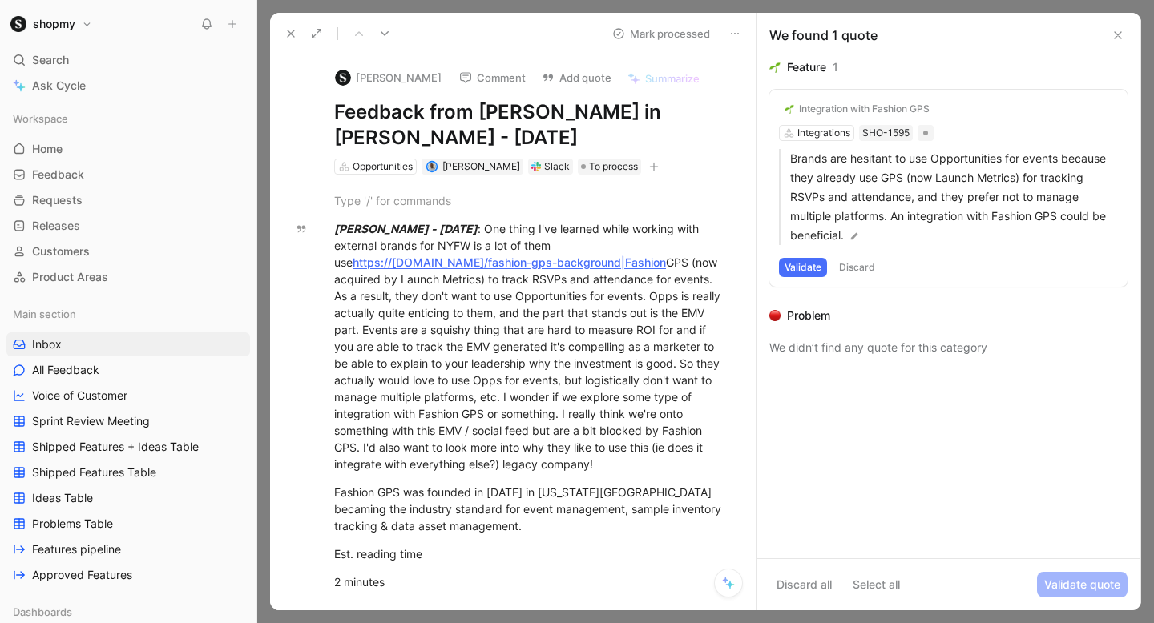
click at [796, 276] on button "Validate" at bounding box center [803, 267] width 48 height 19
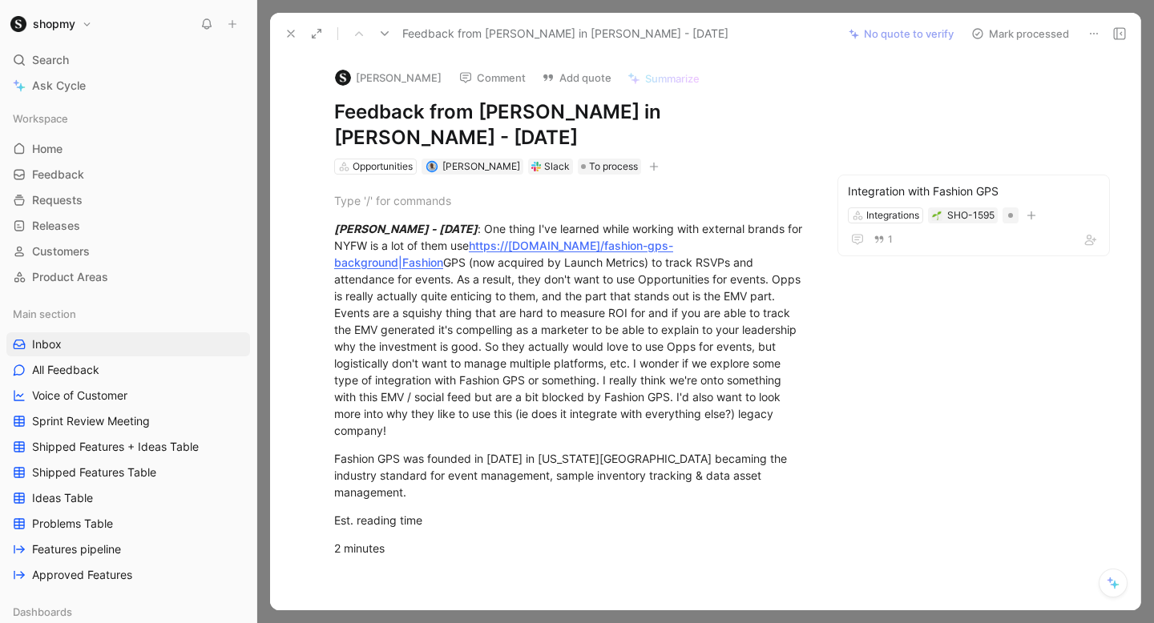
click at [1039, 35] on button "Mark processed" at bounding box center [1020, 33] width 112 height 22
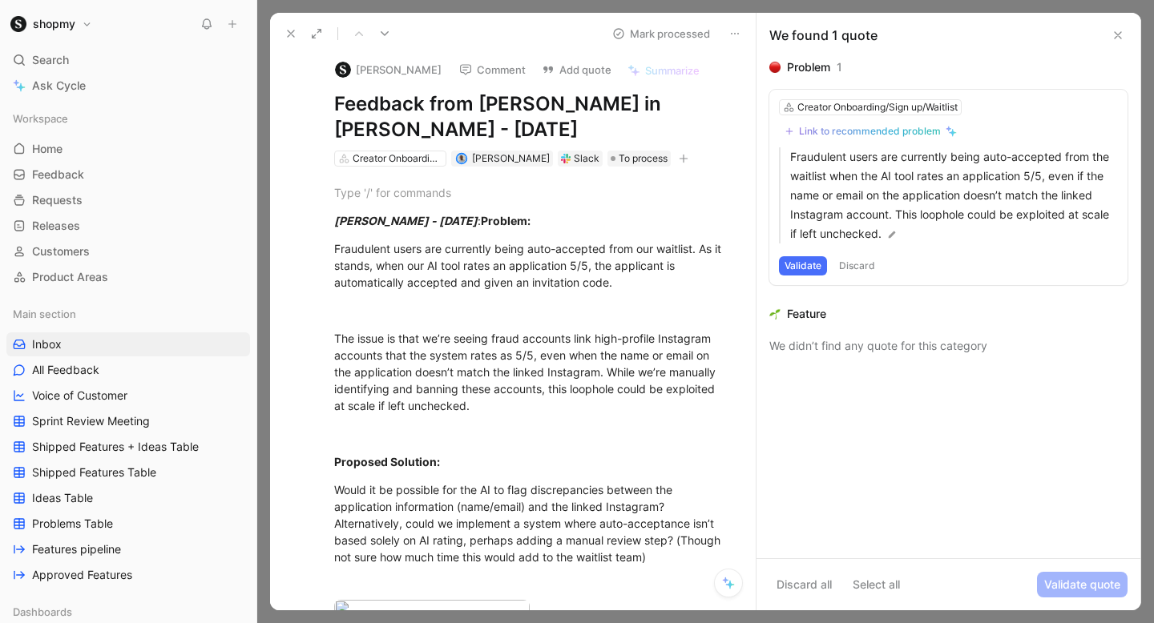
scroll to position [13, 0]
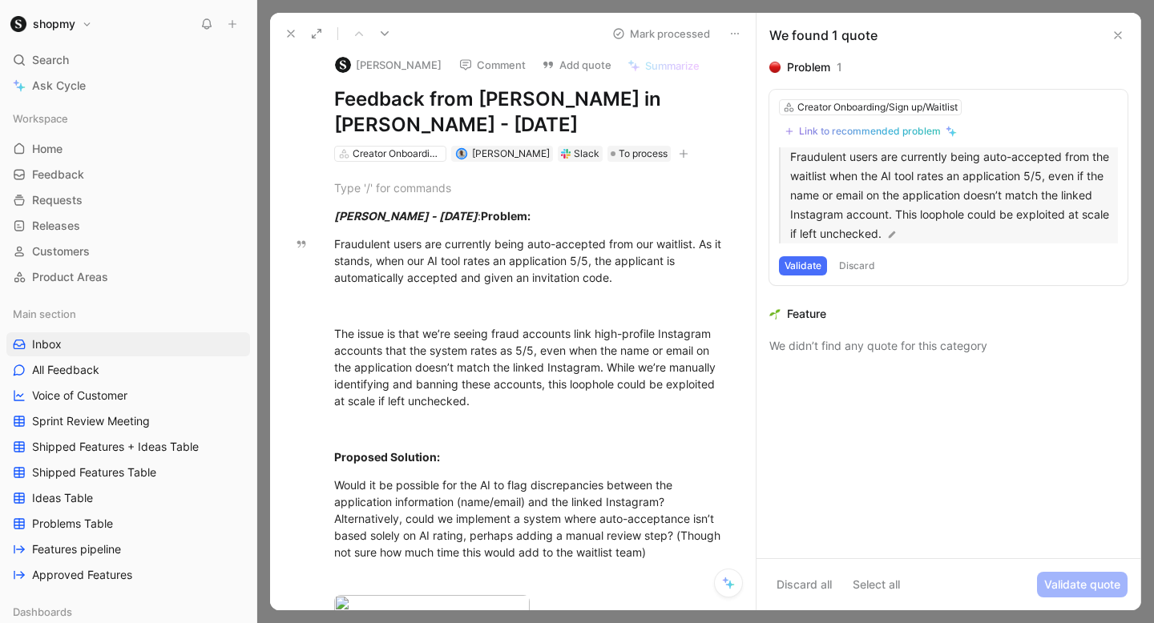
click at [820, 183] on p "Fraudulent users are currently being auto-accepted from the waitlist when the A…" at bounding box center [954, 195] width 328 height 96
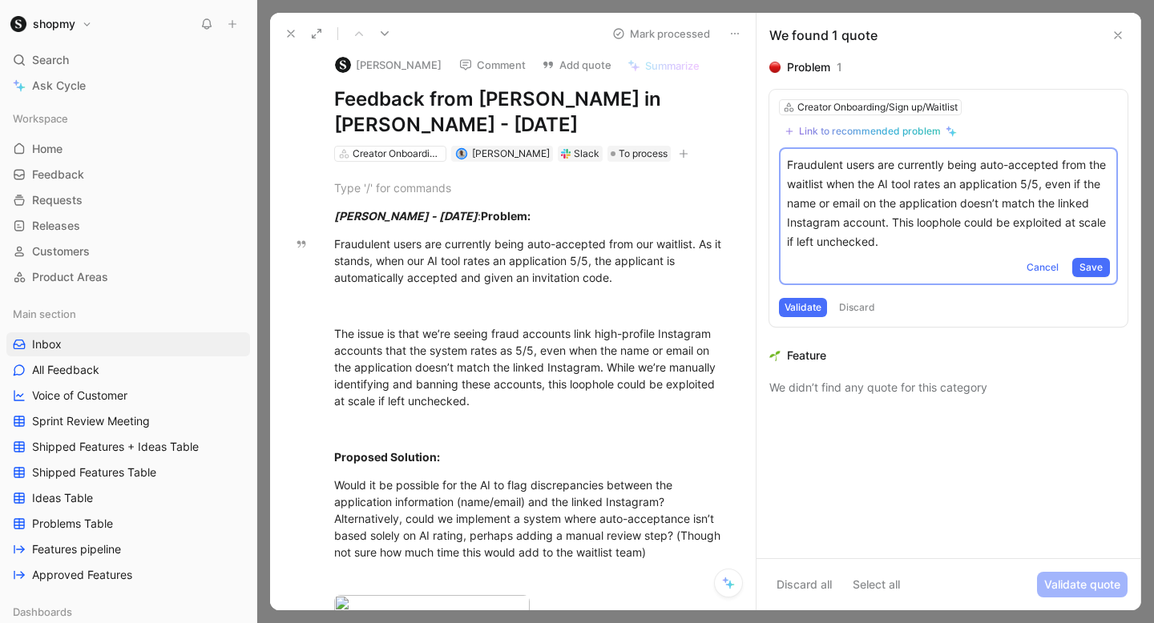
drag, startPoint x: 845, startPoint y: 183, endPoint x: 936, endPoint y: 256, distance: 116.7
click at [936, 256] on div "Fraudulent users are currently being auto-accepted from the waitlist when the A…" at bounding box center [948, 216] width 339 height 138
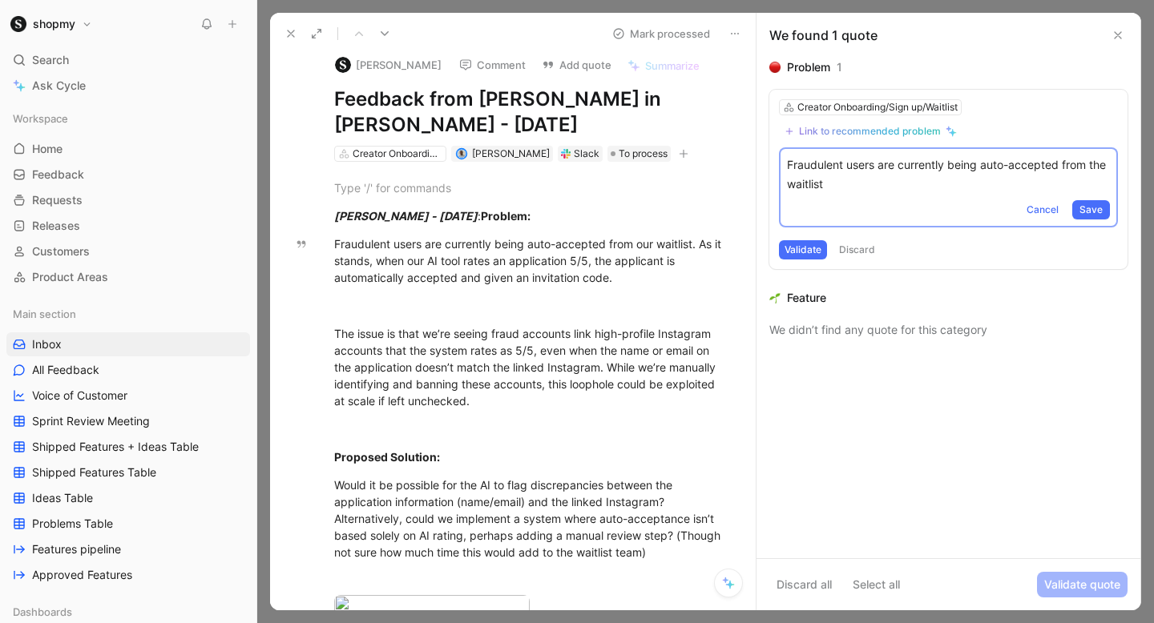
drag, startPoint x: 948, startPoint y: 161, endPoint x: 900, endPoint y: 167, distance: 48.4
click at [900, 167] on p "Fraudulent users are currently being auto-accepted from the waitlist" at bounding box center [948, 174] width 323 height 38
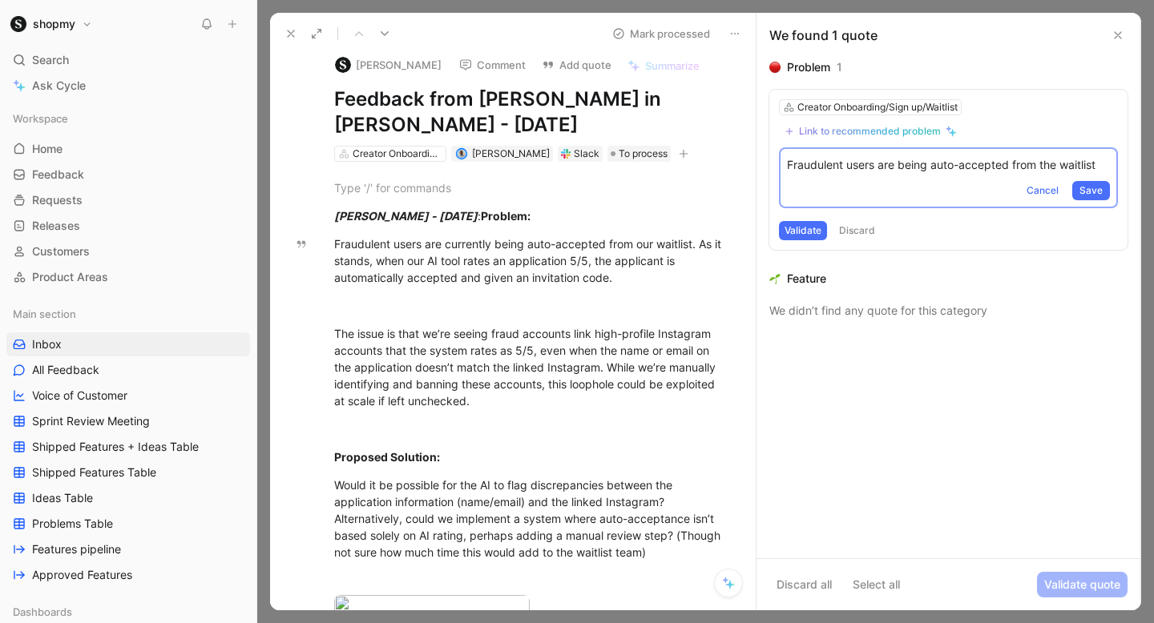
click at [872, 164] on p "Fraudulent users are being auto-accepted from the waitlist" at bounding box center [948, 164] width 323 height 19
click at [874, 164] on p "Fraudulent users are being auto-accepted from the waitlist" at bounding box center [948, 164] width 323 height 19
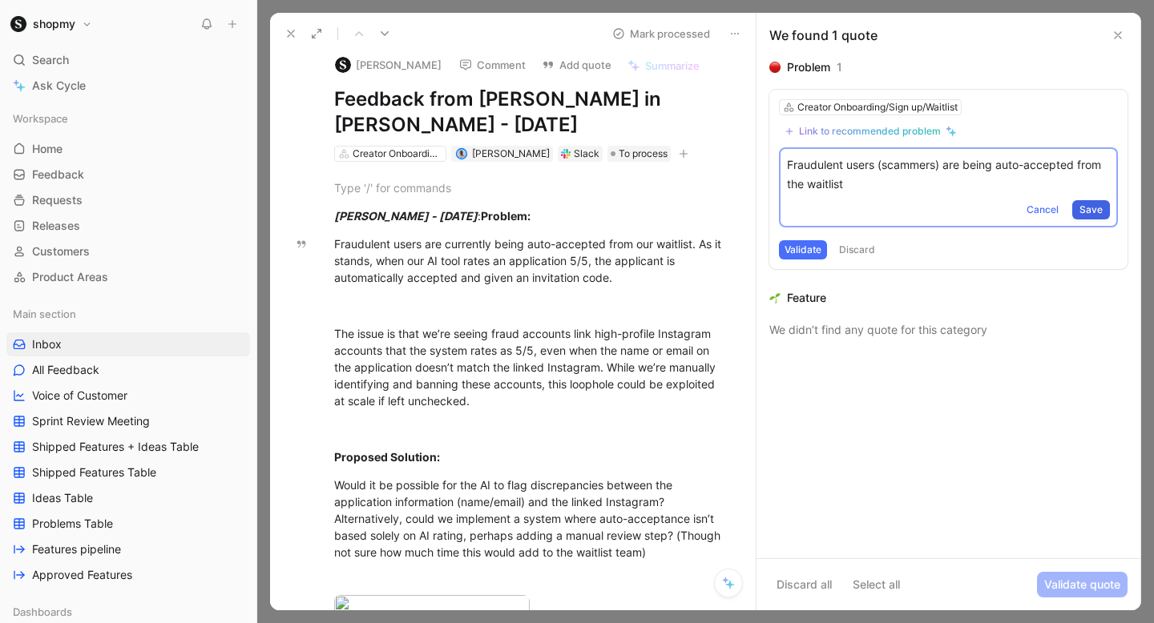
click at [1085, 212] on span "Save" at bounding box center [1090, 210] width 23 height 16
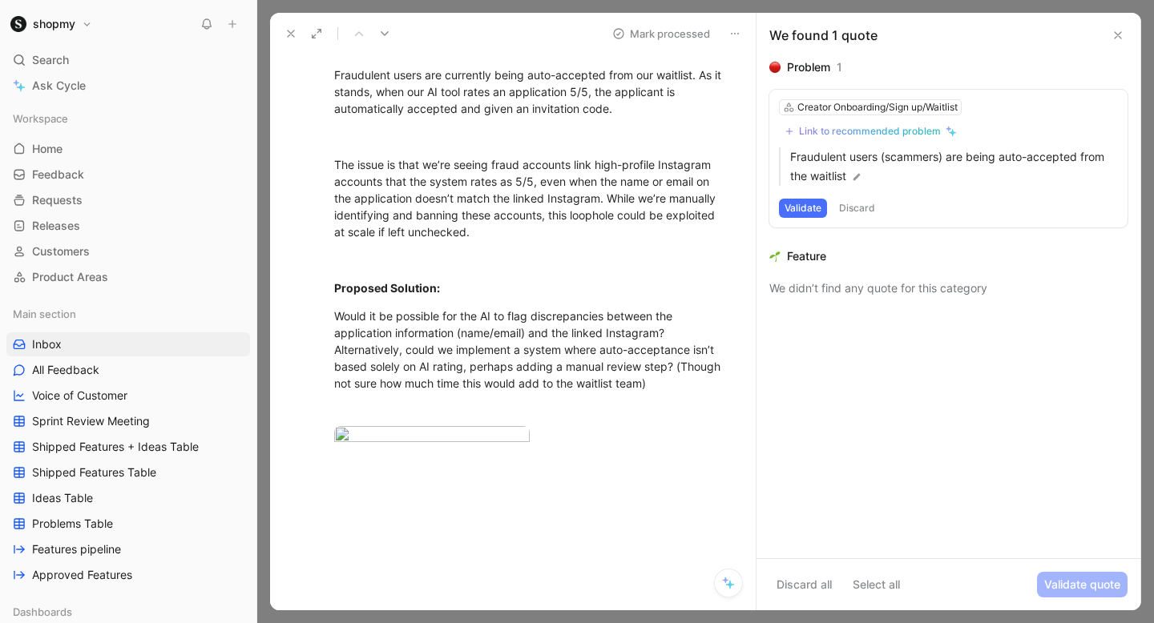
scroll to position [0, 0]
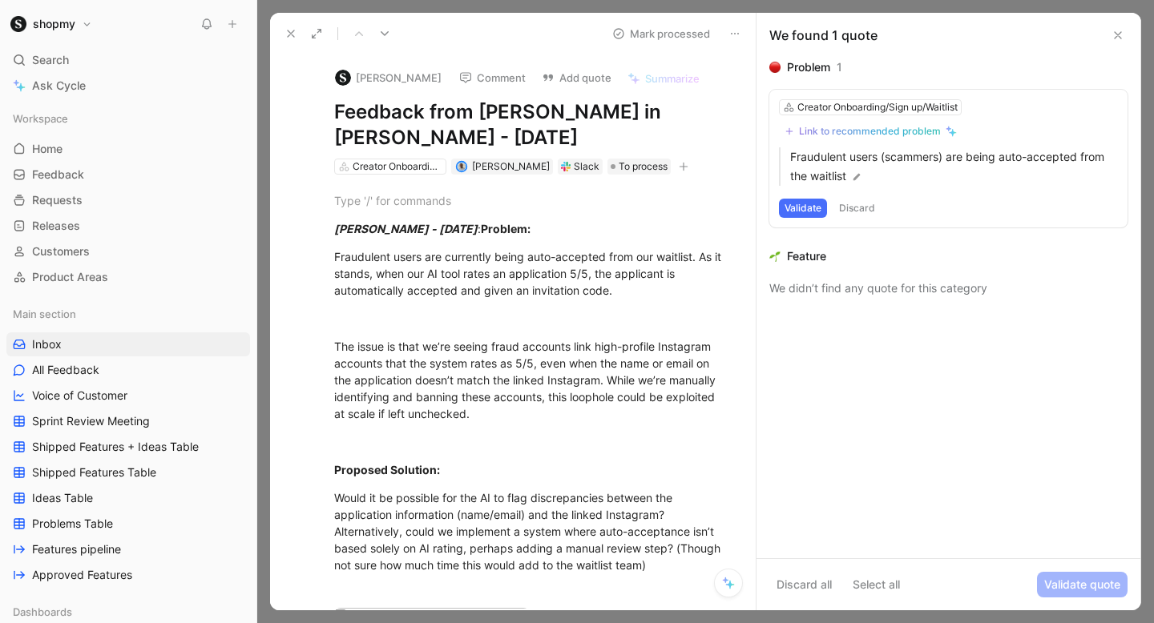
click at [485, 87] on button "Comment" at bounding box center [492, 77] width 81 height 22
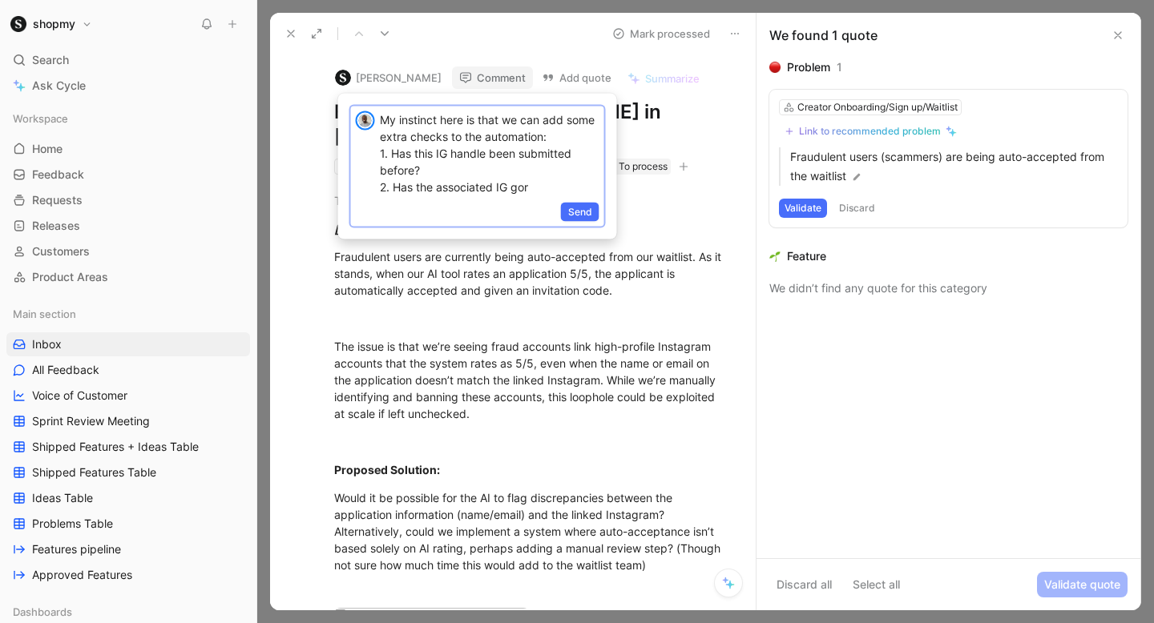
drag, startPoint x: 569, startPoint y: 191, endPoint x: 359, endPoint y: 94, distance: 231.2
click at [359, 94] on div "My instinct here is that we can add some extra checks to the automation: 1. Has…" at bounding box center [477, 167] width 279 height 146
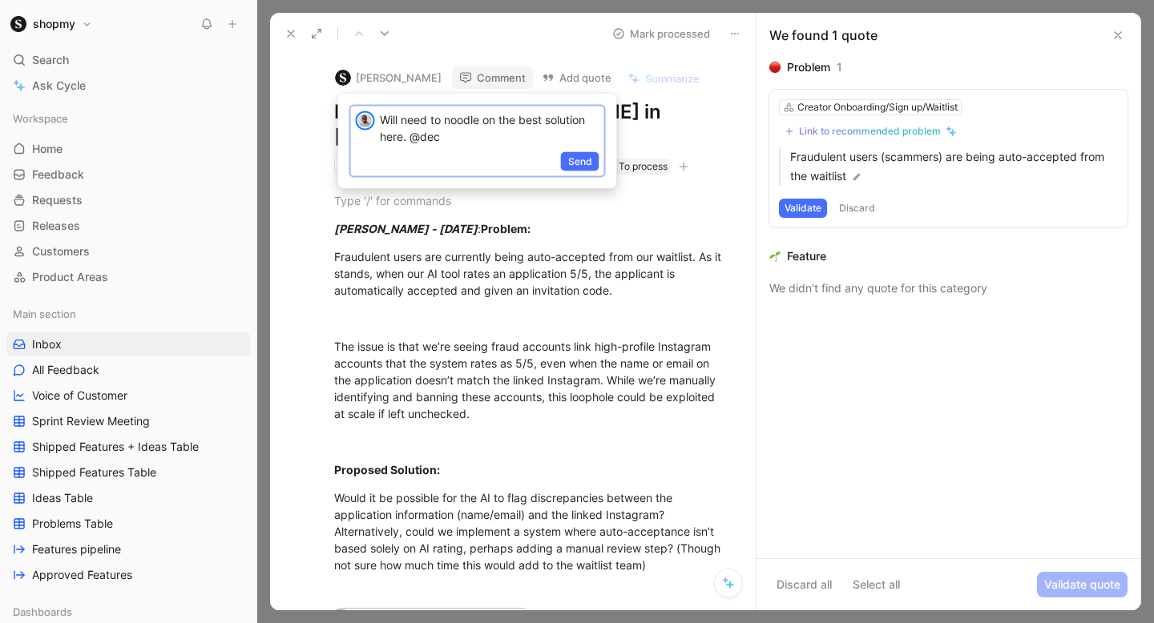
click at [423, 141] on p "Will need to noodle on the best solution here. @dec" at bounding box center [490, 128] width 220 height 34
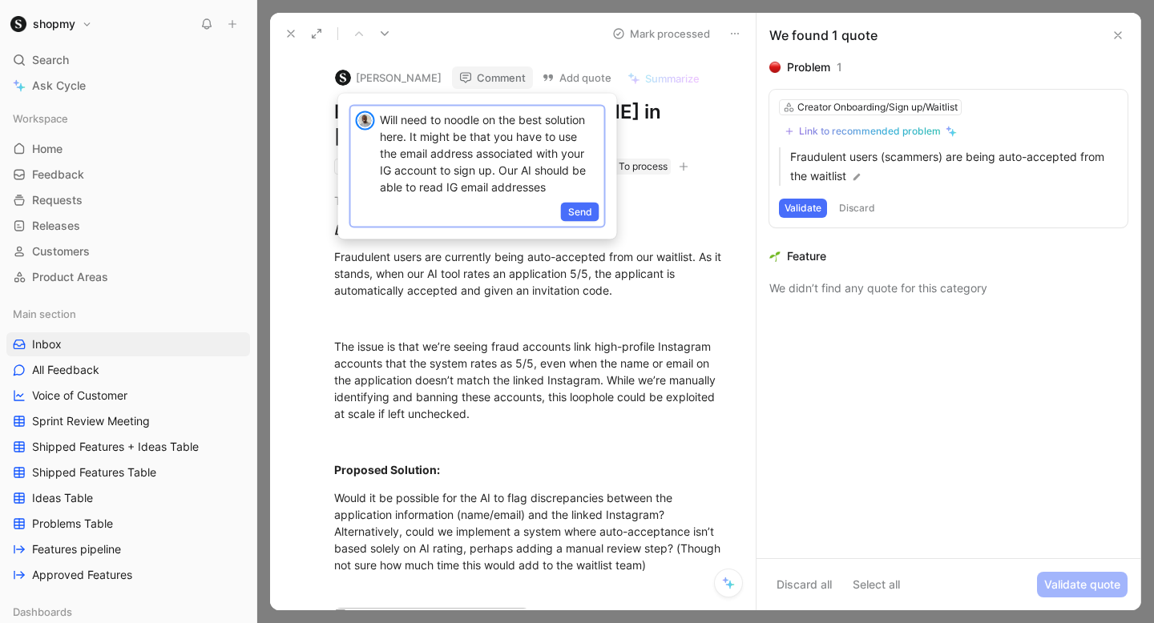
click at [465, 156] on p "Will need to noodle on the best solution here. It might be that you have to use…" at bounding box center [490, 153] width 220 height 84
copy p "Will need to noodle on the best solution here. It might be that you have to use…"
click at [574, 210] on span "Send" at bounding box center [580, 212] width 24 height 16
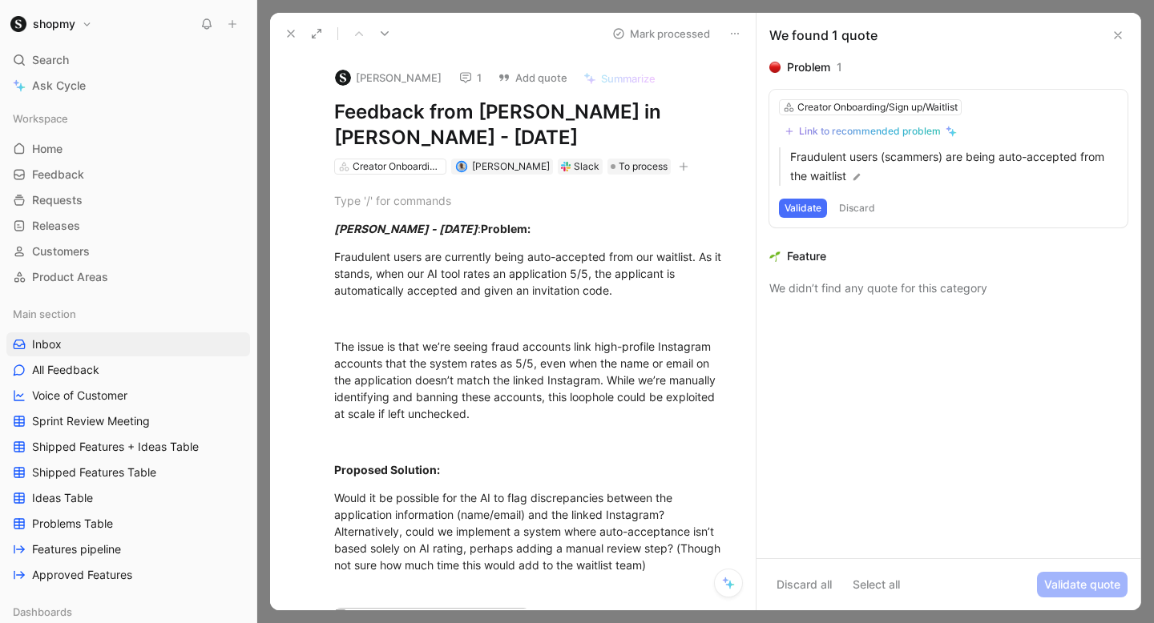
click at [671, 36] on button "Mark processed" at bounding box center [661, 33] width 112 height 22
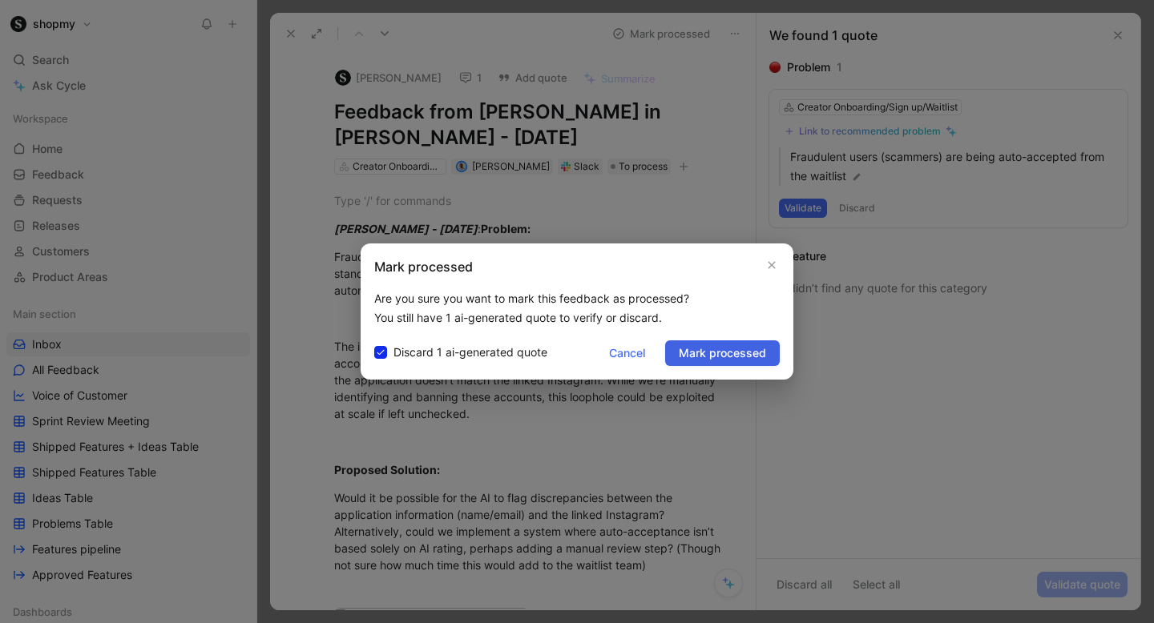
click at [712, 347] on span "Mark processed" at bounding box center [722, 353] width 87 height 19
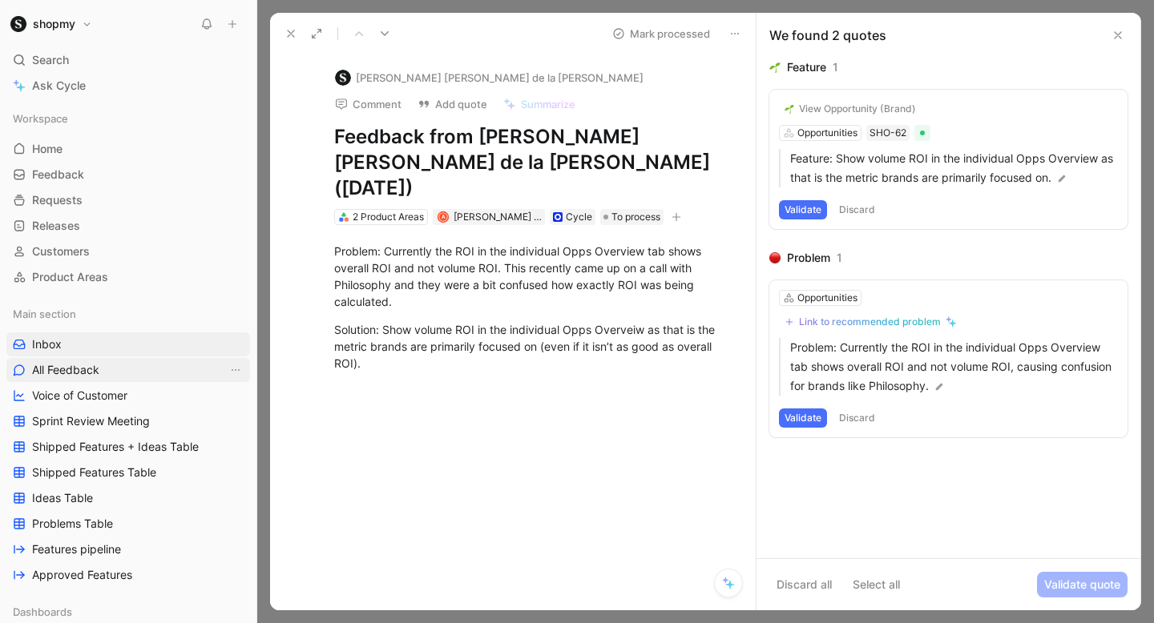
click at [129, 369] on link "All Feedback" at bounding box center [128, 370] width 244 height 24
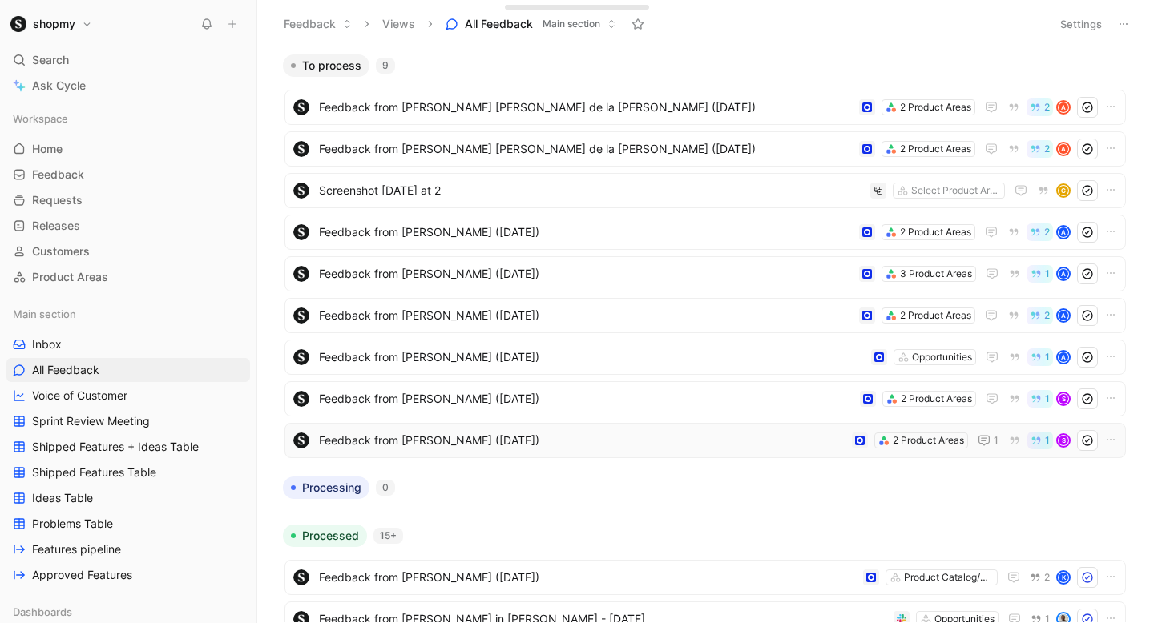
scroll to position [174, 0]
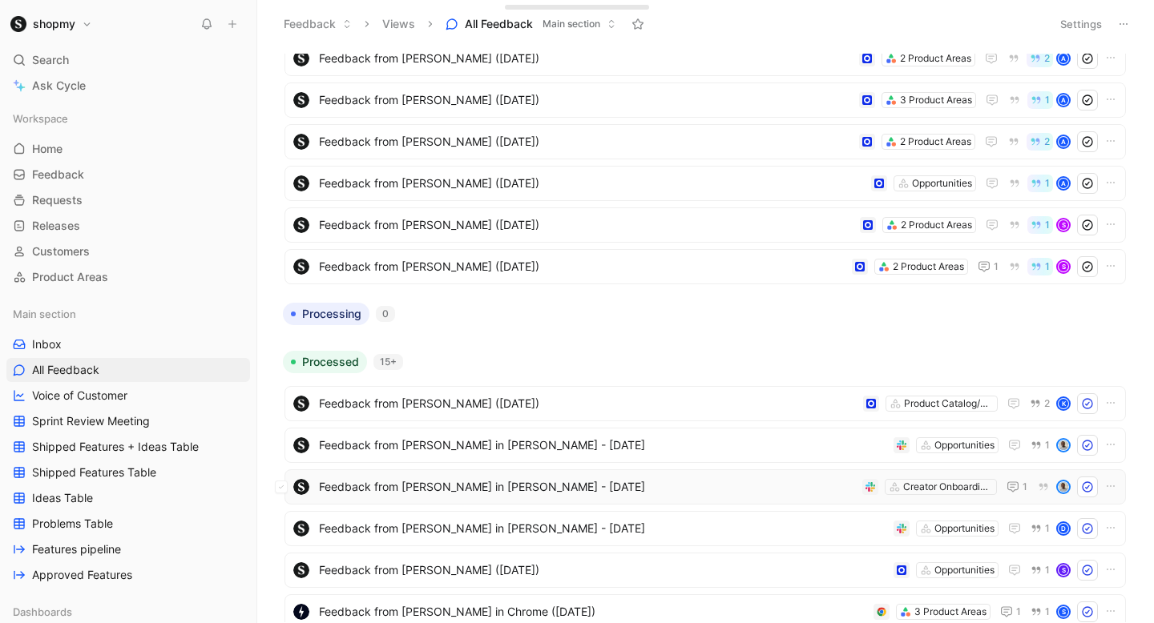
click at [484, 486] on span "Feedback from [PERSON_NAME] in [PERSON_NAME] - [DATE]" at bounding box center [587, 486] width 537 height 19
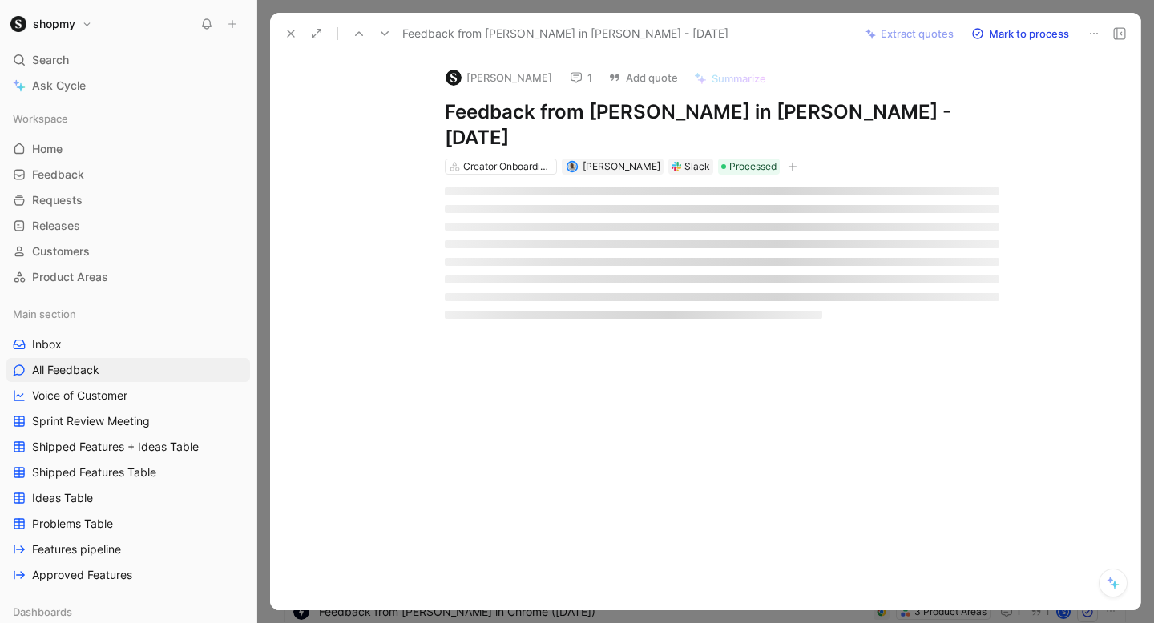
click at [1013, 30] on button "Mark to process" at bounding box center [1020, 33] width 112 height 22
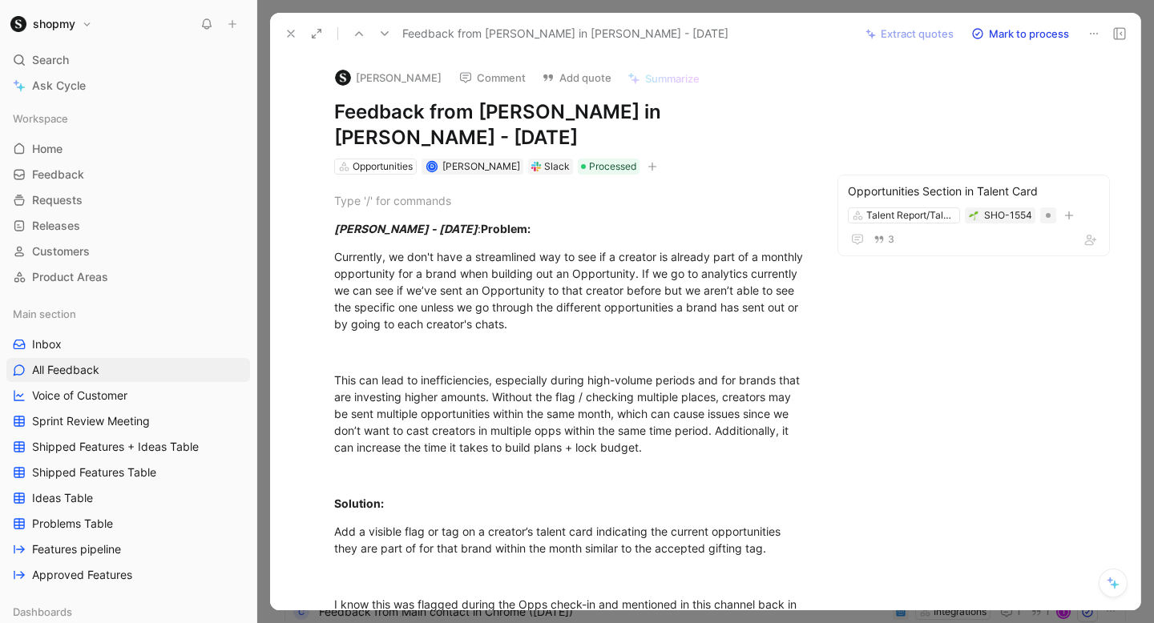
click at [294, 29] on icon at bounding box center [290, 33] width 13 height 13
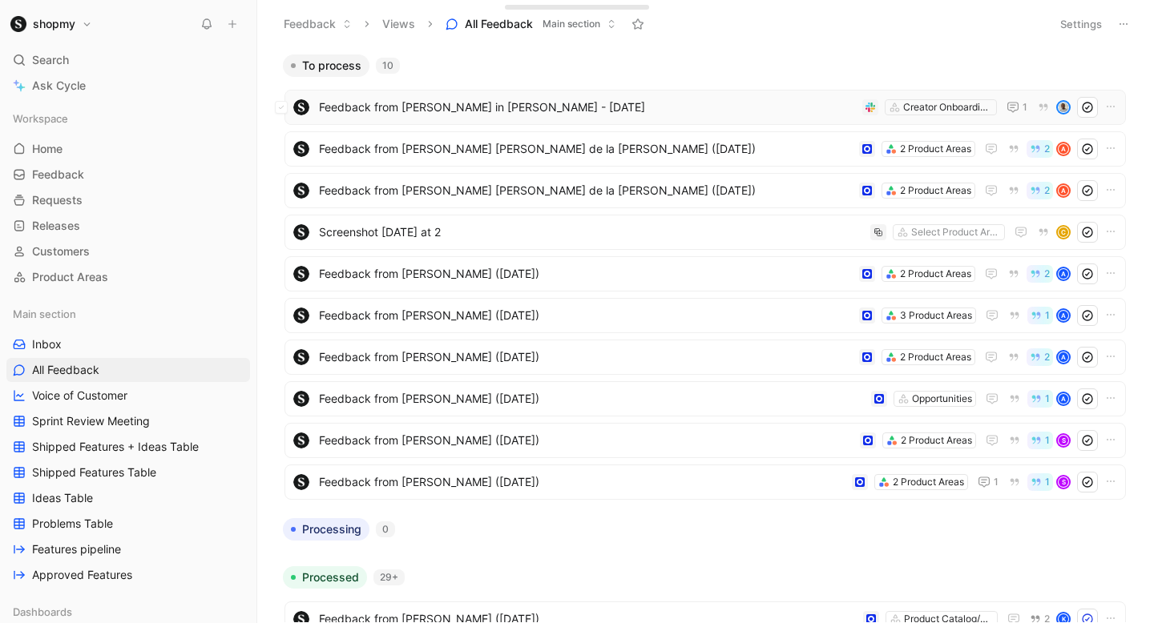
click at [492, 115] on span "Feedback from [PERSON_NAME] in [PERSON_NAME] - [DATE]" at bounding box center [587, 107] width 537 height 19
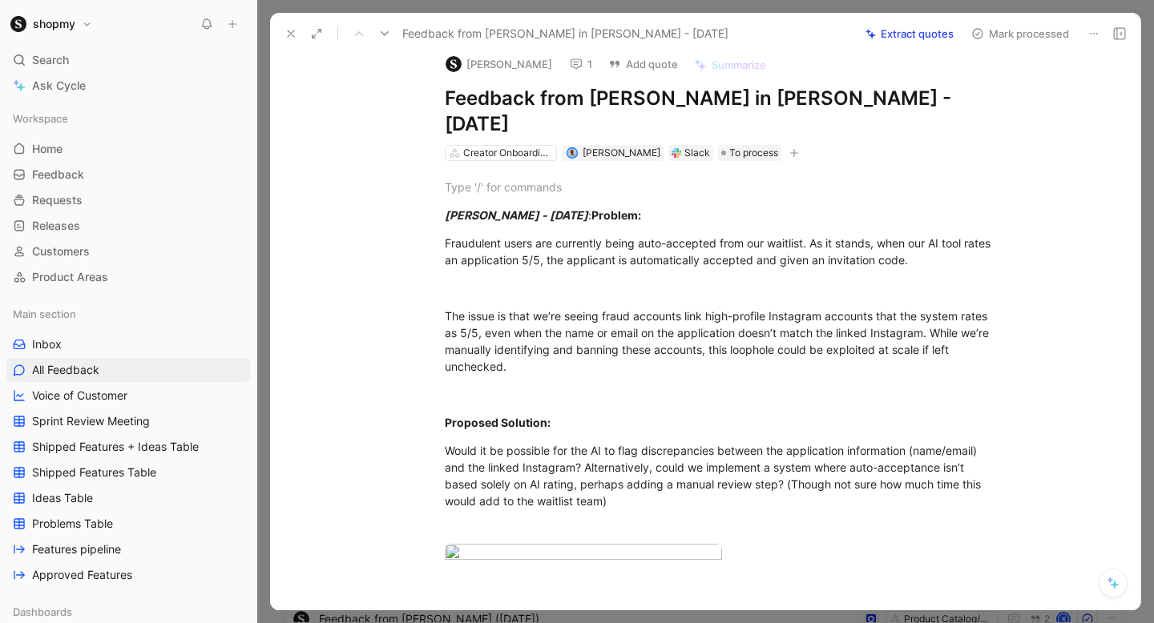
scroll to position [7, 0]
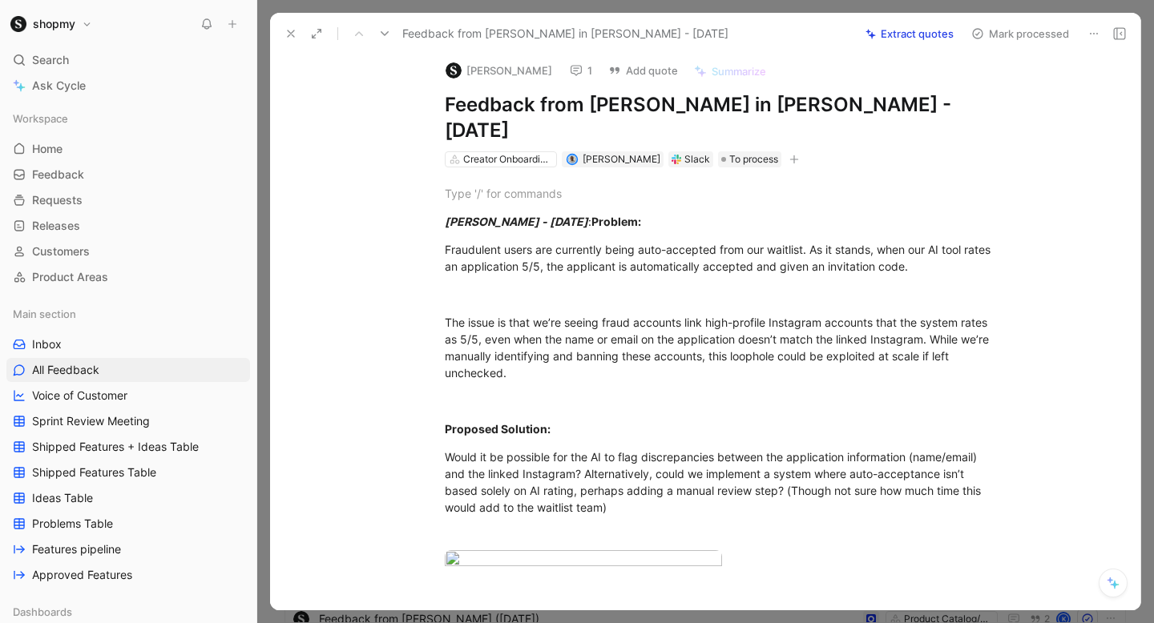
click at [920, 35] on button "Extract quotes" at bounding box center [909, 33] width 103 height 22
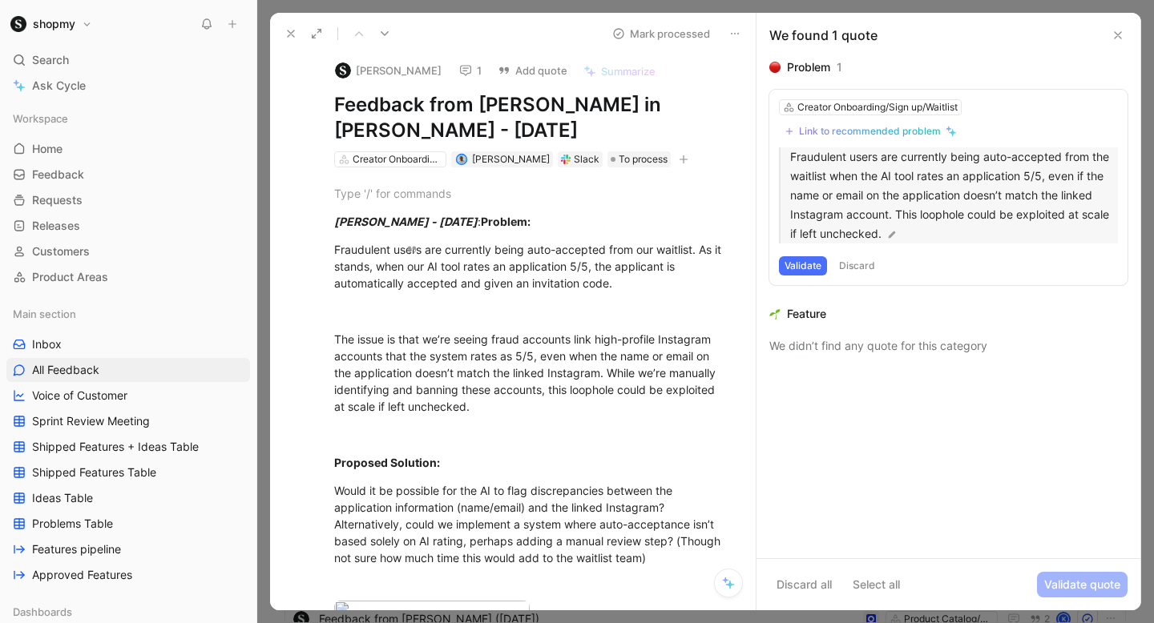
click at [895, 162] on p "Fraudulent users are currently being auto-accepted from the waitlist when the A…" at bounding box center [954, 195] width 328 height 96
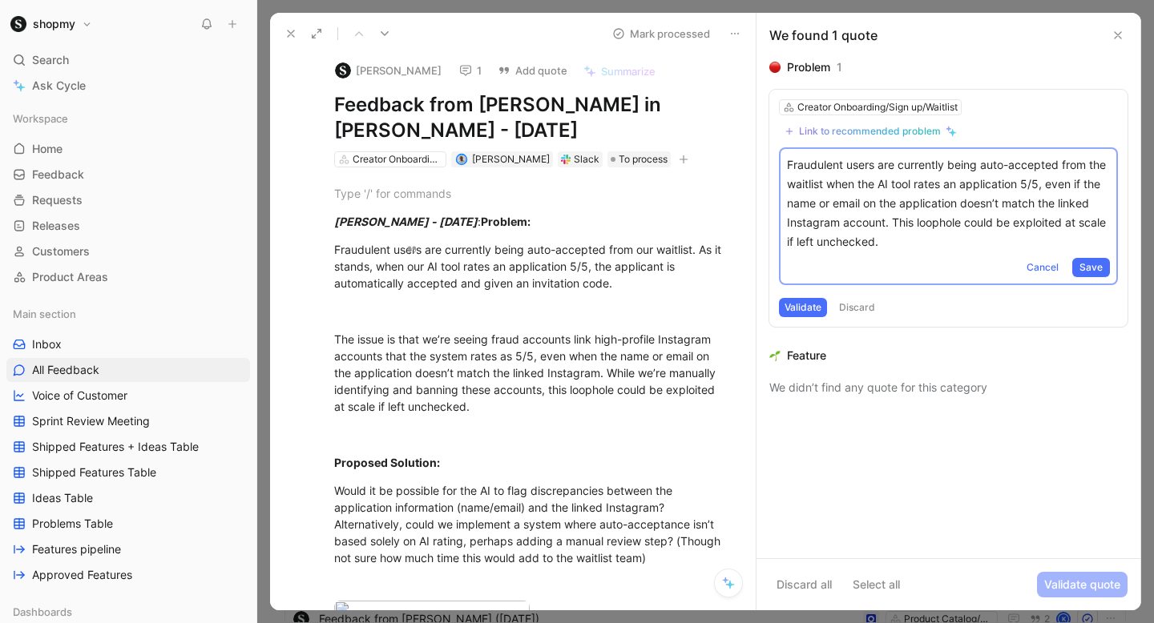
click at [877, 164] on p "Fraudulent users are currently being auto-accepted from the waitlist when the A…" at bounding box center [948, 203] width 323 height 96
drag, startPoint x: 926, startPoint y: 182, endPoint x: 1045, endPoint y: 243, distance: 134.0
click at [1045, 243] on p "Fraudulent users (scammers) are currently being auto-accepted from the waitlist…" at bounding box center [948, 203] width 323 height 96
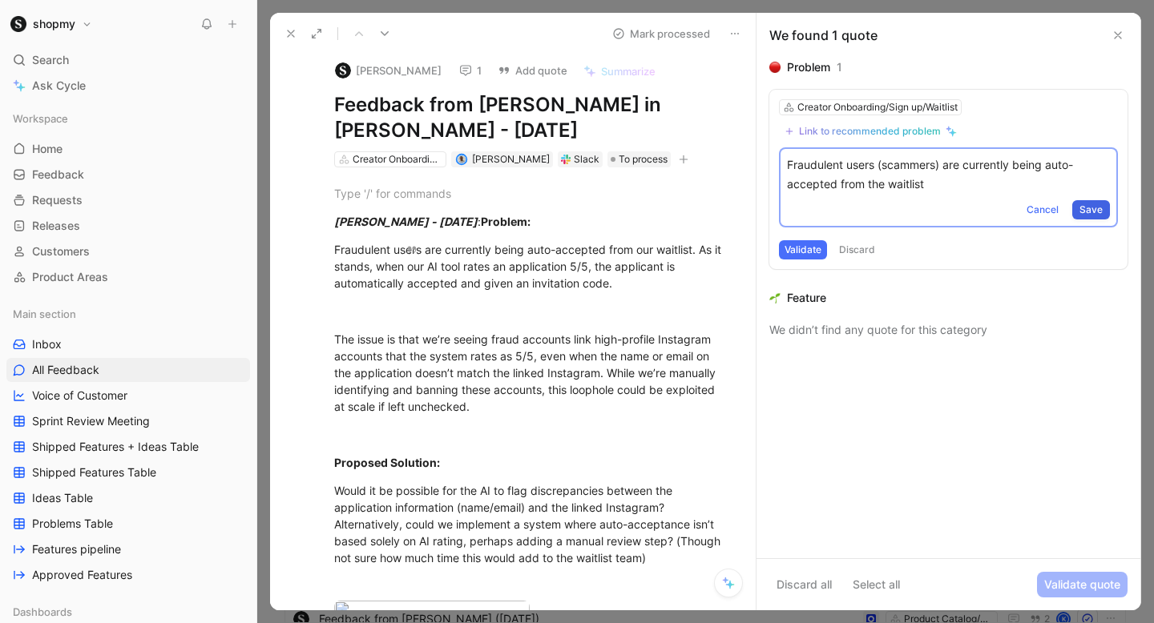
click at [1089, 210] on span "Save" at bounding box center [1090, 210] width 23 height 16
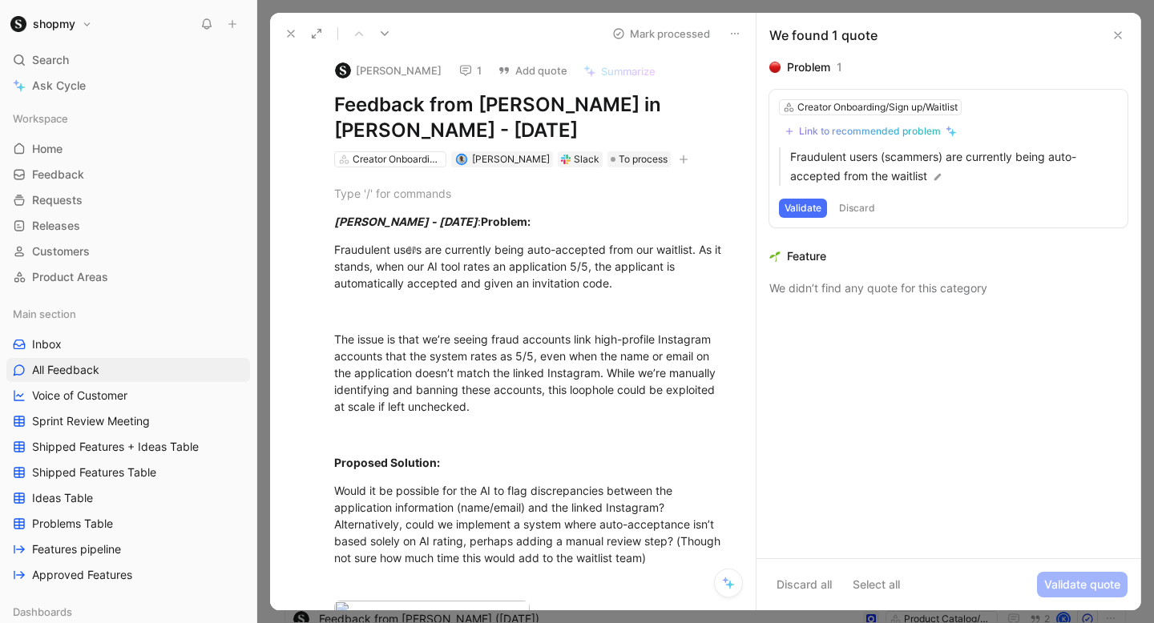
click at [808, 222] on div "Creator Onboarding/Sign up/Waitlist Link to recommended problem Fraudulent user…" at bounding box center [948, 159] width 358 height 138
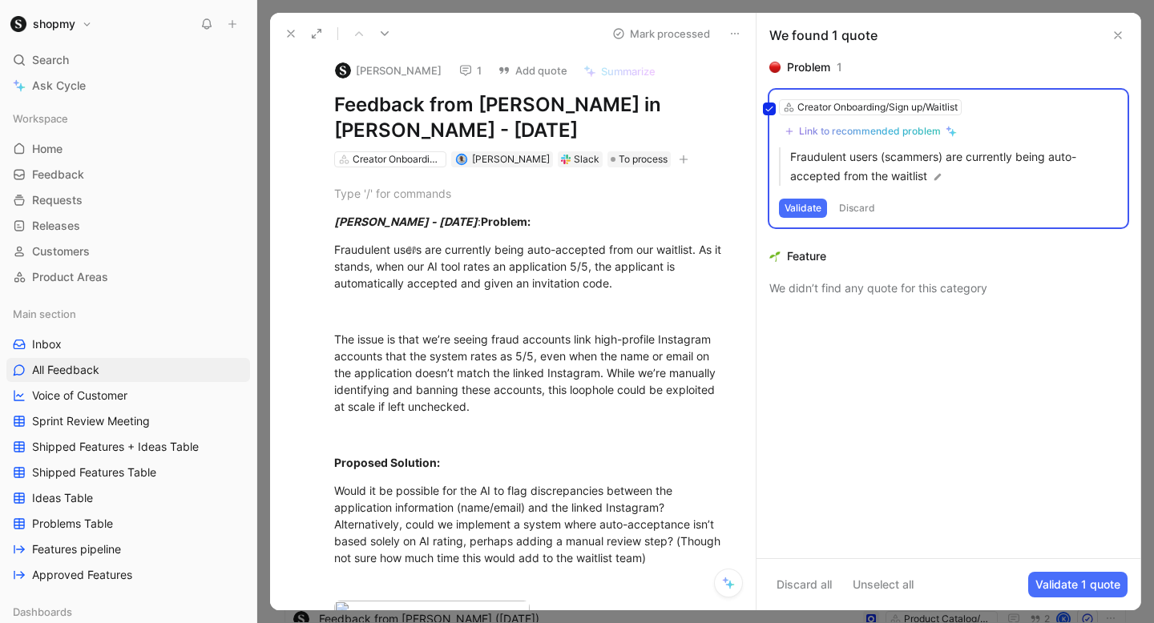
click at [807, 213] on div "Creator Onboarding/Sign up/Waitlist Link to recommended problem Fraudulent user…" at bounding box center [948, 159] width 358 height 138
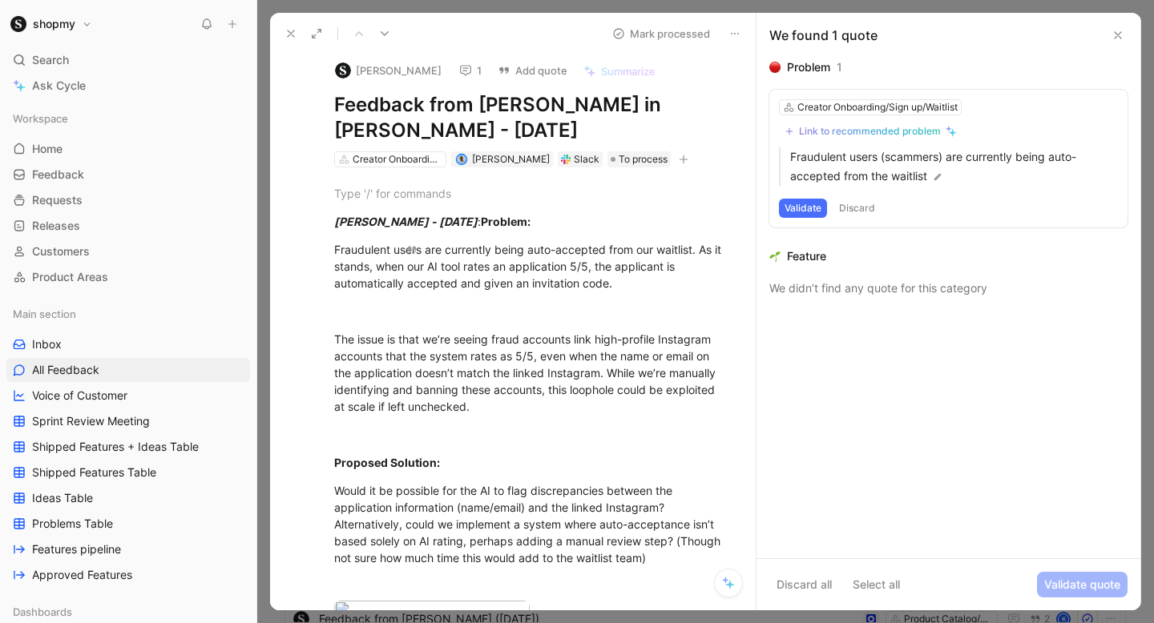
click at [804, 205] on button "Validate" at bounding box center [803, 208] width 48 height 19
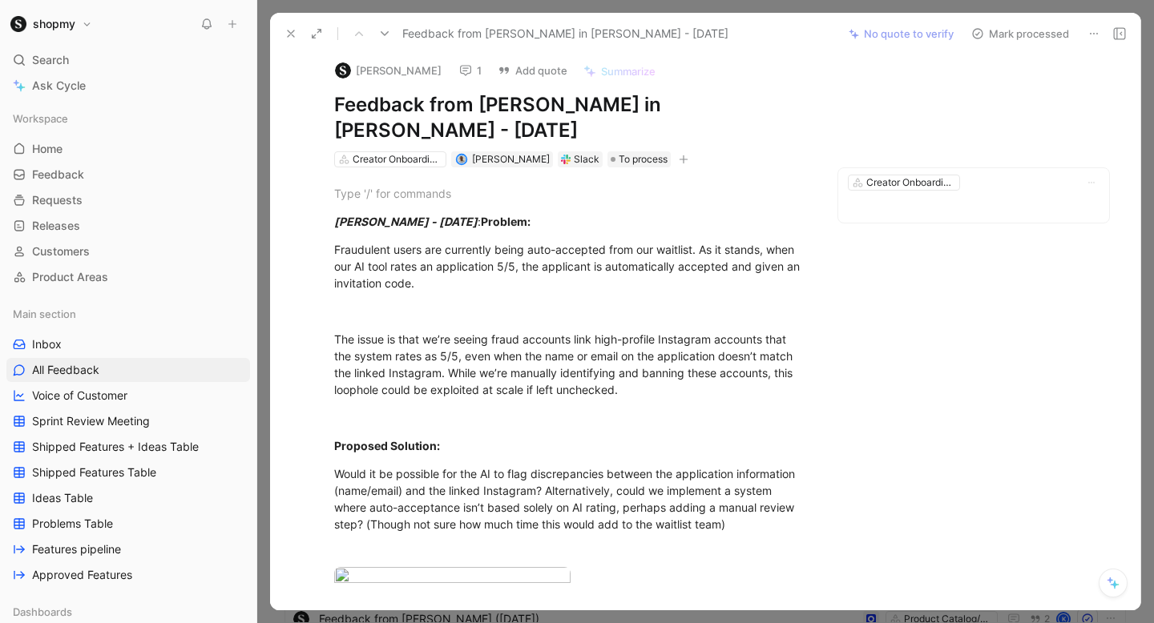
click at [995, 30] on button "Mark processed" at bounding box center [1020, 33] width 112 height 22
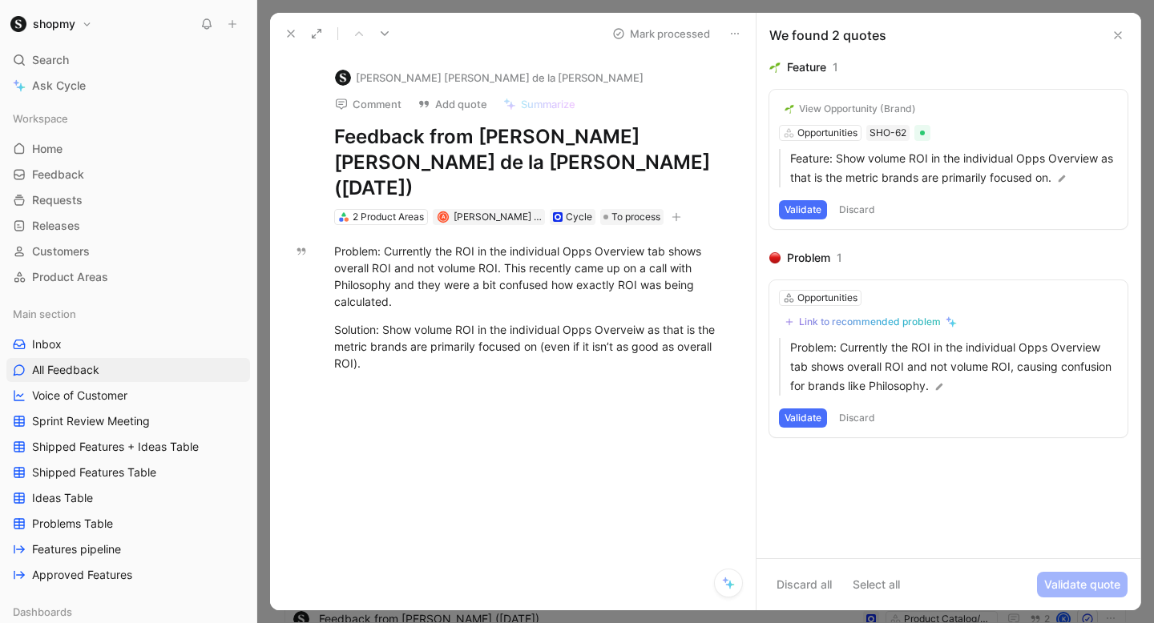
click at [802, 209] on button "Validate" at bounding box center [803, 209] width 48 height 19
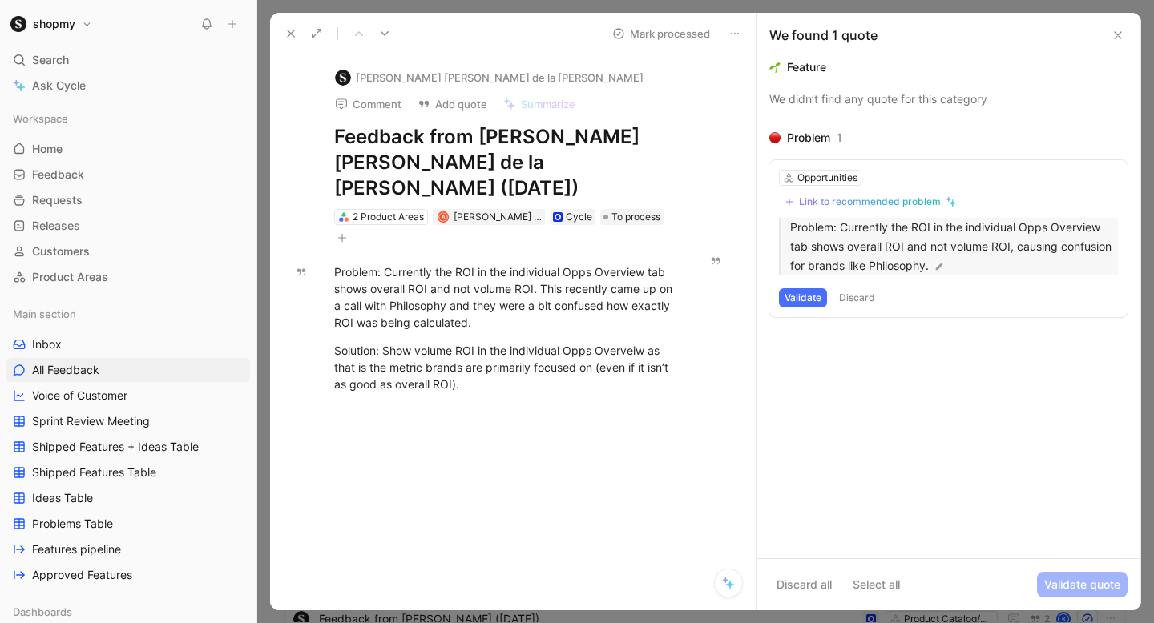
click at [854, 230] on p "Problem: Currently the ROI in the individual Opps Overview tab shows overall RO…" at bounding box center [954, 247] width 328 height 58
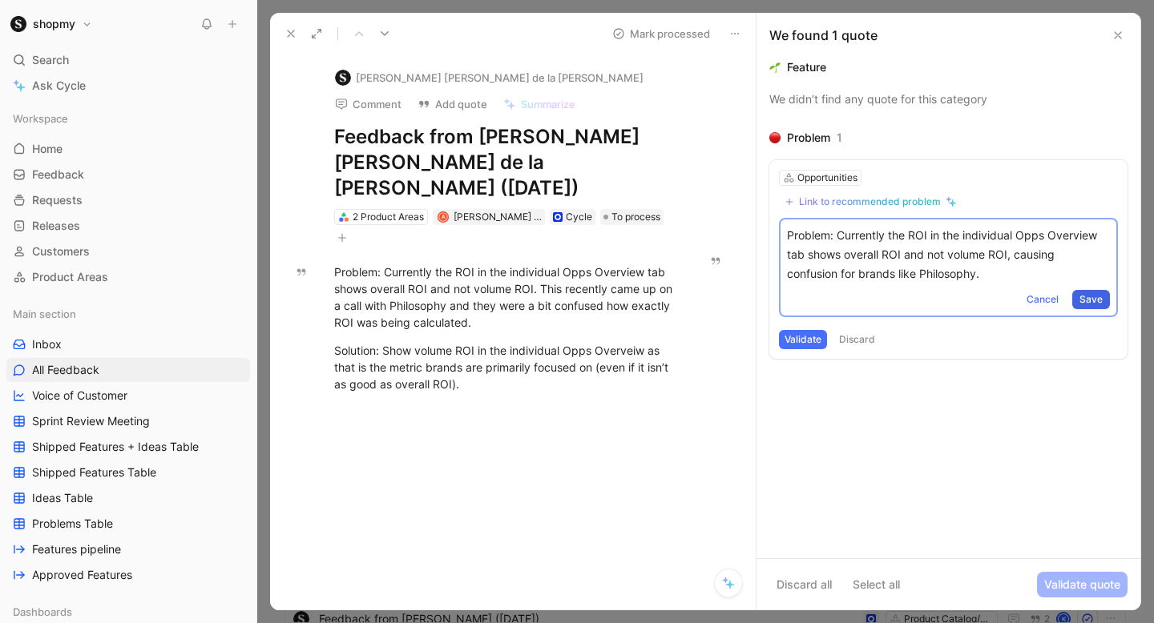
drag, startPoint x: 787, startPoint y: 236, endPoint x: 1101, endPoint y: 307, distance: 321.9
click at [1101, 308] on div "Problem: Currently the ROI in the individual Opps Overview tab shows overall RO…" at bounding box center [948, 267] width 339 height 99
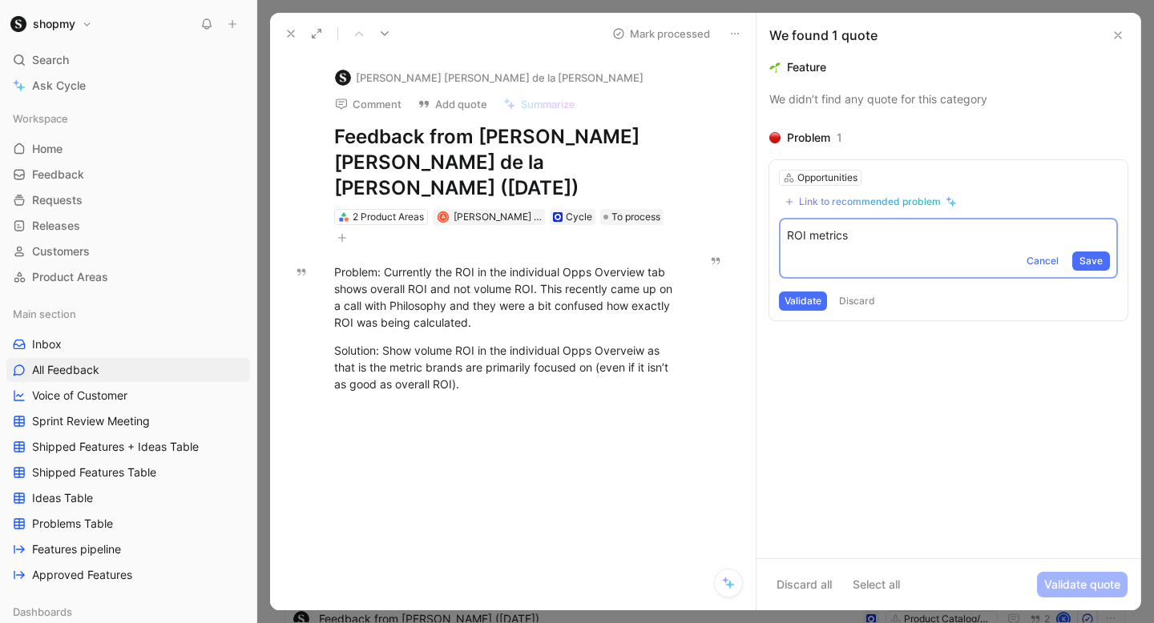
click at [788, 232] on p "ROI metrics" at bounding box center [948, 235] width 323 height 19
click at [924, 237] on p "Opportunity ROI metrics" at bounding box center [948, 235] width 323 height 19
click at [1087, 256] on span "Save" at bounding box center [1090, 261] width 23 height 16
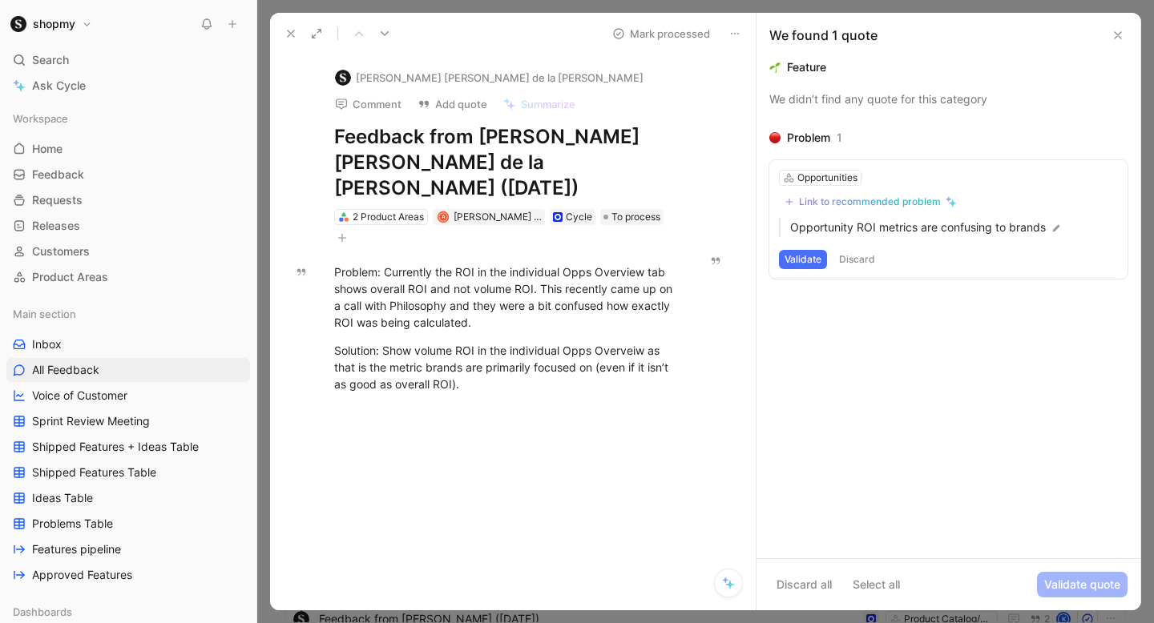
click at [802, 258] on button "Validate" at bounding box center [803, 259] width 48 height 19
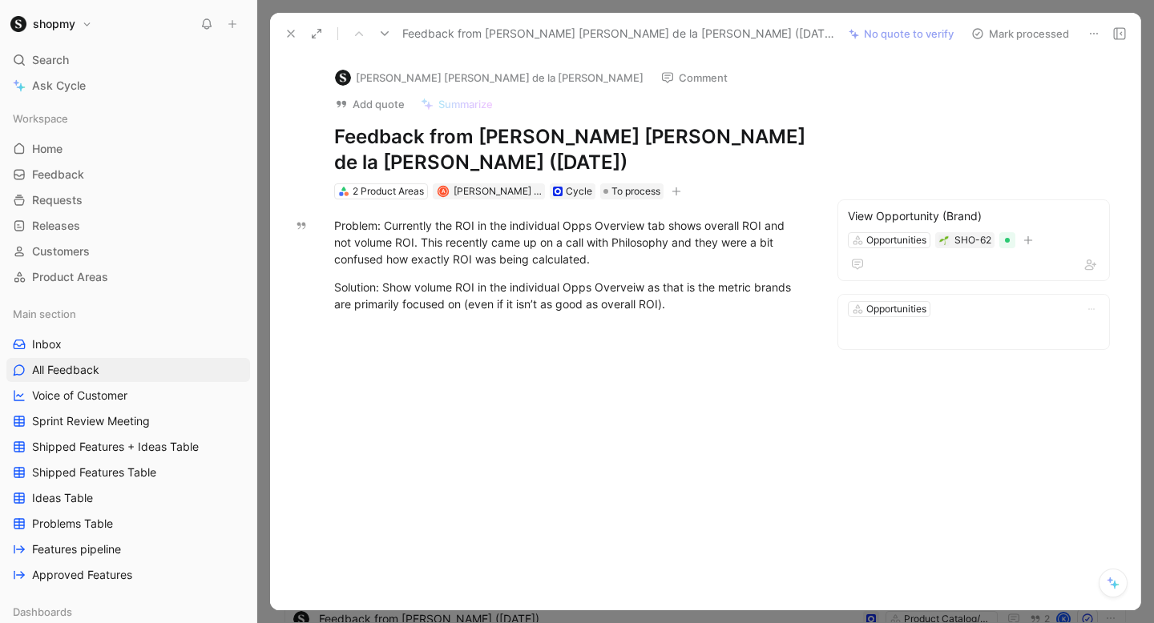
click at [654, 76] on button "Comment" at bounding box center [694, 77] width 81 height 22
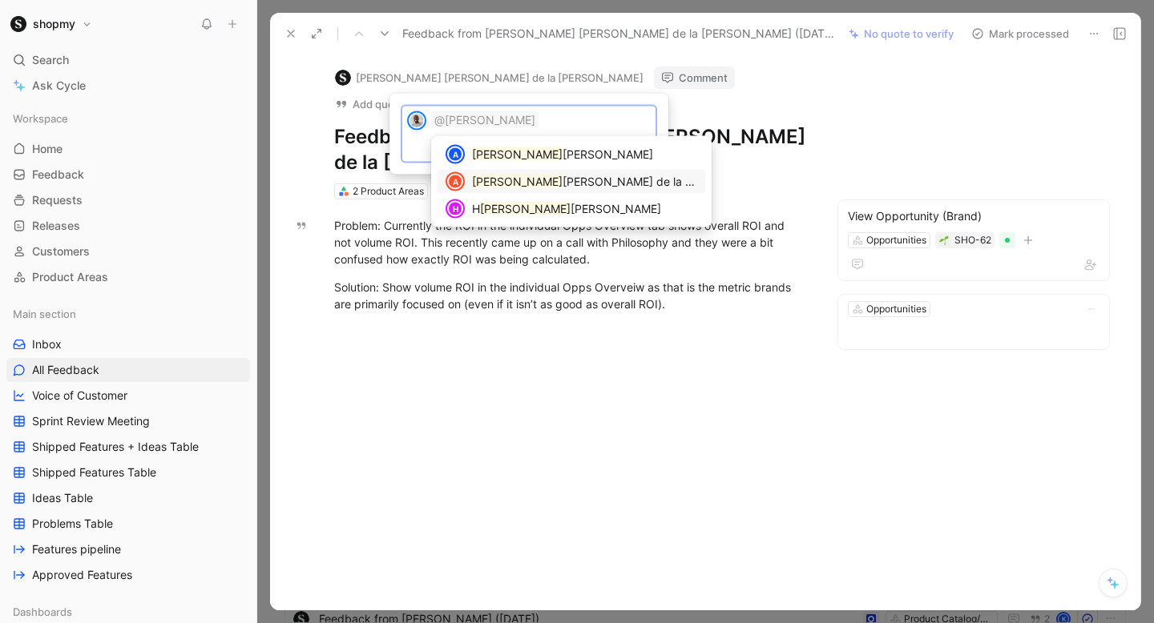
click at [530, 175] on div "A Anna Cristina de la Torre" at bounding box center [571, 182] width 268 height 24
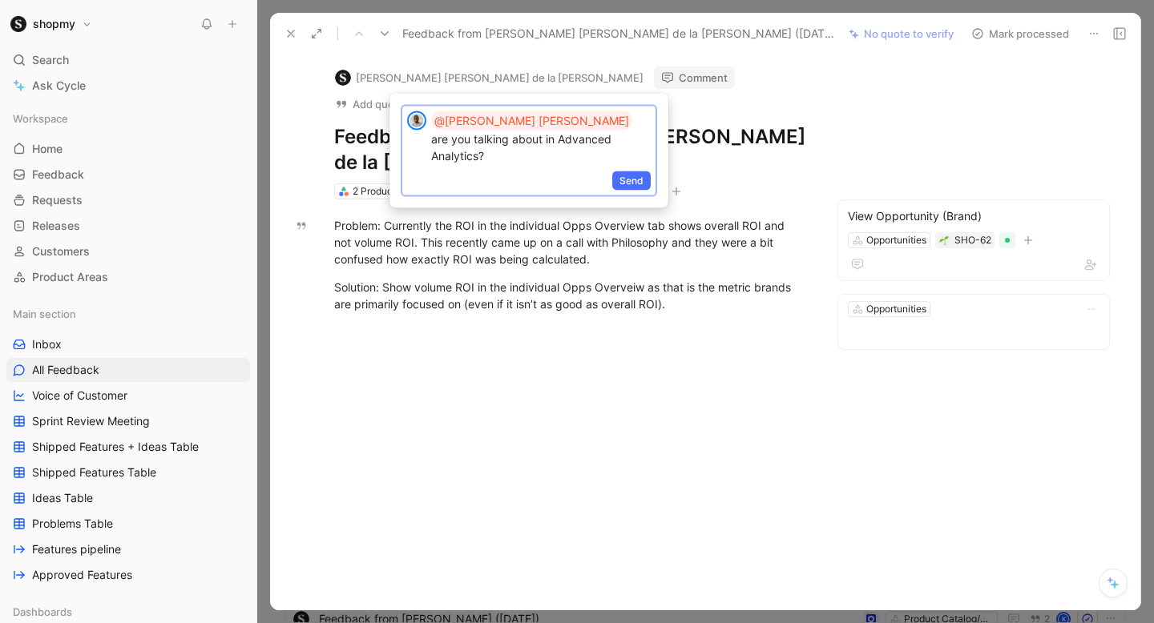
click at [561, 127] on p "@Anna Cristina are you talking about in Advanced Analytics?" at bounding box center [541, 137] width 220 height 53
click at [530, 127] on p "@Anna Cristina are you talking about in Advanced Analytics?" at bounding box center [541, 137] width 220 height 53
drag, startPoint x: 521, startPoint y: 120, endPoint x: 576, endPoint y: 149, distance: 62.3
click at [576, 149] on div "@Anna Cristina are you talking about in Advanced Analytics?" at bounding box center [543, 138] width 224 height 62
click at [624, 181] on span "Send" at bounding box center [631, 181] width 24 height 16
